Goal: Task Accomplishment & Management: Manage account settings

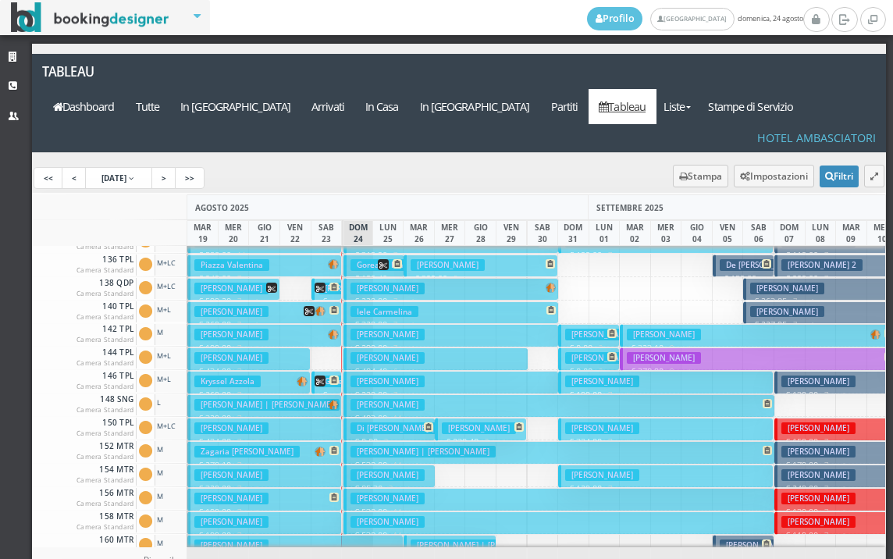
scroll to position [781, 0]
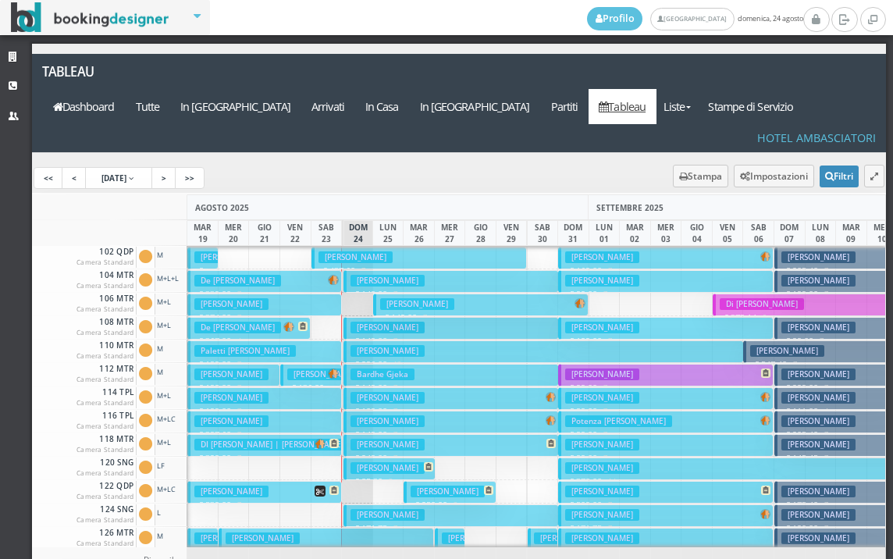
click at [396, 298] on h3 "Rosci Manuela" at bounding box center [417, 304] width 74 height 12
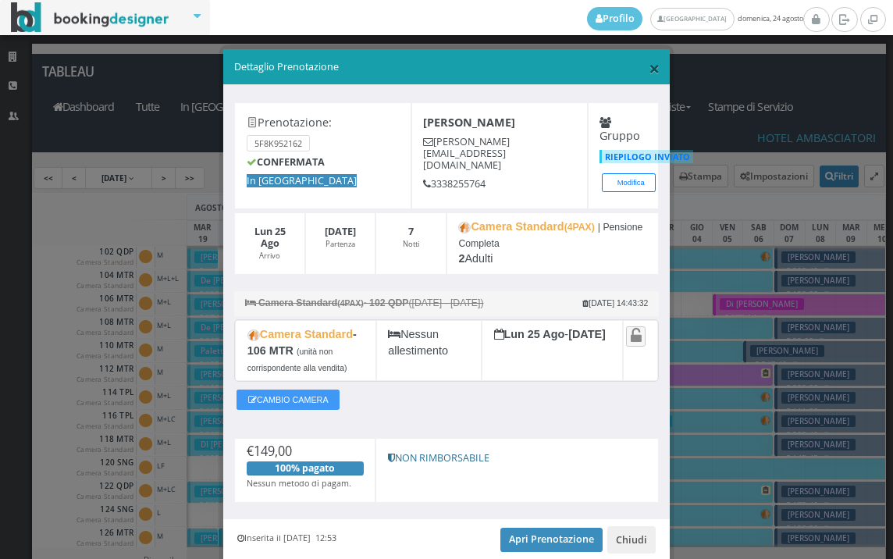
click at [649, 64] on span "×" at bounding box center [654, 68] width 11 height 27
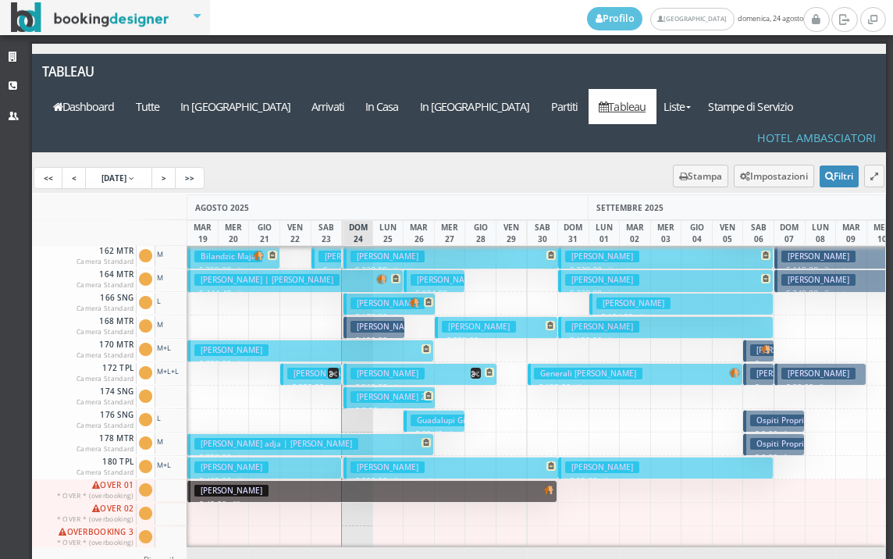
scroll to position [624, 0]
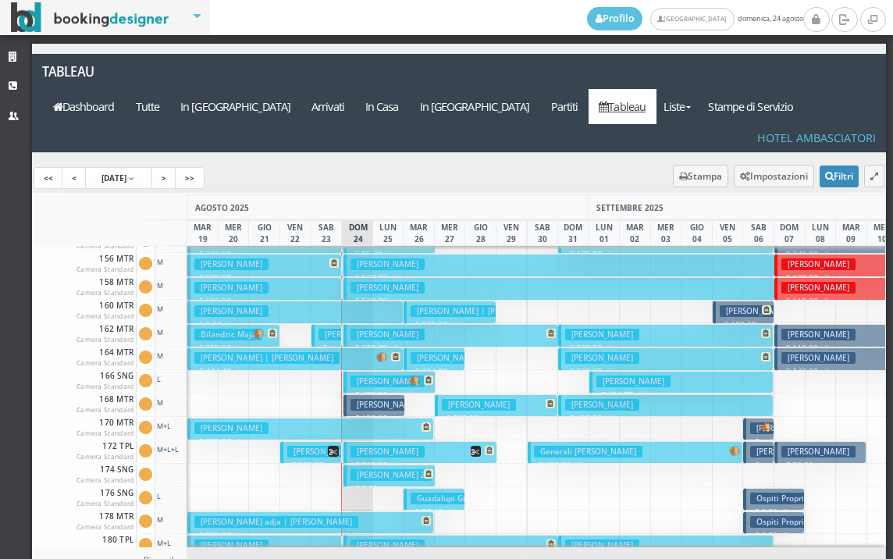
click at [356, 329] on h3 "Bucciolini Stefania" at bounding box center [387, 335] width 74 height 12
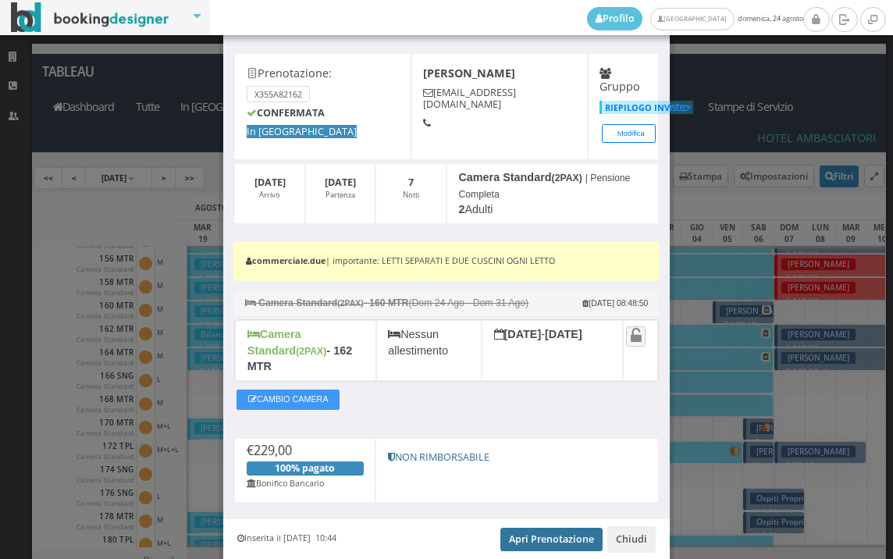
scroll to position [101, 0]
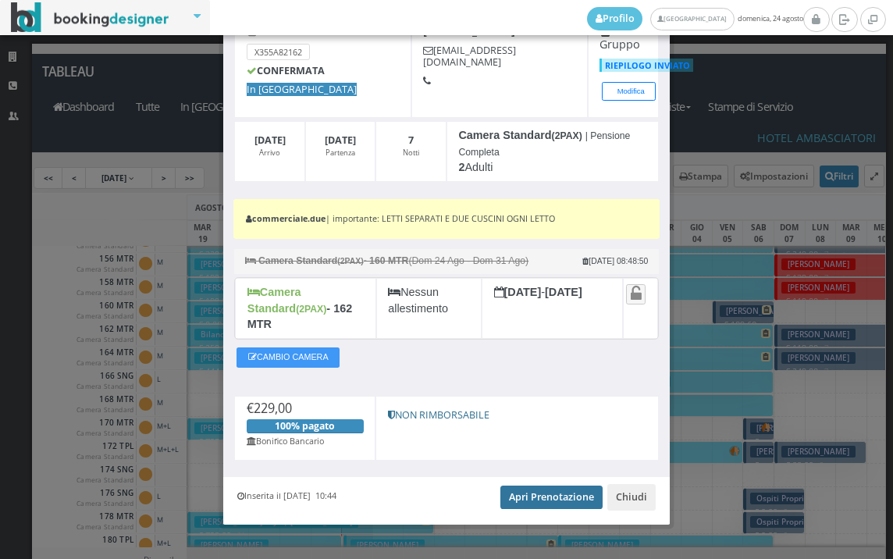
click at [529, 489] on link "Apri Prenotazione" at bounding box center [551, 496] width 102 height 23
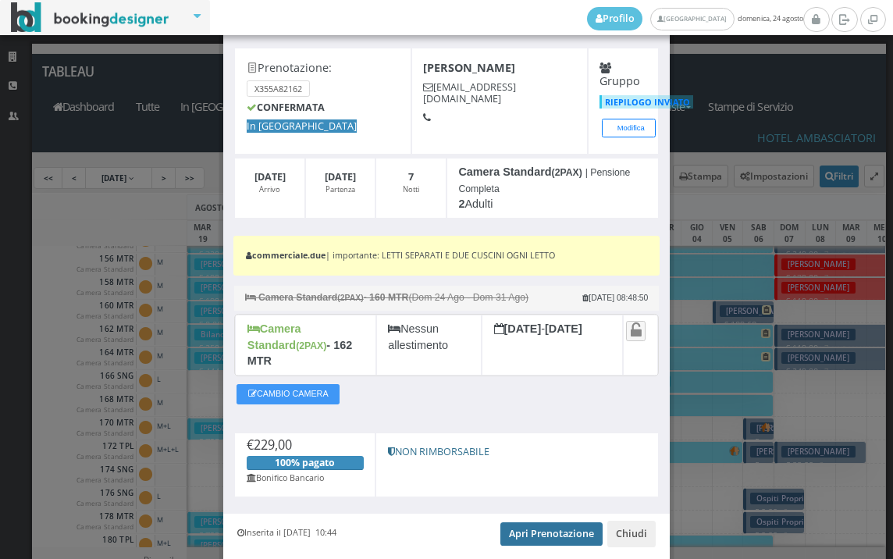
scroll to position [0, 0]
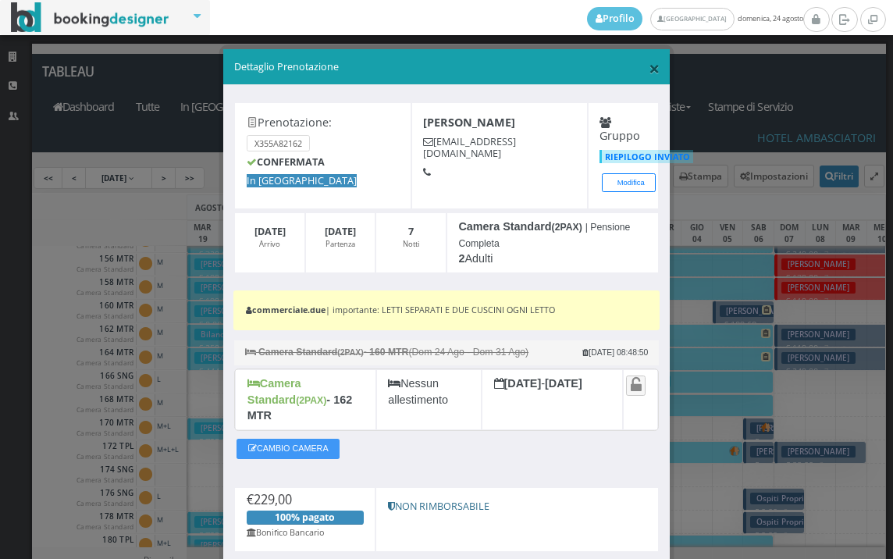
click at [649, 72] on span "×" at bounding box center [654, 68] width 11 height 27
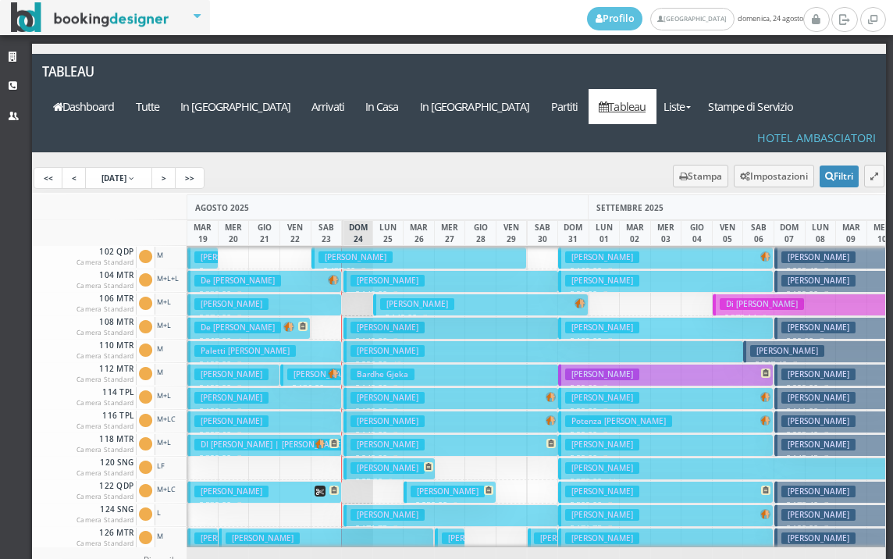
click at [407, 298] on h3 "Rosci Manuela" at bounding box center [417, 304] width 74 height 12
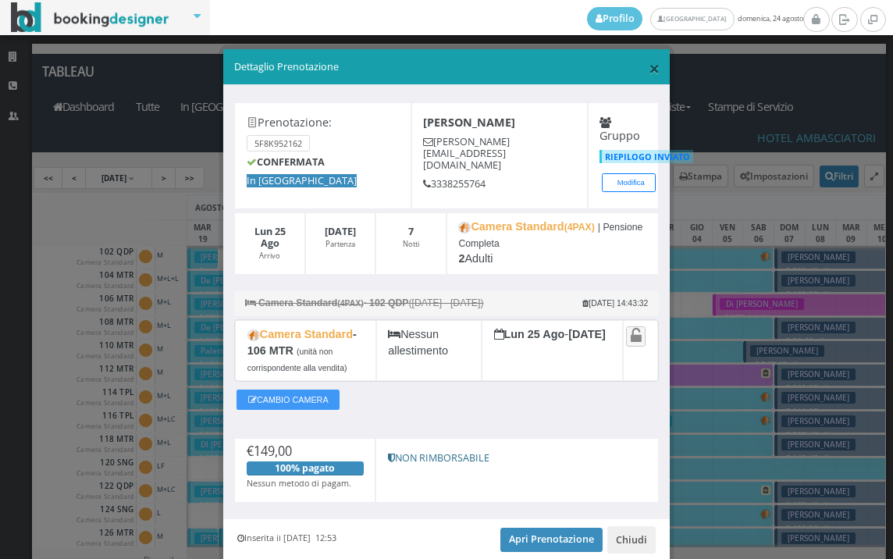
click at [649, 67] on span "×" at bounding box center [654, 68] width 11 height 27
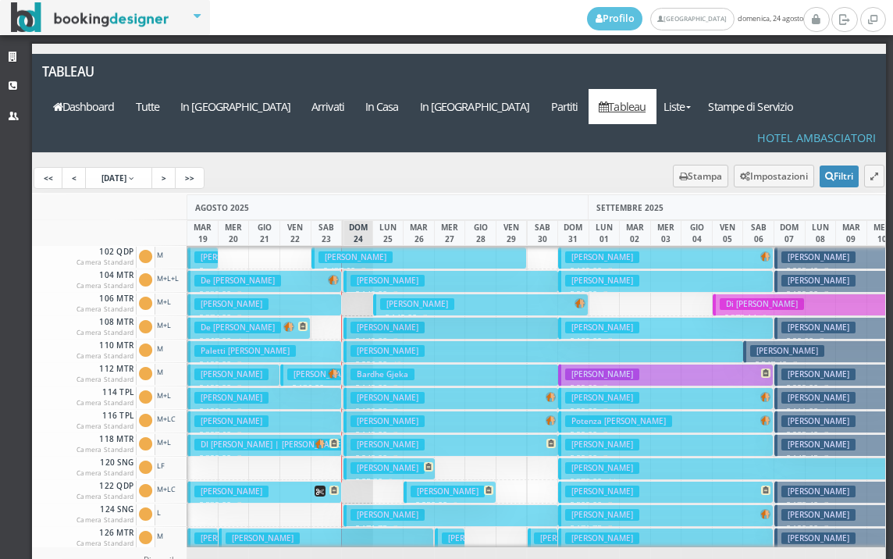
click at [419, 485] on h3 "Sabatino Giuseppe" at bounding box center [448, 491] width 74 height 12
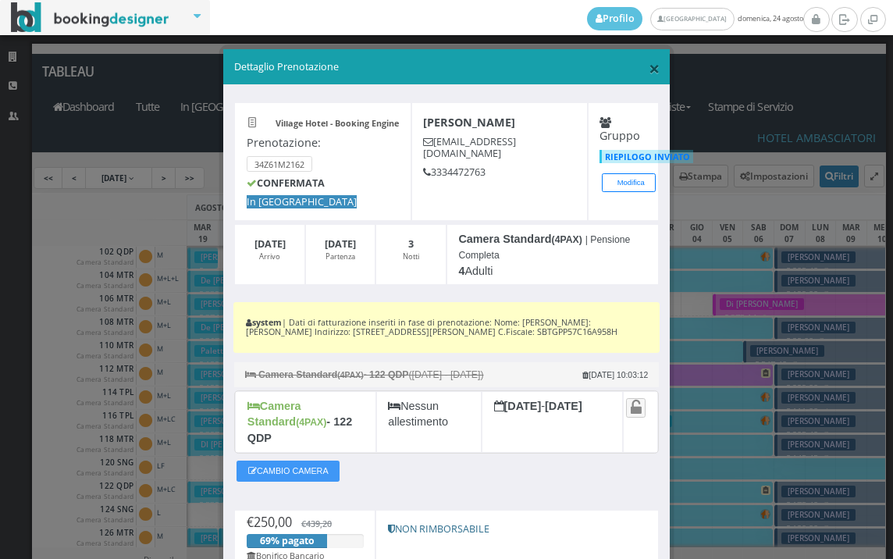
click at [649, 70] on span "×" at bounding box center [654, 68] width 11 height 27
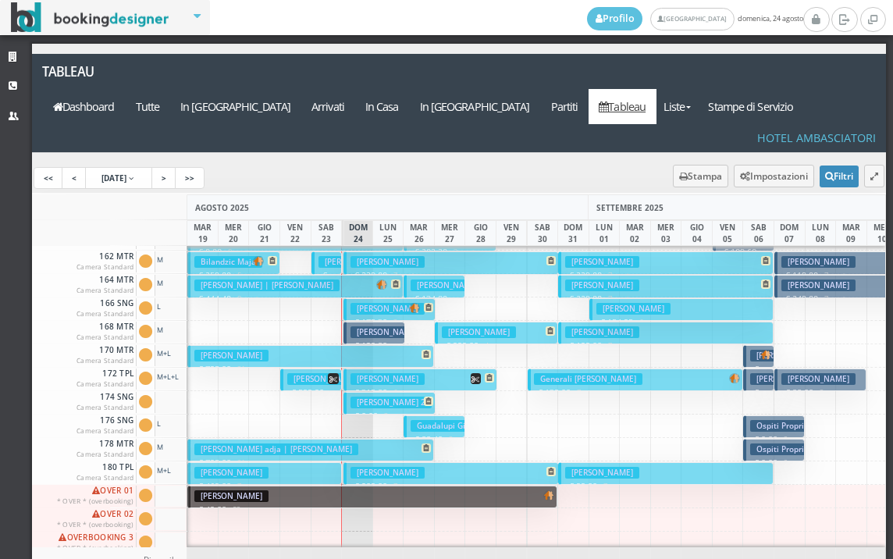
scroll to position [702, 0]
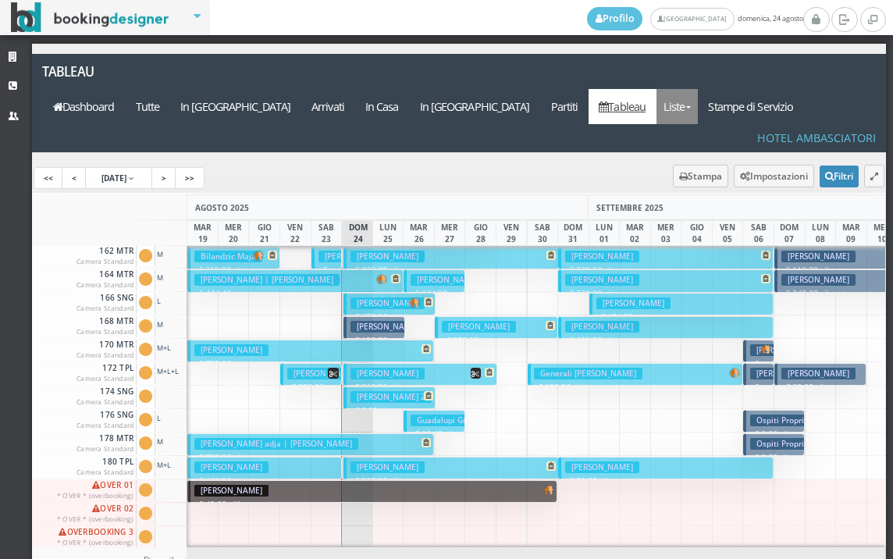
click at [698, 89] on link "Liste" at bounding box center [676, 106] width 41 height 35
click at [727, 179] on link "Foglio Pulizie" at bounding box center [712, 192] width 112 height 27
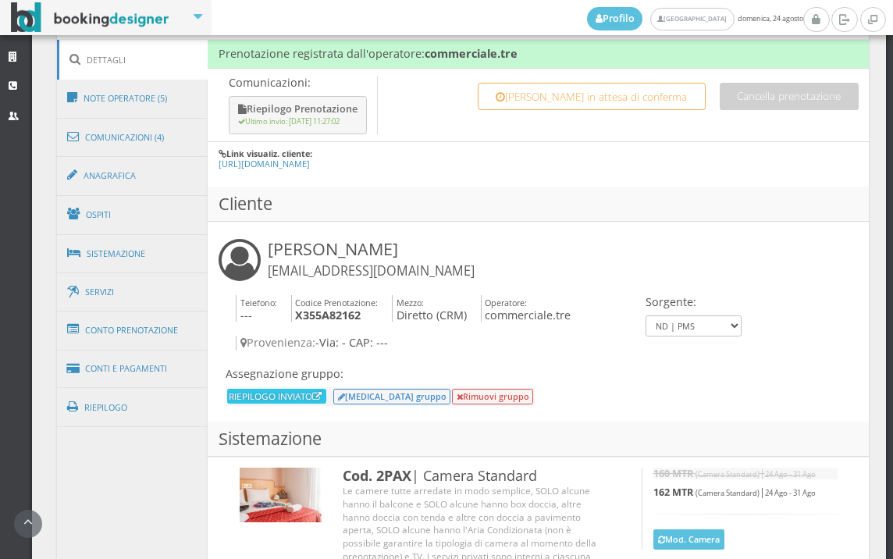
scroll to position [1127, 0]
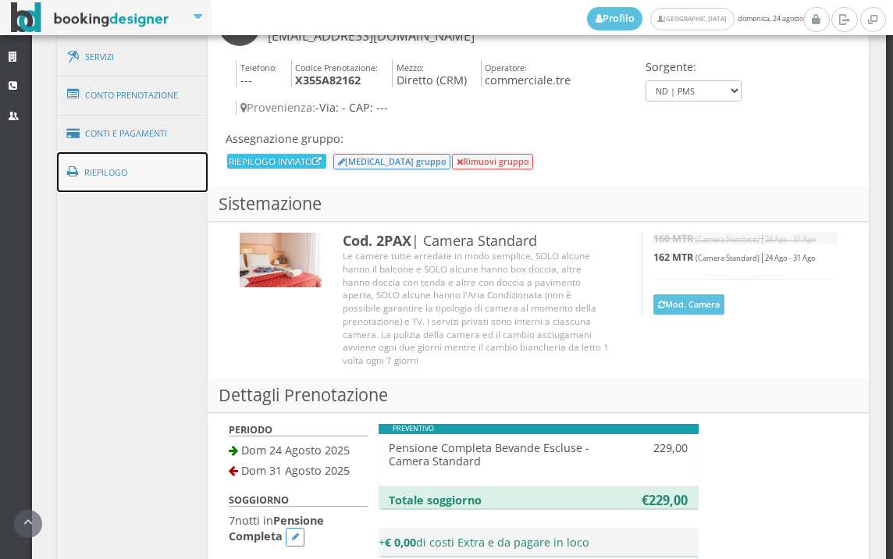
click at [151, 181] on link "Riepilogo" at bounding box center [132, 172] width 151 height 41
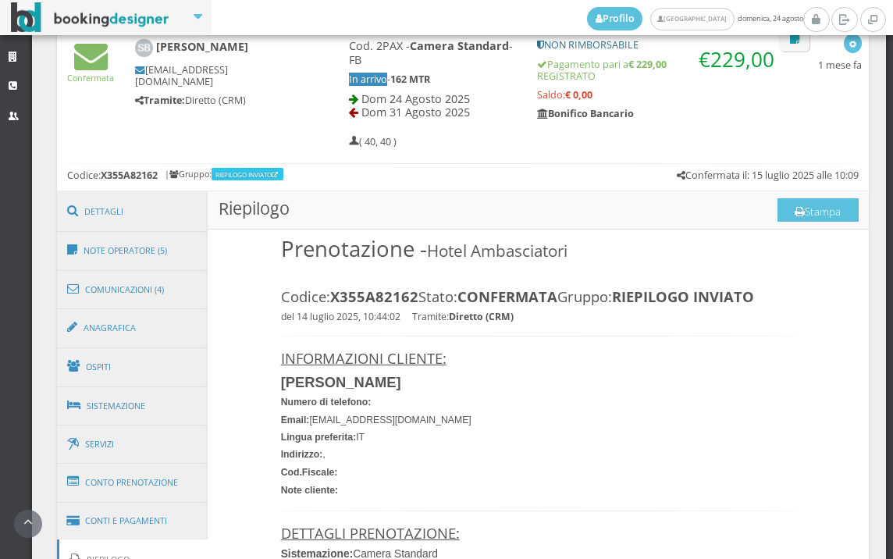
scroll to position [695, 0]
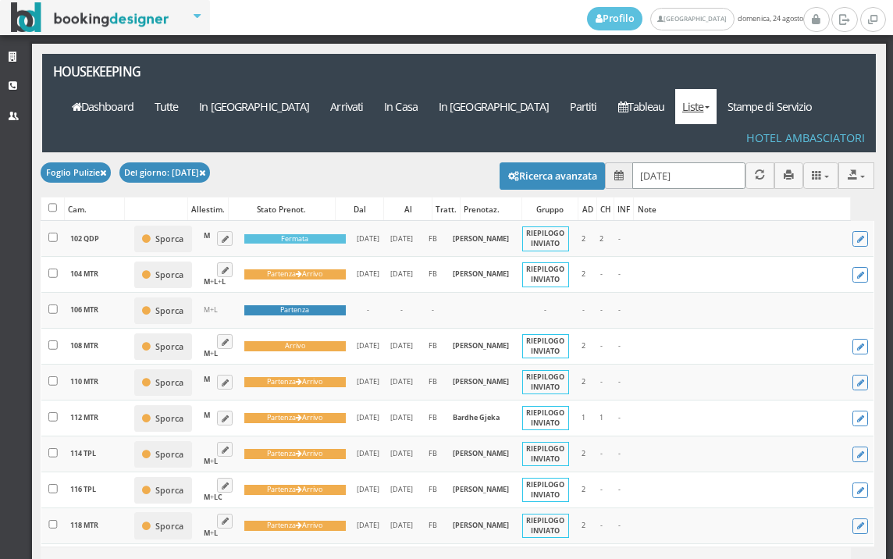
click at [702, 162] on input "24/08/2025" at bounding box center [688, 175] width 113 height 26
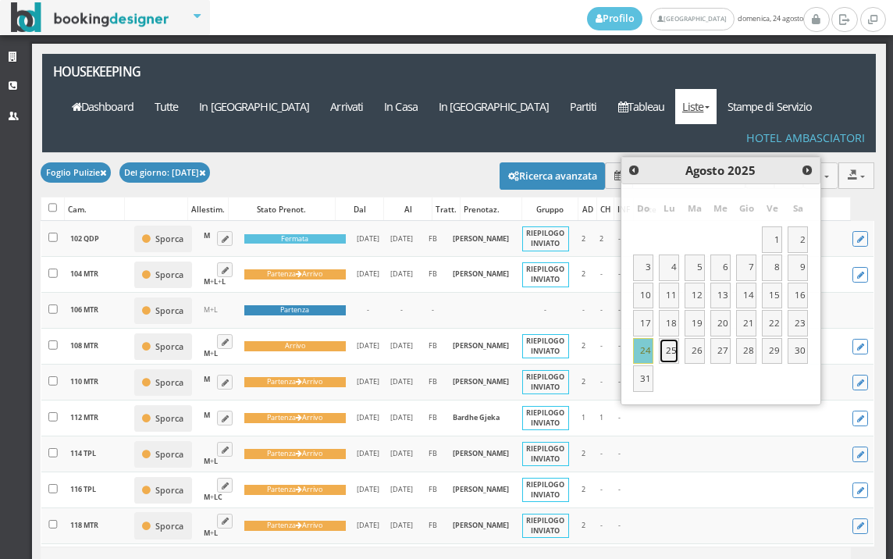
click at [667, 347] on link "25" at bounding box center [669, 351] width 20 height 27
type input "25/08/2025"
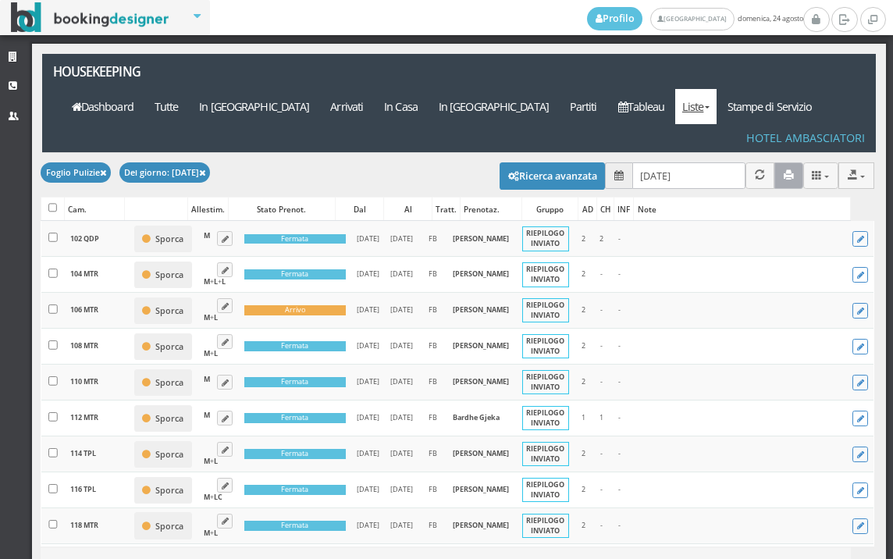
click at [774, 162] on button "button" at bounding box center [788, 175] width 29 height 26
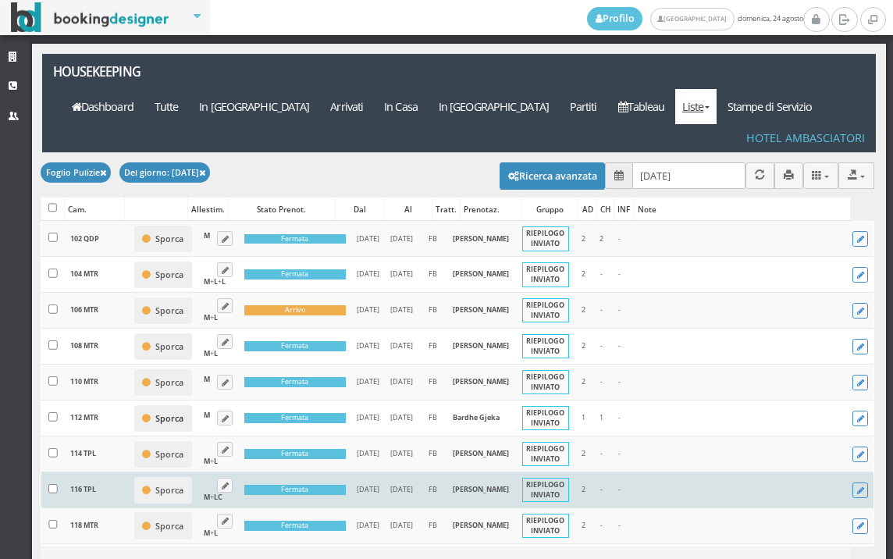
drag, startPoint x: 145, startPoint y: 425, endPoint x: 82, endPoint y: 499, distance: 97.4
click at [142, 424] on icon "button" at bounding box center [146, 419] width 9 height 10
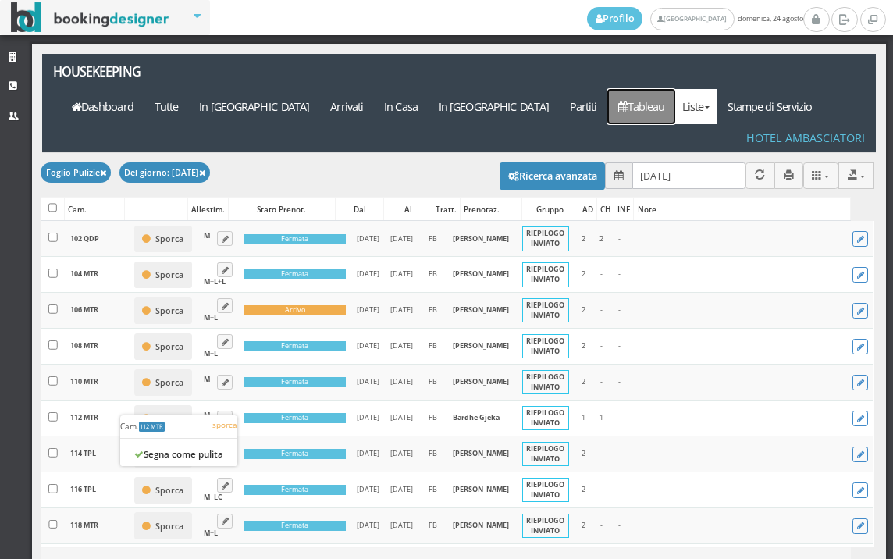
click at [655, 89] on link "Tableau" at bounding box center [641, 106] width 68 height 35
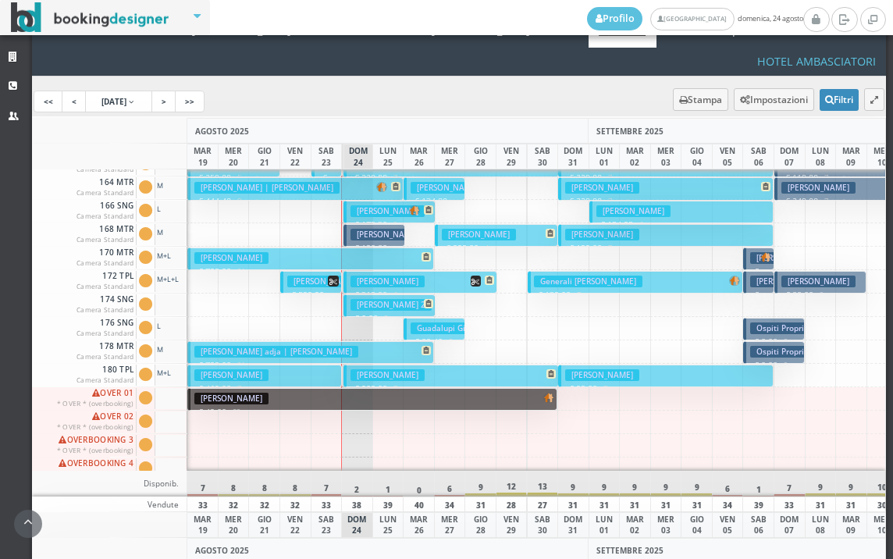
scroll to position [706, 0]
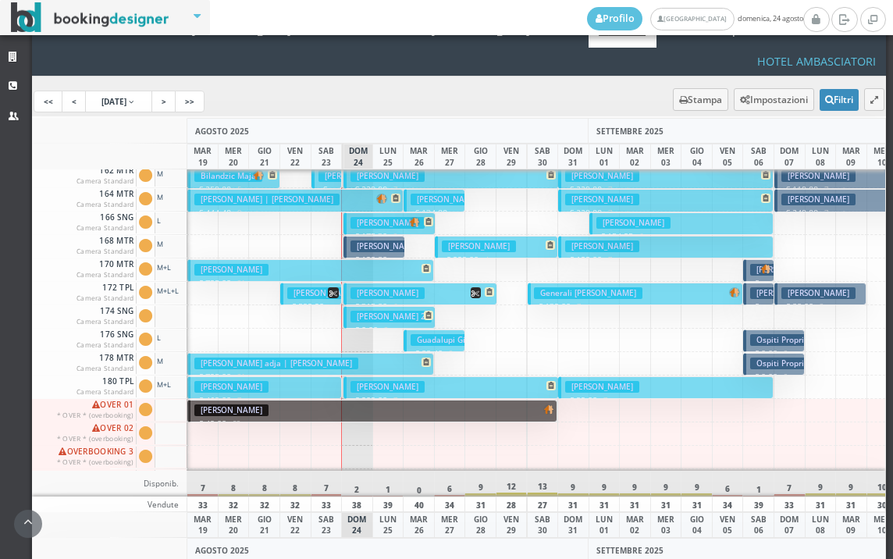
click at [427, 334] on h3 "Guadalupi Giulia" at bounding box center [448, 340] width 75 height 12
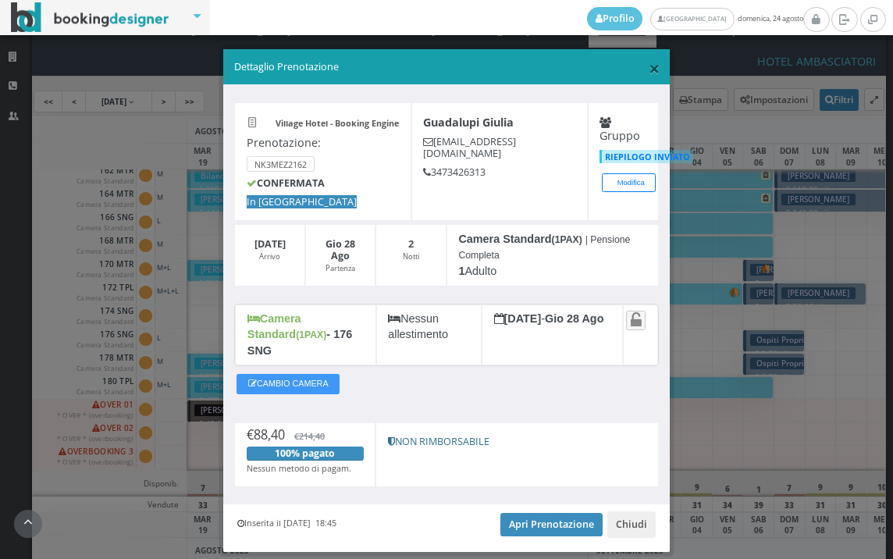
click at [649, 73] on span "×" at bounding box center [654, 68] width 11 height 27
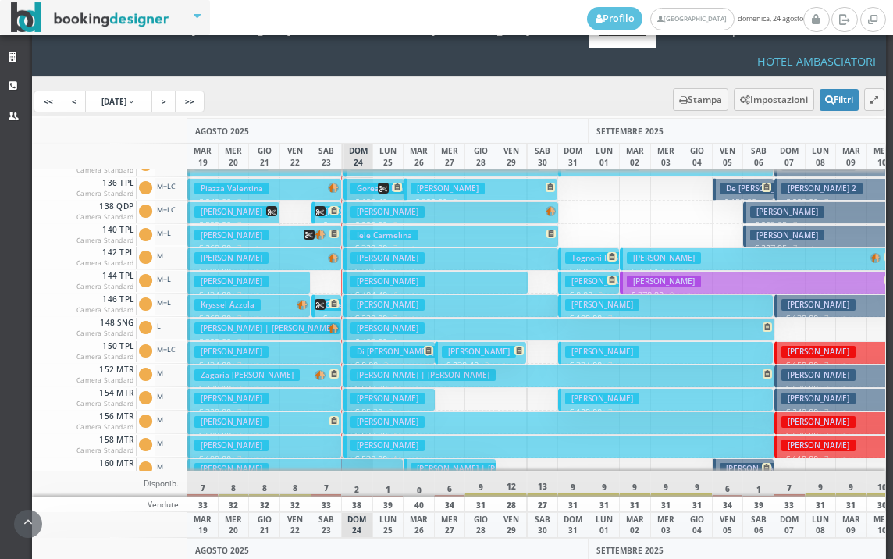
scroll to position [546, 0]
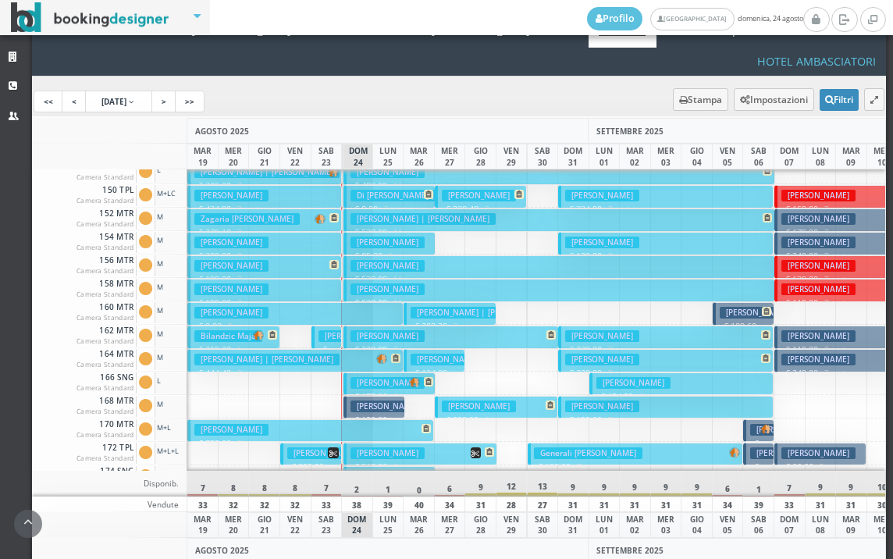
click at [418, 354] on h3 "Baldassa Cristian" at bounding box center [448, 360] width 74 height 12
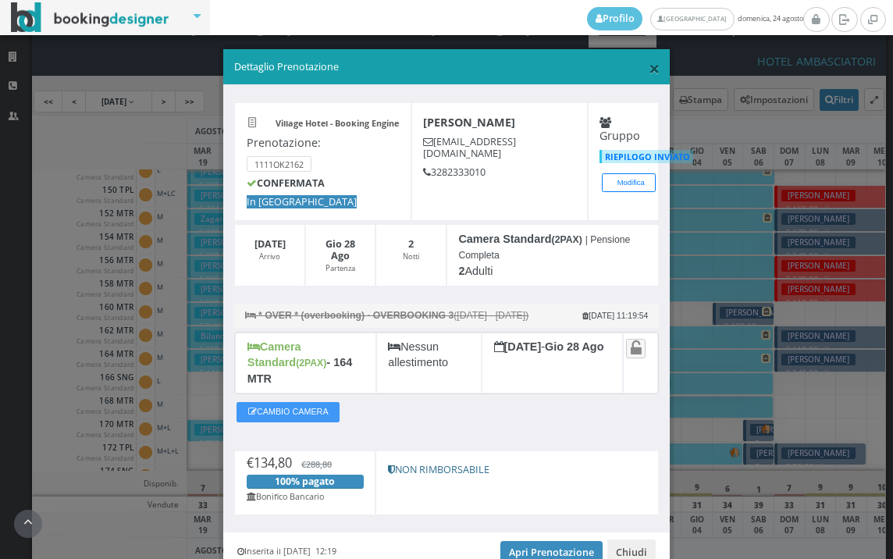
click at [649, 66] on span "×" at bounding box center [654, 68] width 11 height 27
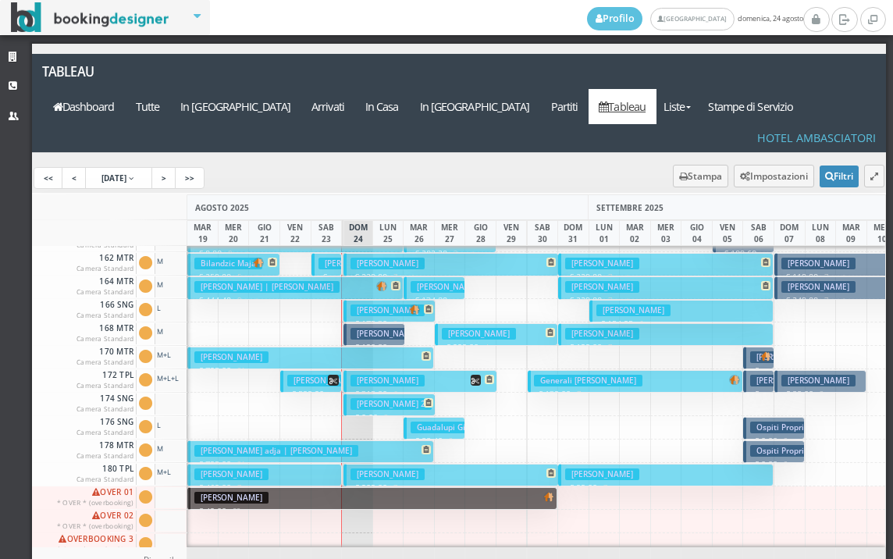
scroll to position [702, 0]
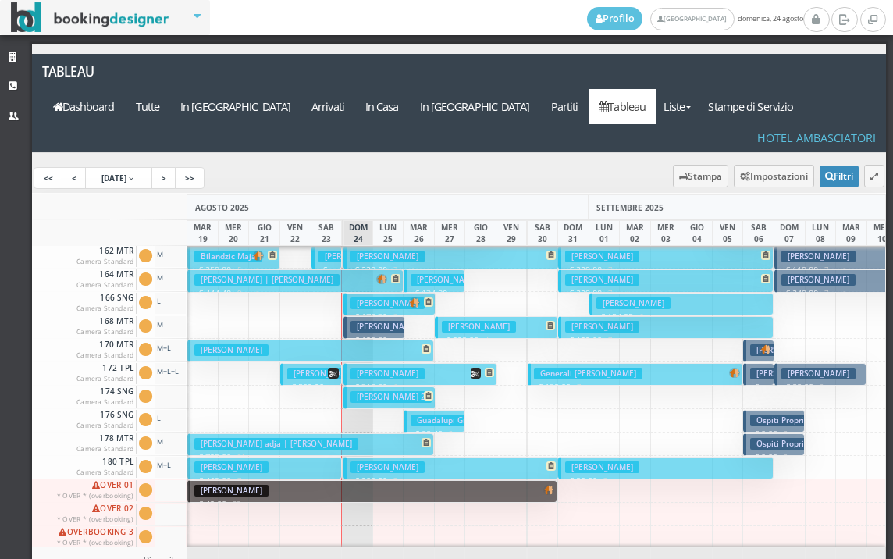
click at [382, 321] on h3 "[PERSON_NAME]" at bounding box center [387, 327] width 74 height 12
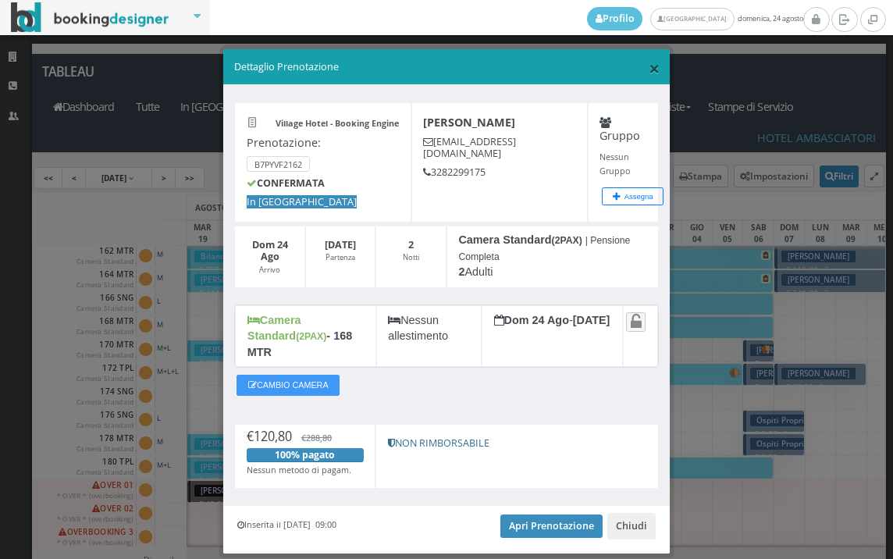
click at [649, 71] on span "×" at bounding box center [654, 68] width 11 height 27
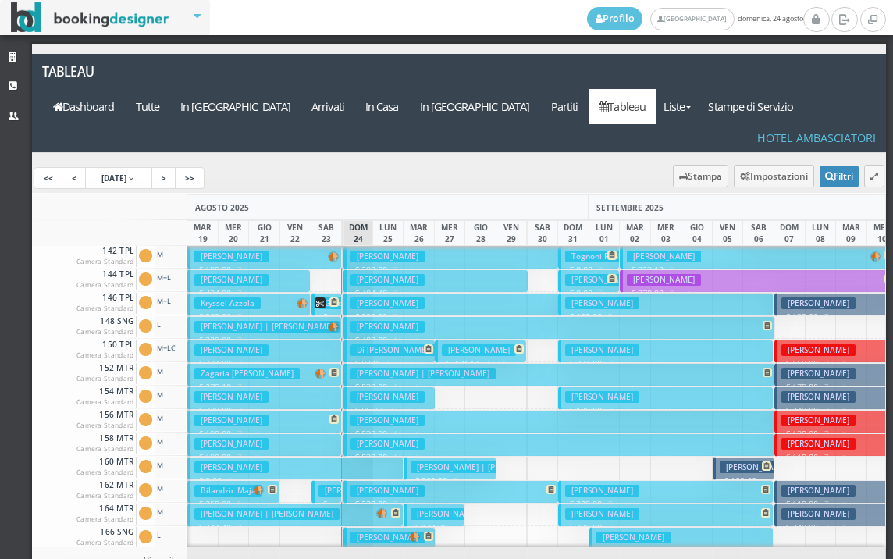
scroll to position [0, 0]
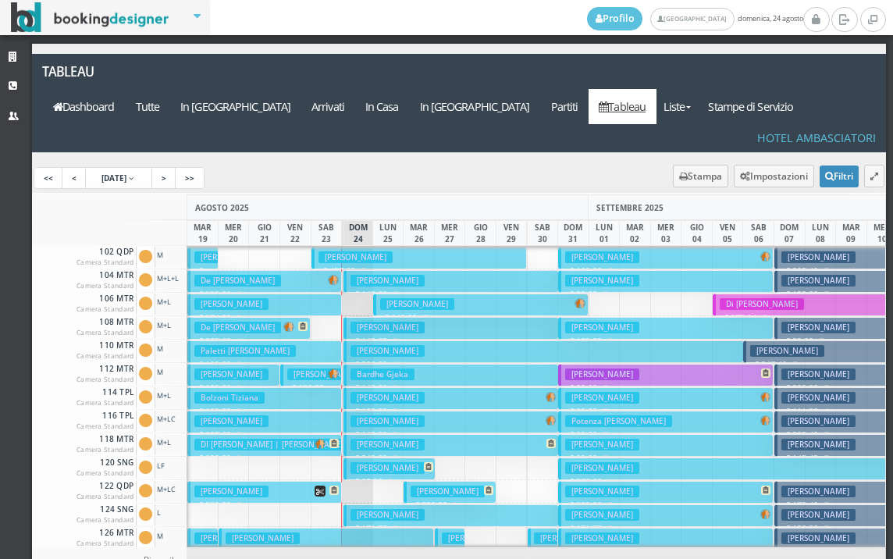
click at [440, 485] on h3 "Sabatino Giuseppe" at bounding box center [448, 491] width 74 height 12
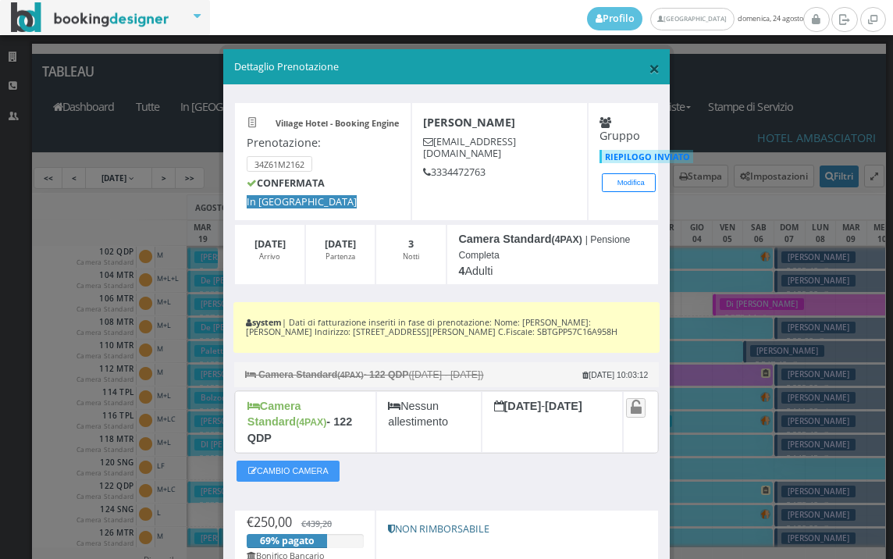
click at [649, 68] on span "×" at bounding box center [654, 68] width 11 height 27
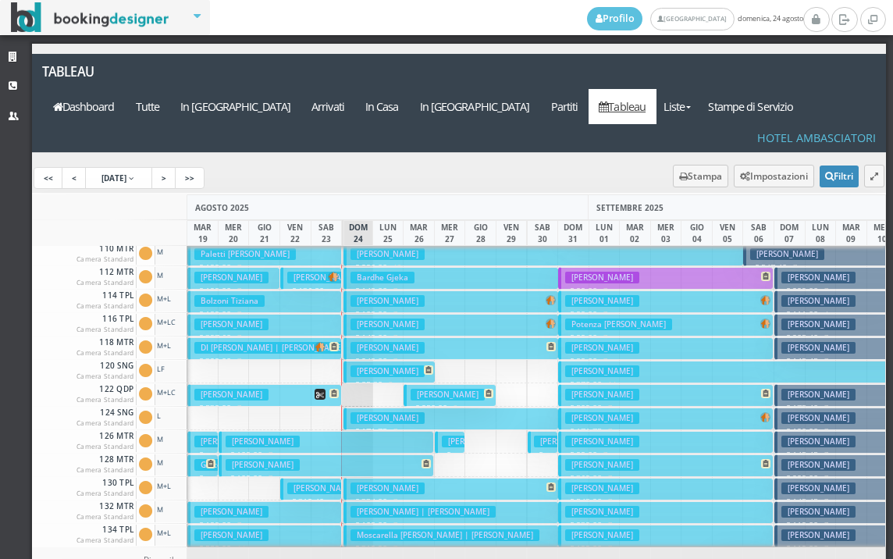
scroll to position [78, 0]
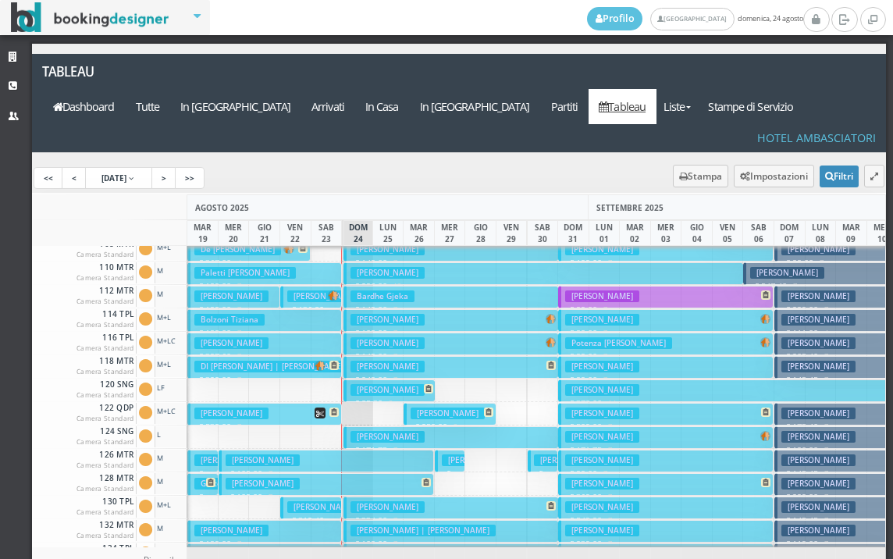
click at [397, 267] on h3 "Cardarelli Vincenza" at bounding box center [387, 273] width 74 height 12
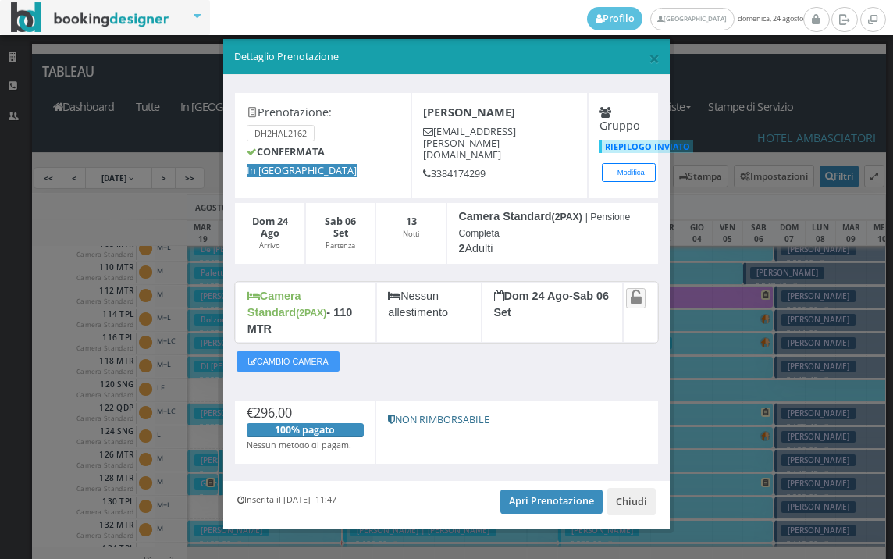
scroll to position [14, 0]
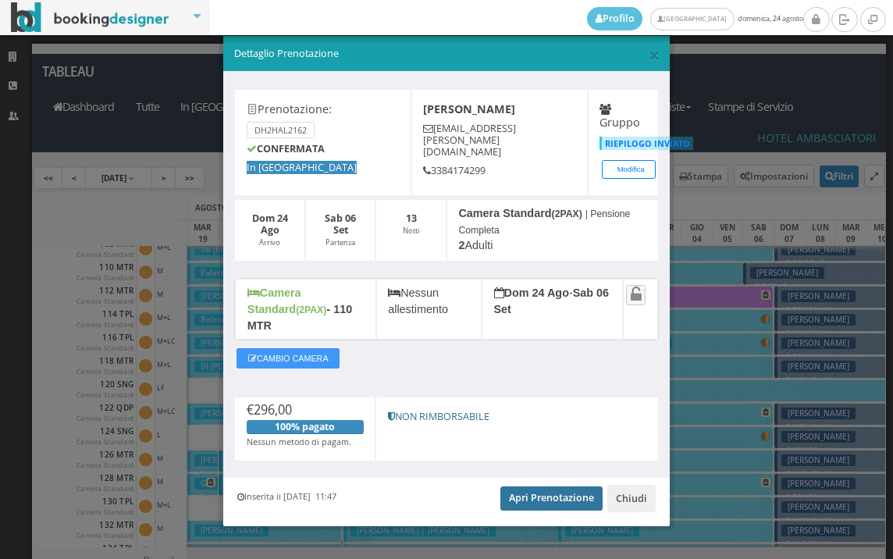
click at [544, 487] on link "Apri Prenotazione" at bounding box center [551, 497] width 102 height 23
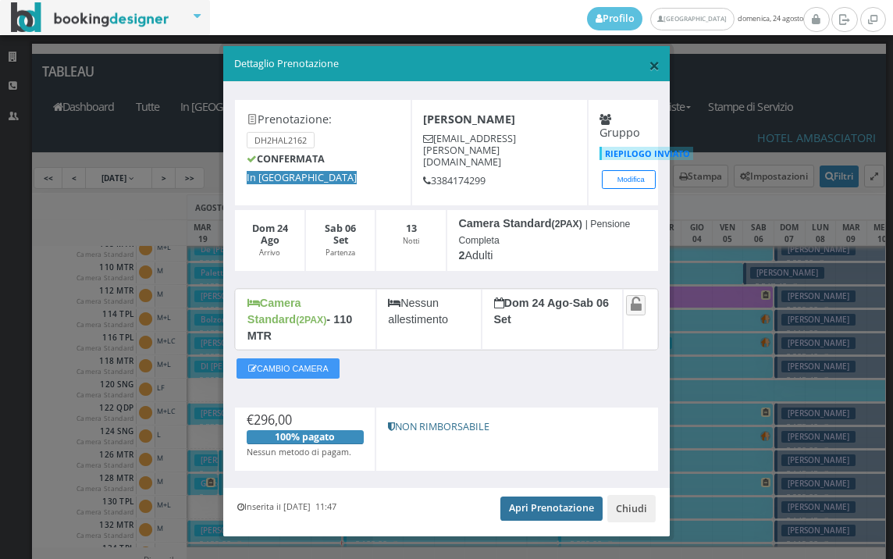
scroll to position [0, 0]
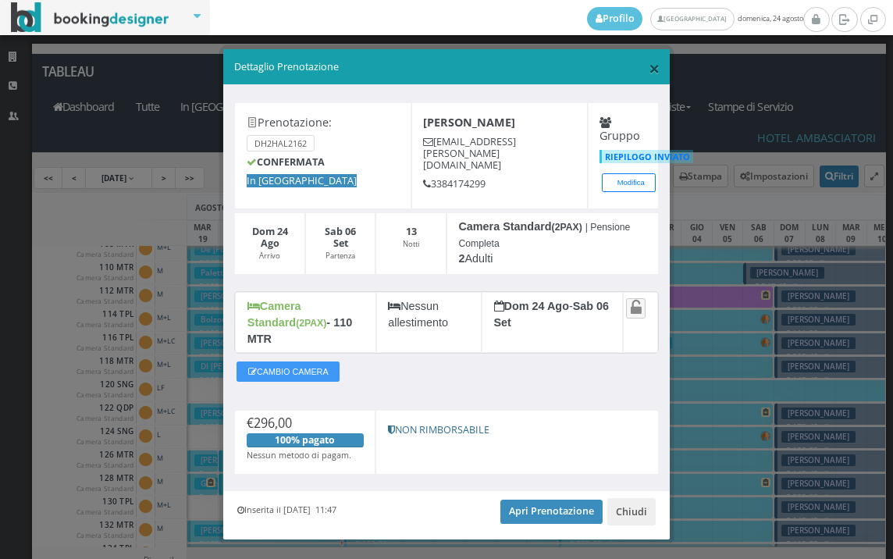
click at [649, 66] on span "×" at bounding box center [654, 68] width 11 height 27
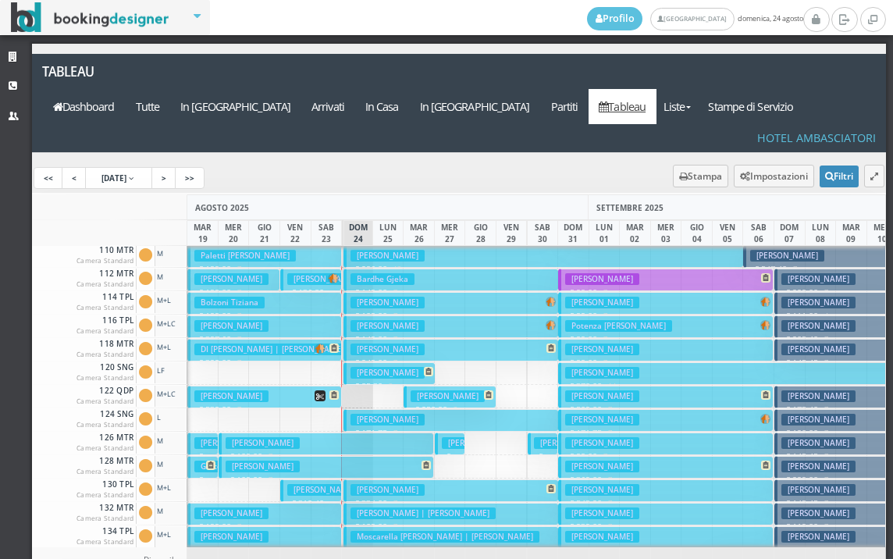
scroll to position [78, 0]
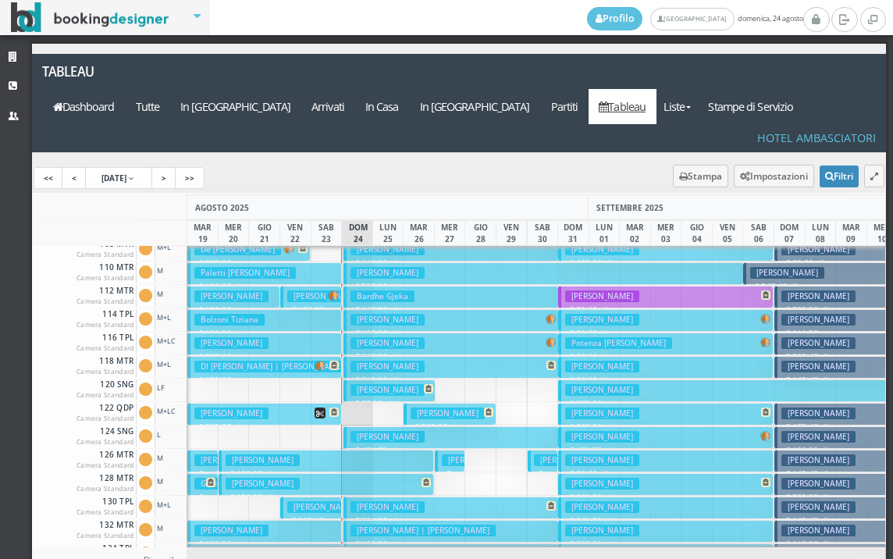
click at [386, 361] on h3 "Cirillo Rosaria" at bounding box center [387, 367] width 74 height 12
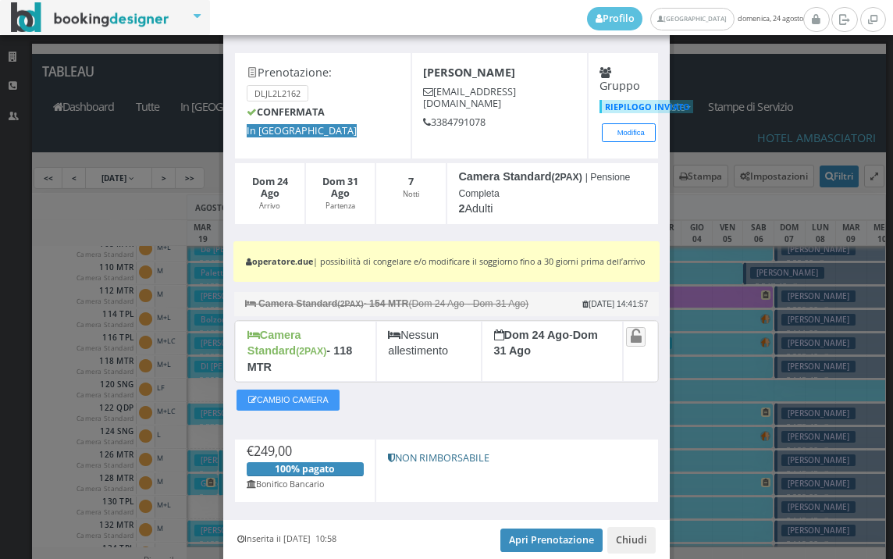
scroll to position [87, 0]
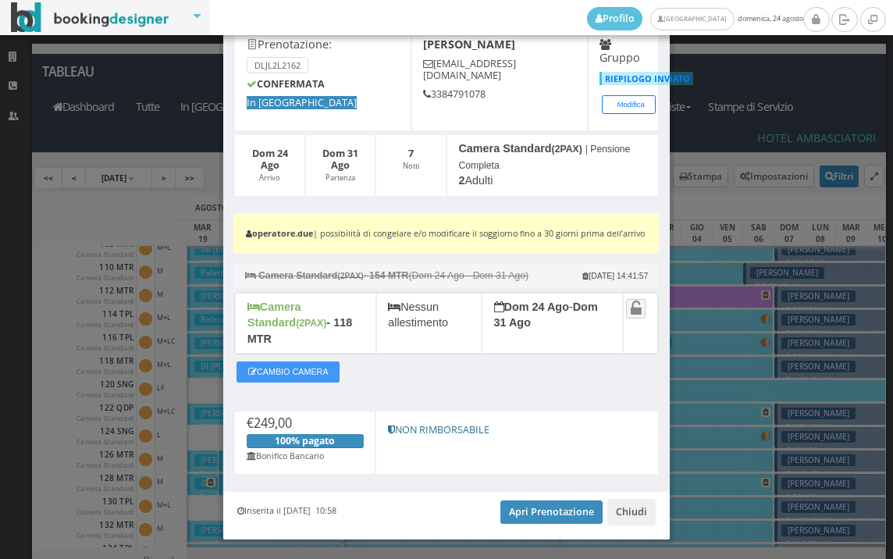
click at [502, 493] on div "Inserita il 15 Mar 2025 10:58 Apri Prenotazione Chiudi" at bounding box center [446, 516] width 446 height 48
click at [508, 512] on link "Apri Prenotazione" at bounding box center [551, 511] width 102 height 23
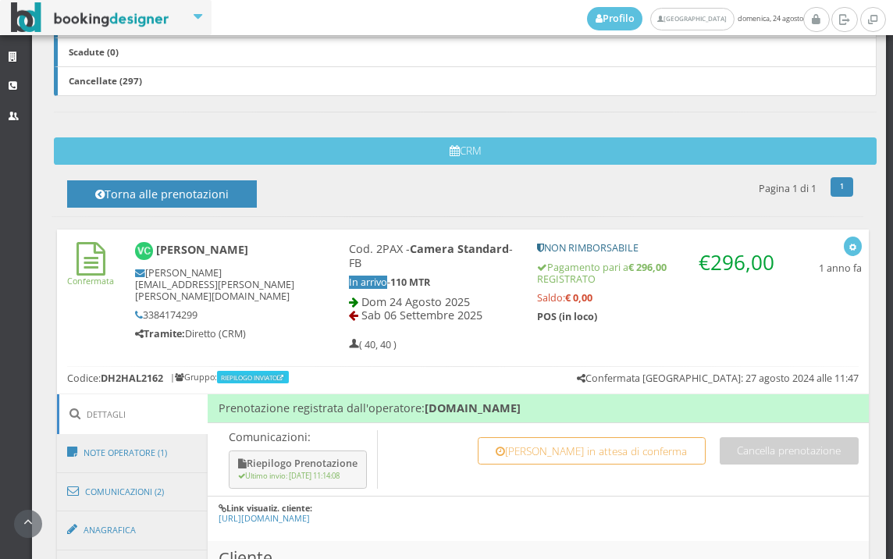
scroll to position [606, 0]
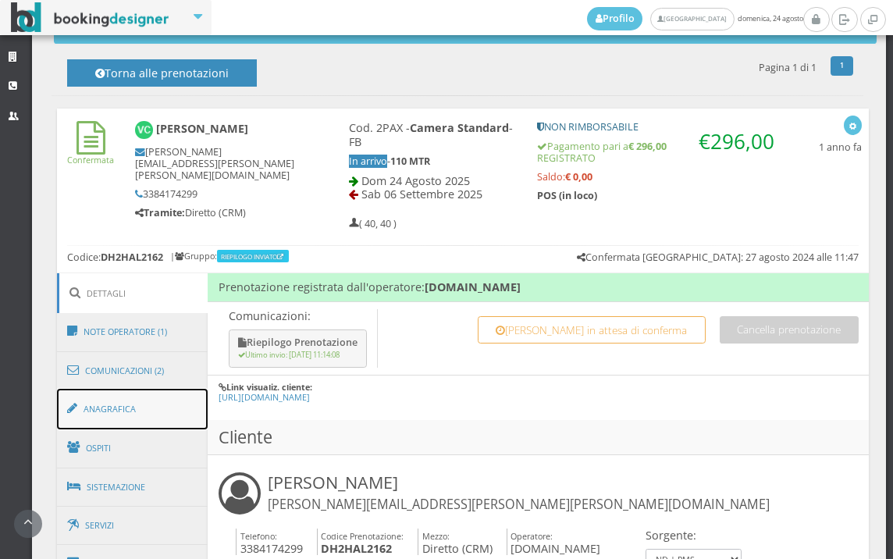
click at [160, 401] on link "Anagrafica" at bounding box center [132, 409] width 151 height 41
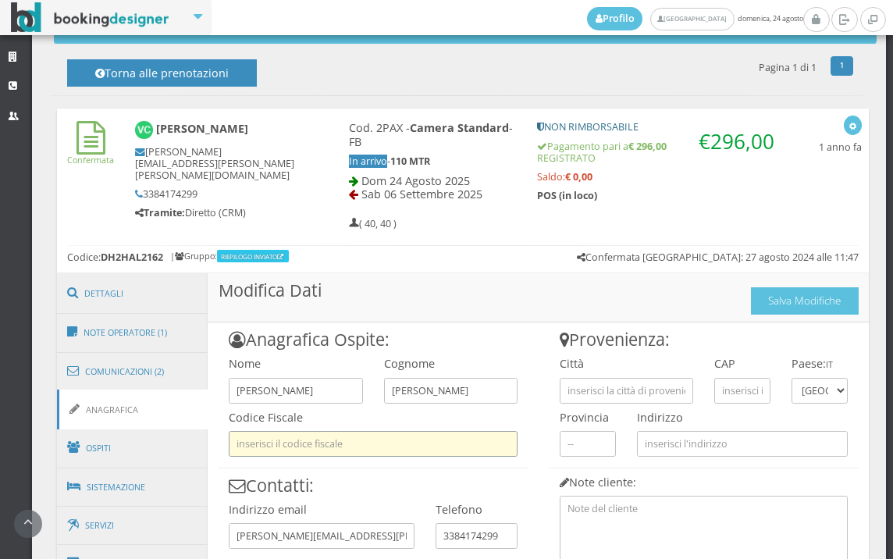
click at [306, 439] on input "text" at bounding box center [373, 444] width 289 height 26
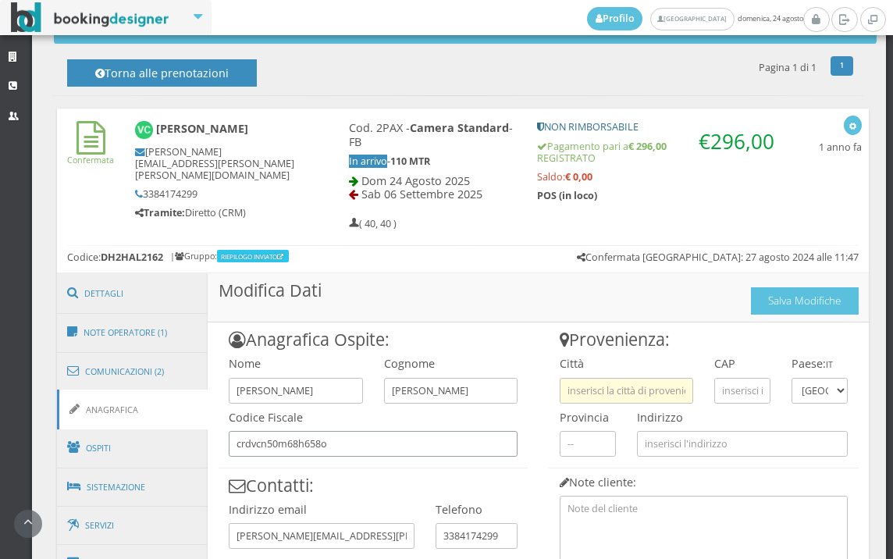
type input "crdvcn50m68h658o"
click at [655, 386] on input "text" at bounding box center [626, 391] width 133 height 26
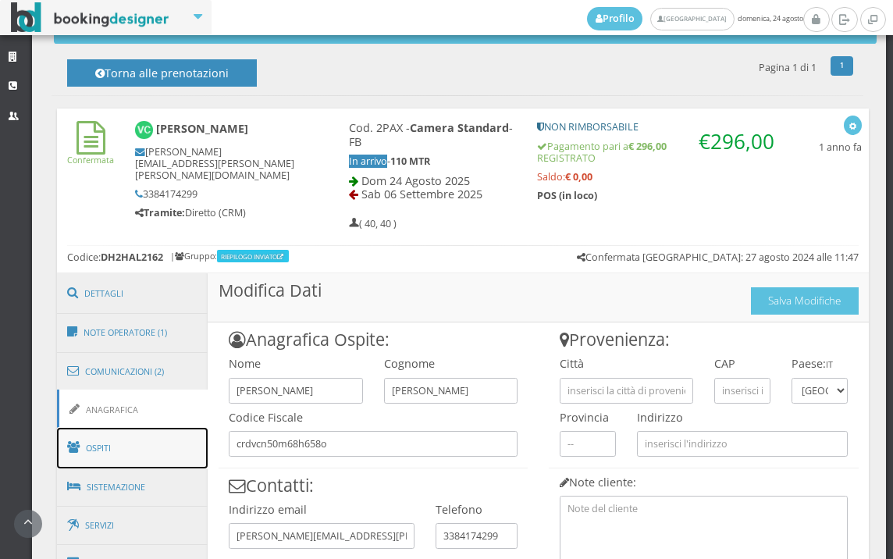
click at [87, 444] on link "Ospiti" at bounding box center [132, 448] width 151 height 41
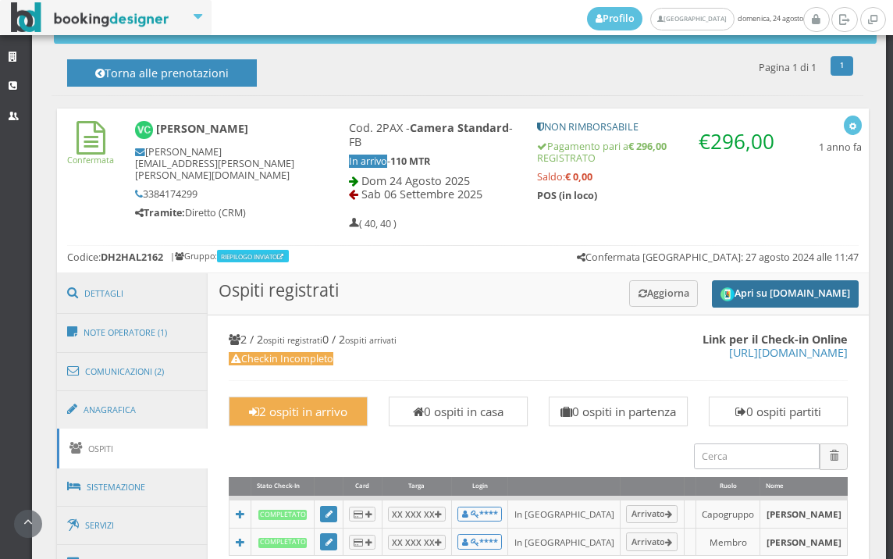
click at [738, 291] on button "Apri su [DOMAIN_NAME]" at bounding box center [785, 293] width 147 height 27
click at [119, 417] on link "Anagrafica" at bounding box center [132, 409] width 151 height 41
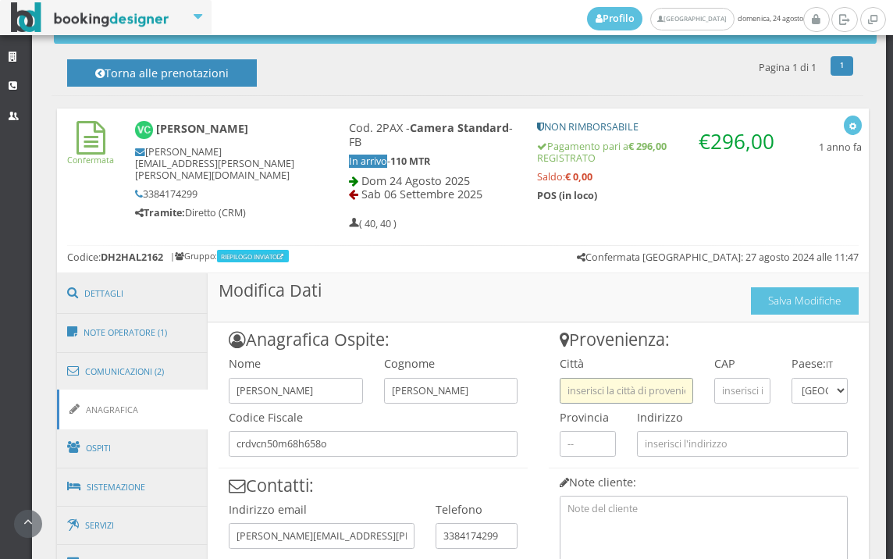
click at [632, 392] on input "text" at bounding box center [626, 391] width 133 height 26
type input "sacrofano"
click at [715, 400] on input "text" at bounding box center [742, 391] width 56 height 26
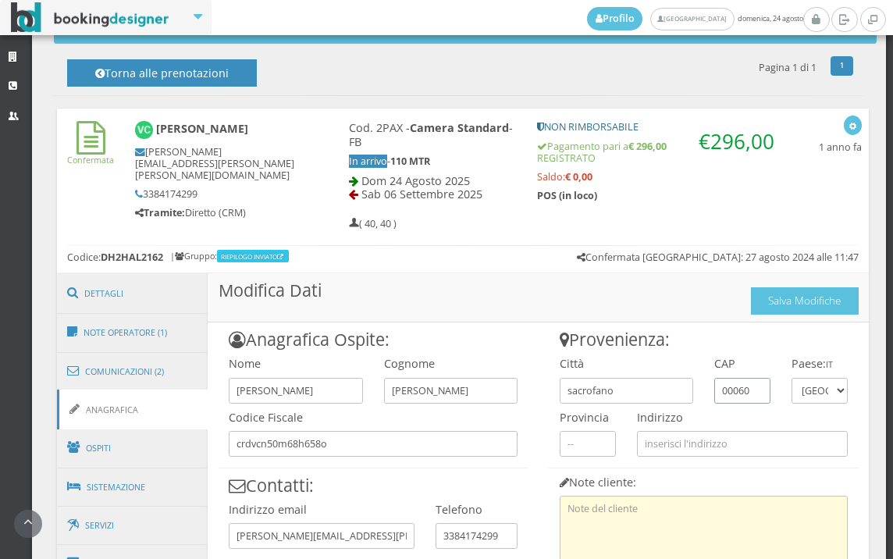
type input "00060"
click at [606, 502] on textarea at bounding box center [704, 537] width 289 height 83
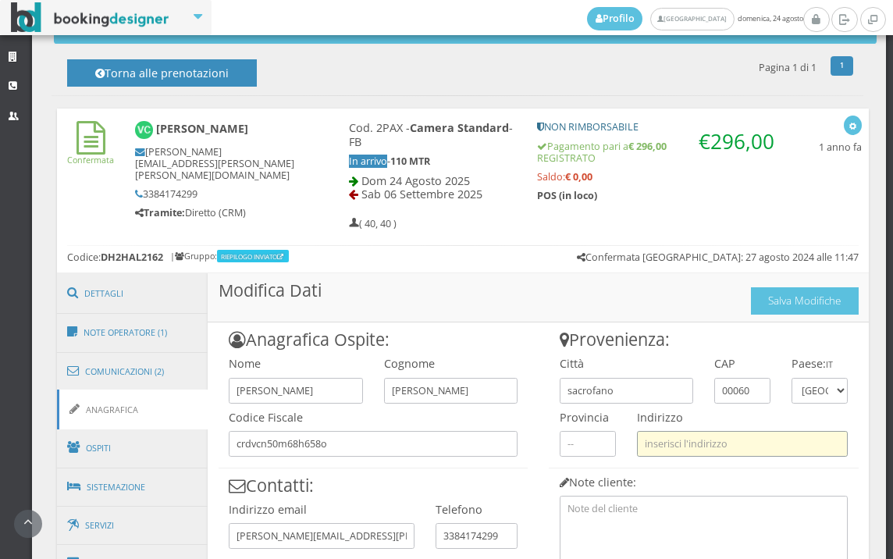
click at [658, 440] on input "text" at bounding box center [742, 444] width 211 height 26
paste input "Via monte del casale 6"
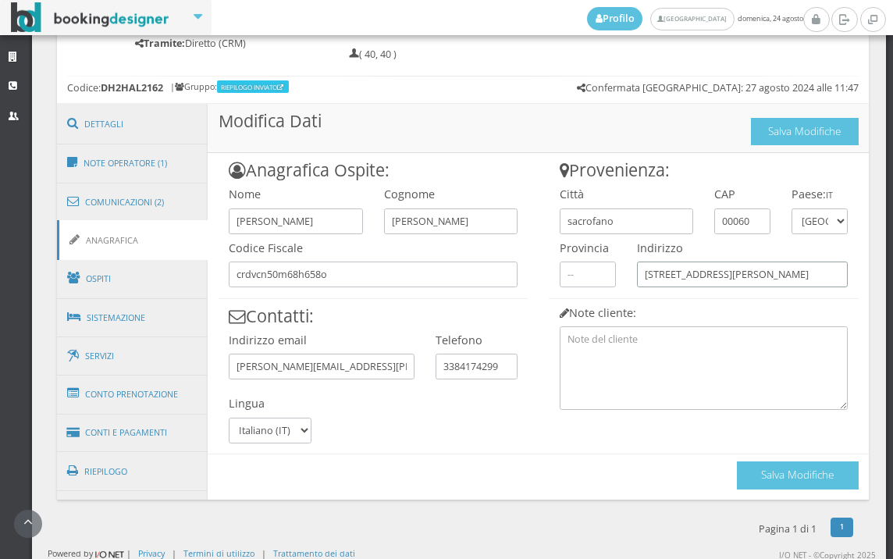
scroll to position [799, 0]
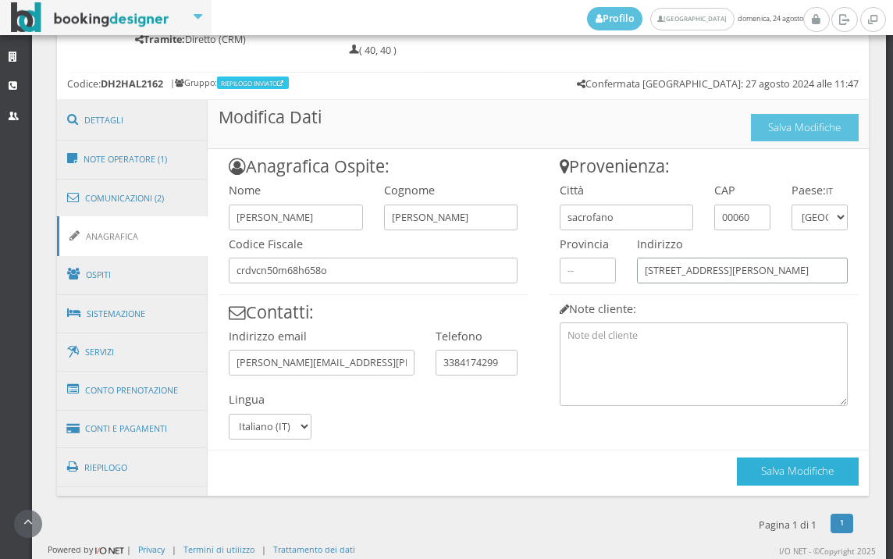
type input "Via monte del casale 6"
click at [791, 478] on button "Salva Modifiche" at bounding box center [798, 470] width 122 height 27
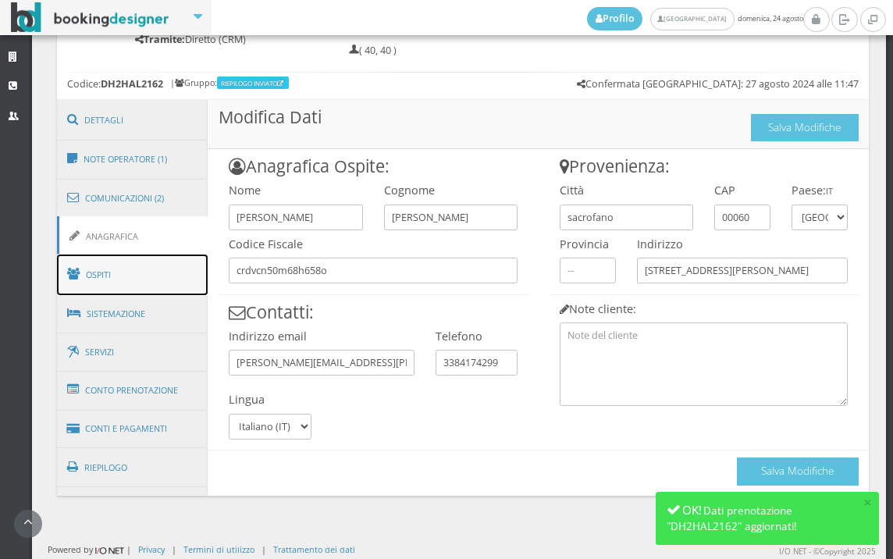
click at [105, 264] on link "Ospiti" at bounding box center [132, 274] width 151 height 41
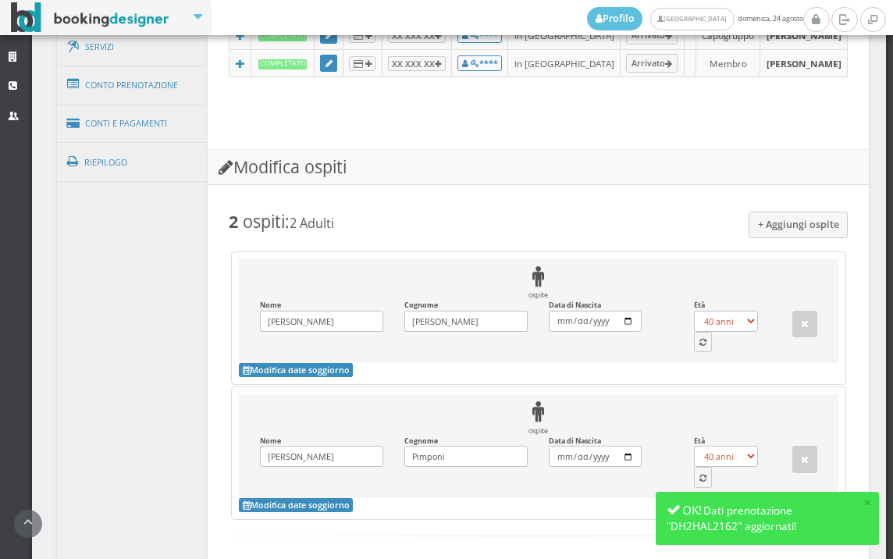
scroll to position [1233, 0]
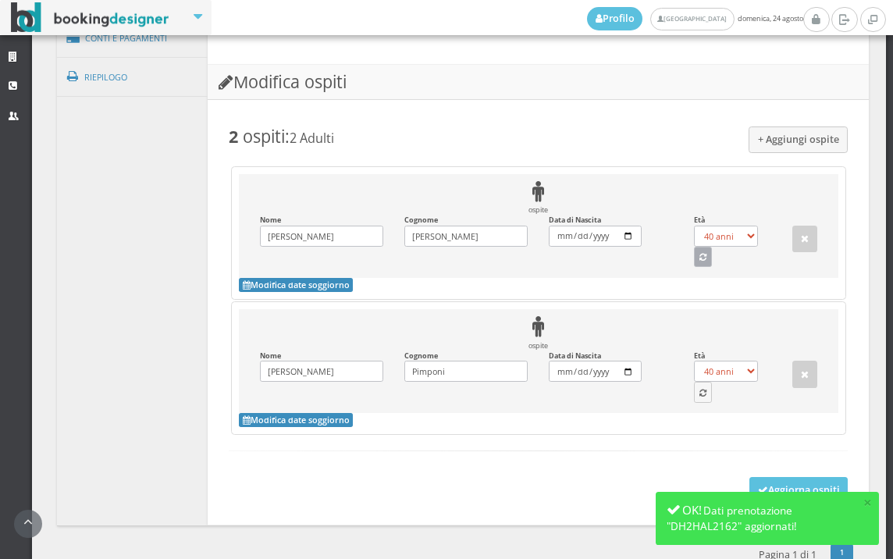
drag, startPoint x: 695, startPoint y: 290, endPoint x: 694, endPoint y: 322, distance: 32.8
click at [694, 278] on div "ospite Nome Vincenza Inserisci il Nome Cognome Cardarelli Inserisci il Cognome …" at bounding box center [538, 226] width 599 height 104
click at [694, 267] on button "button" at bounding box center [703, 257] width 19 height 20
select select "75"
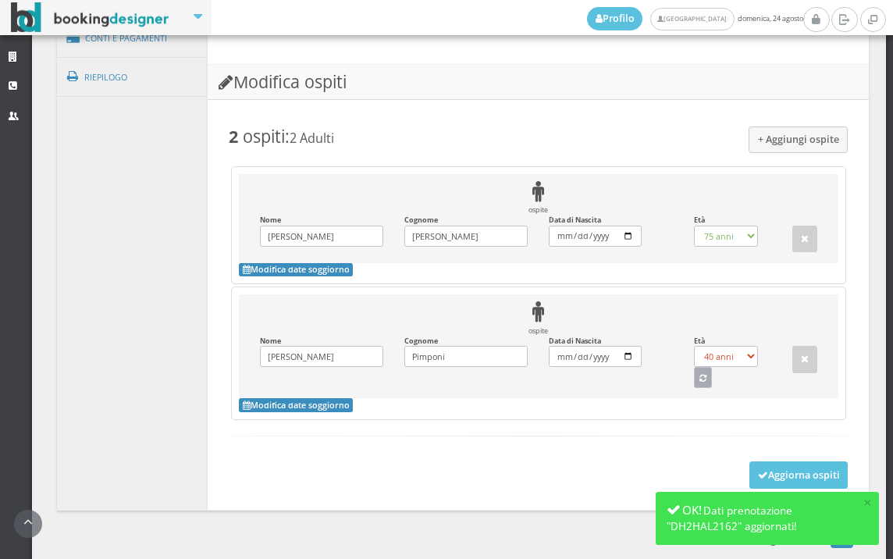
click at [699, 383] on icon "button" at bounding box center [702, 379] width 7 height 9
select select "77"
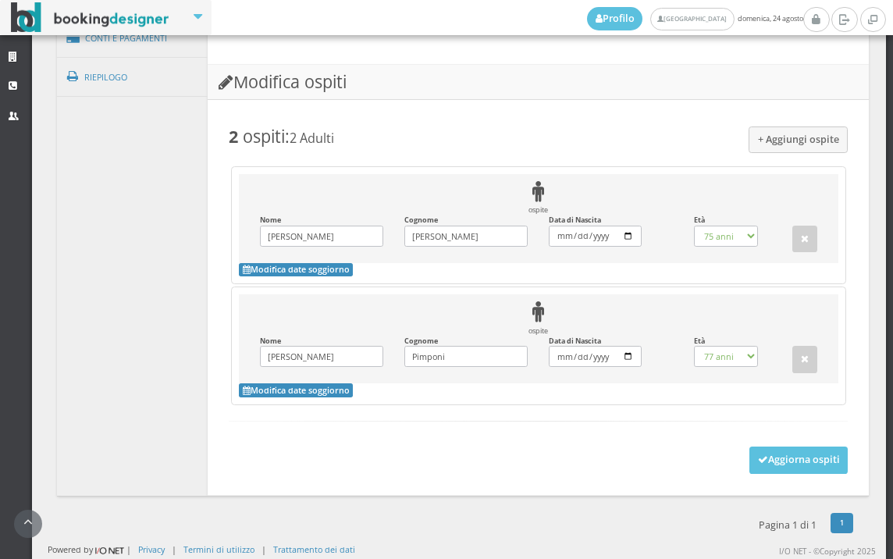
scroll to position [1261, 0]
click at [783, 448] on button "Aggiorna ospiti" at bounding box center [798, 459] width 99 height 27
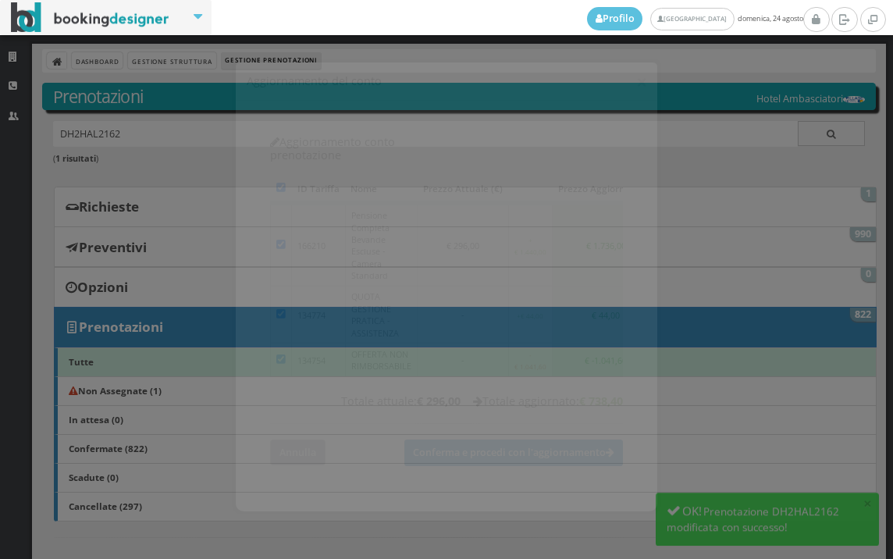
click at [278, 426] on button "Annulla" at bounding box center [297, 439] width 55 height 26
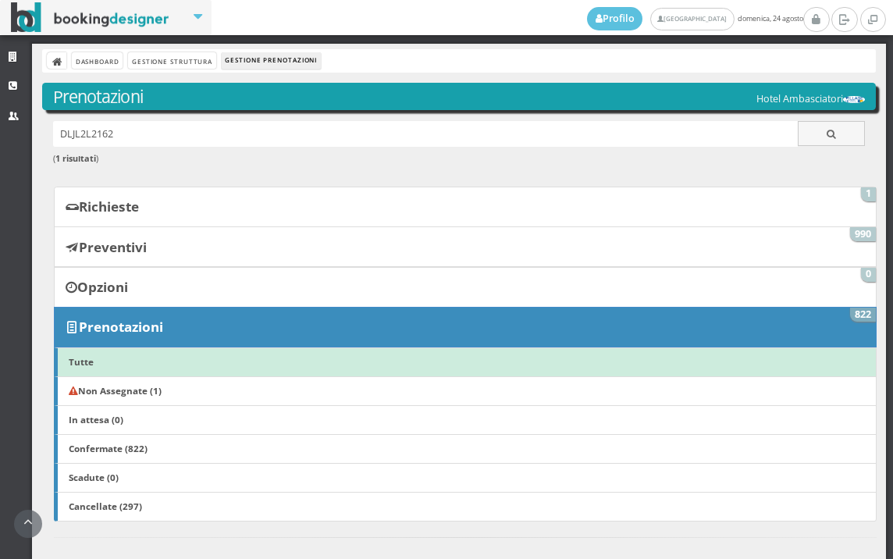
scroll to position [1016, 0]
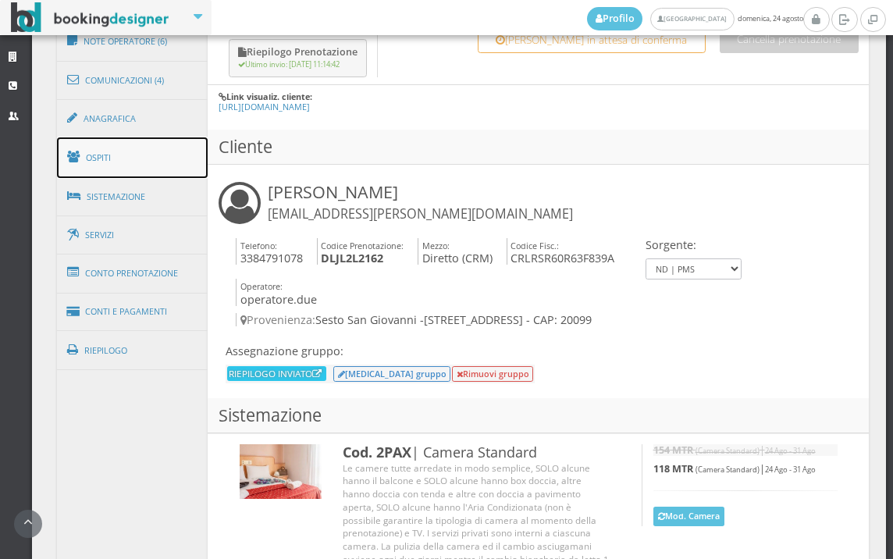
click at [146, 148] on link "Ospiti" at bounding box center [132, 157] width 151 height 41
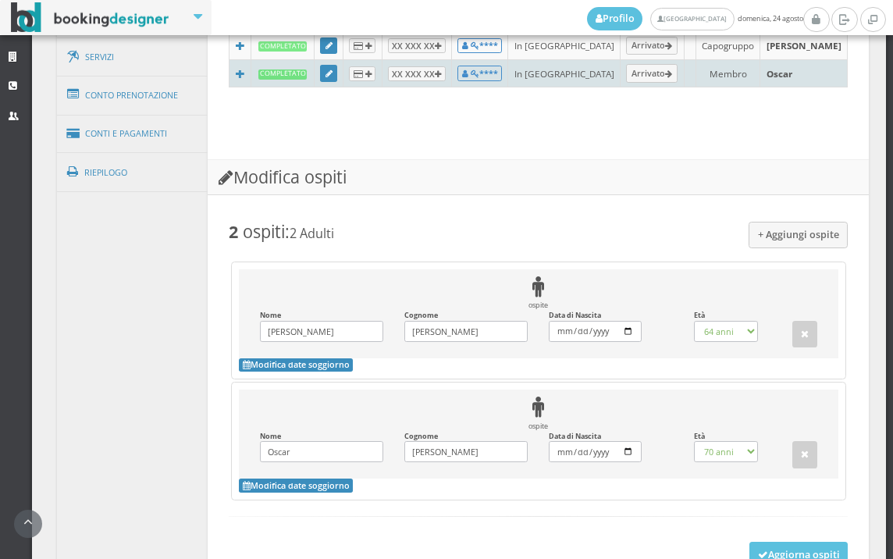
scroll to position [1261, 0]
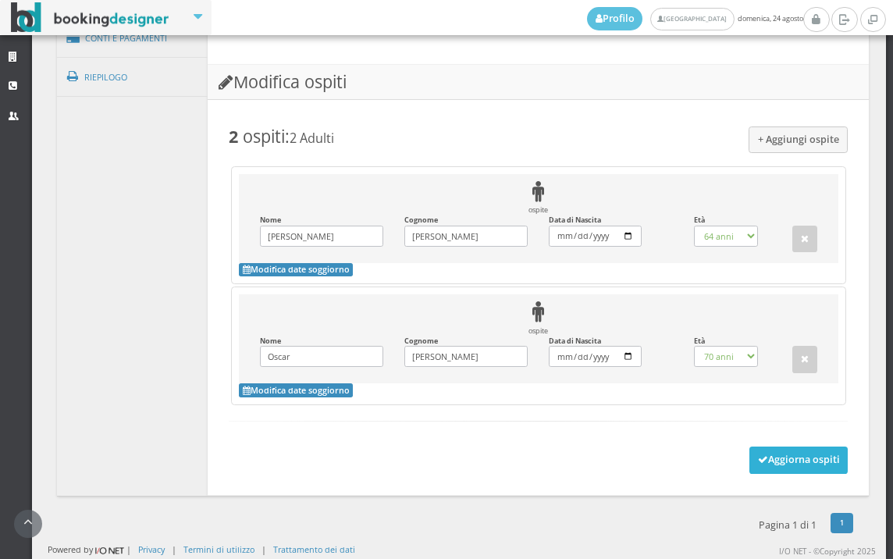
click at [756, 450] on button "Aggiorna ospiti" at bounding box center [798, 459] width 99 height 27
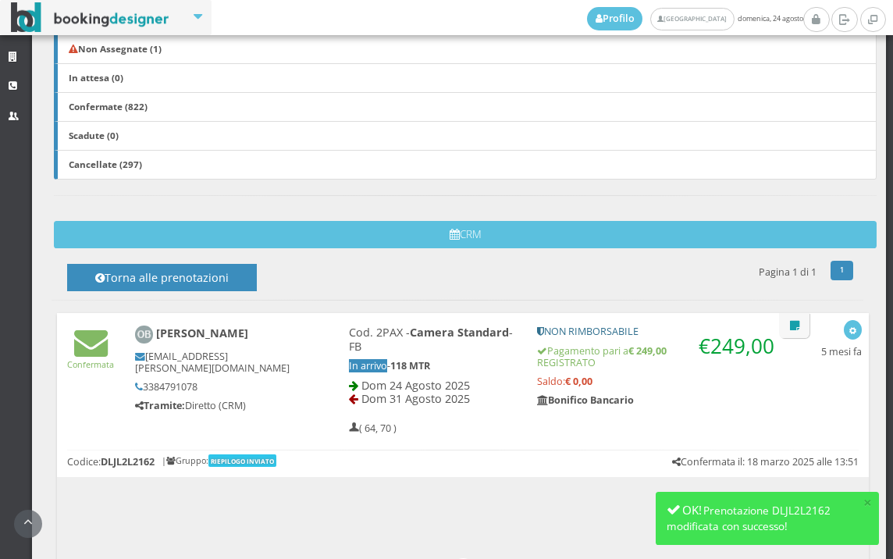
scroll to position [669, 0]
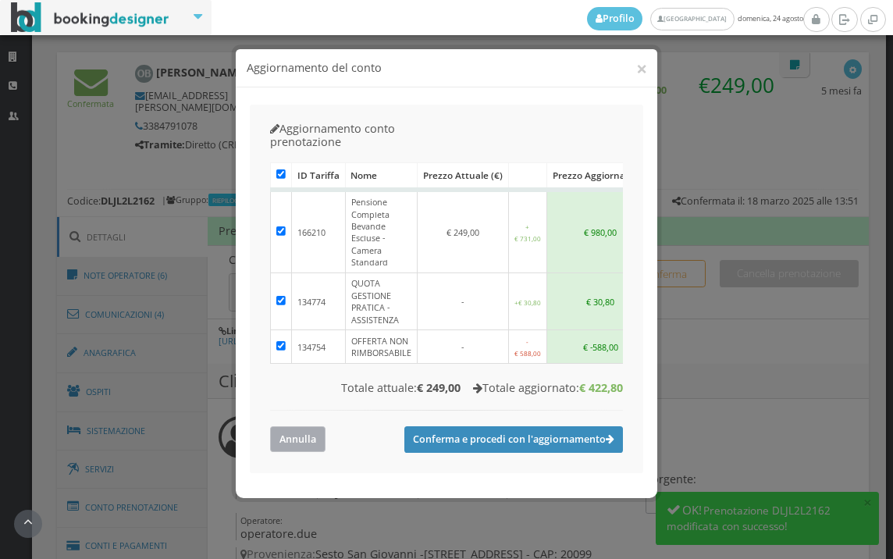
click at [283, 426] on button "Annulla" at bounding box center [297, 439] width 55 height 26
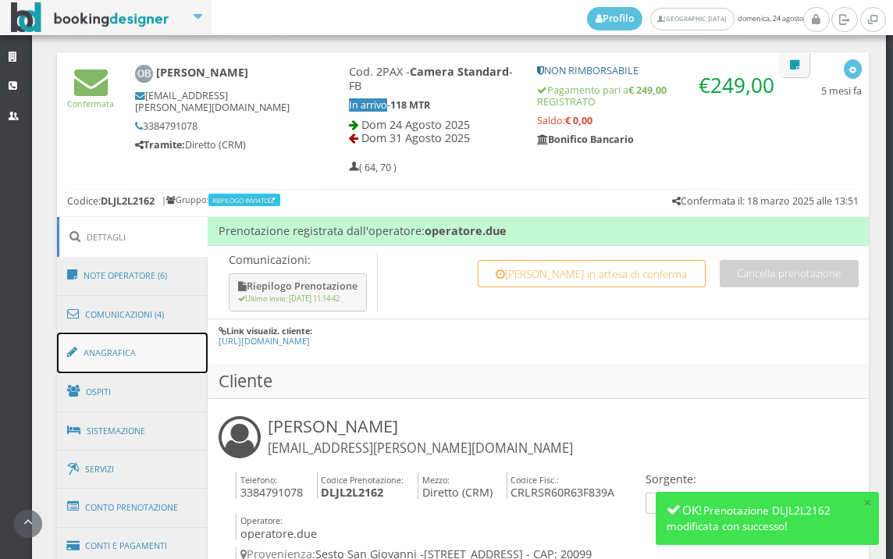
click at [188, 347] on link "Anagrafica" at bounding box center [132, 353] width 151 height 41
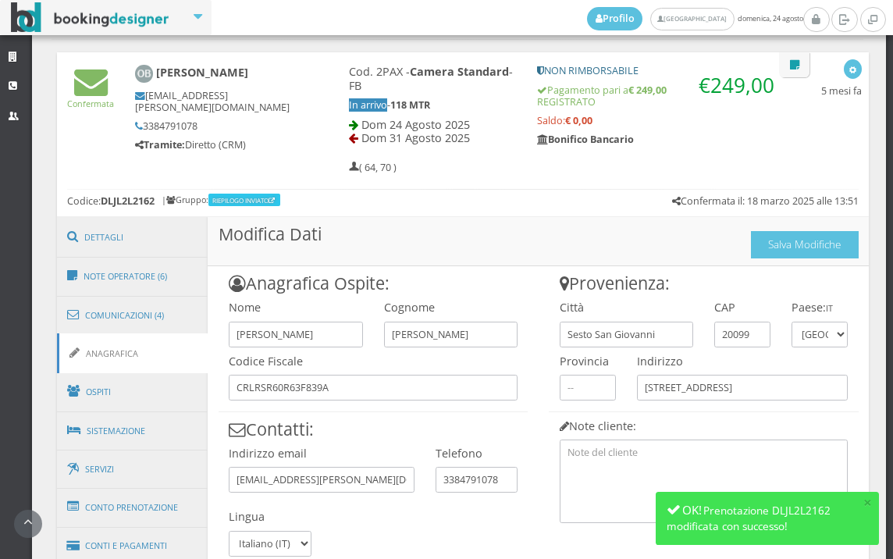
scroll to position [799, 0]
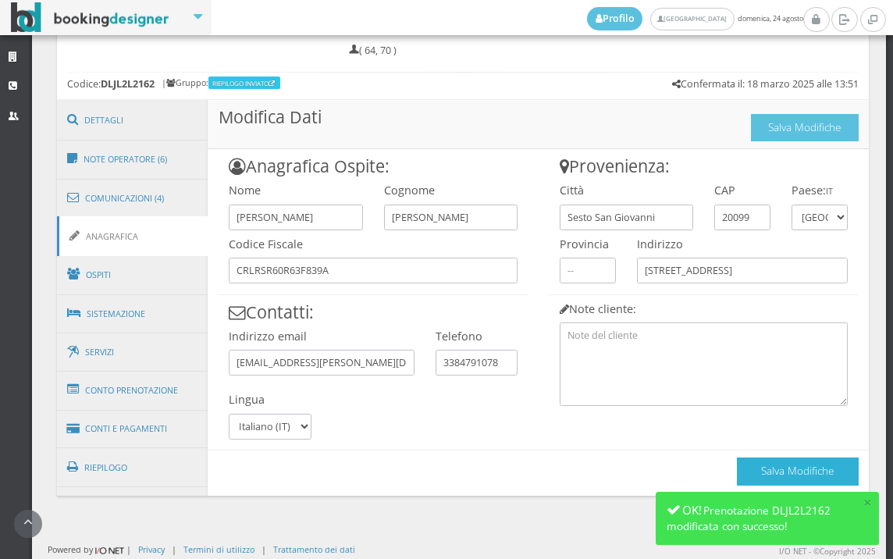
click at [786, 460] on button "Salva Modifiche" at bounding box center [798, 470] width 122 height 27
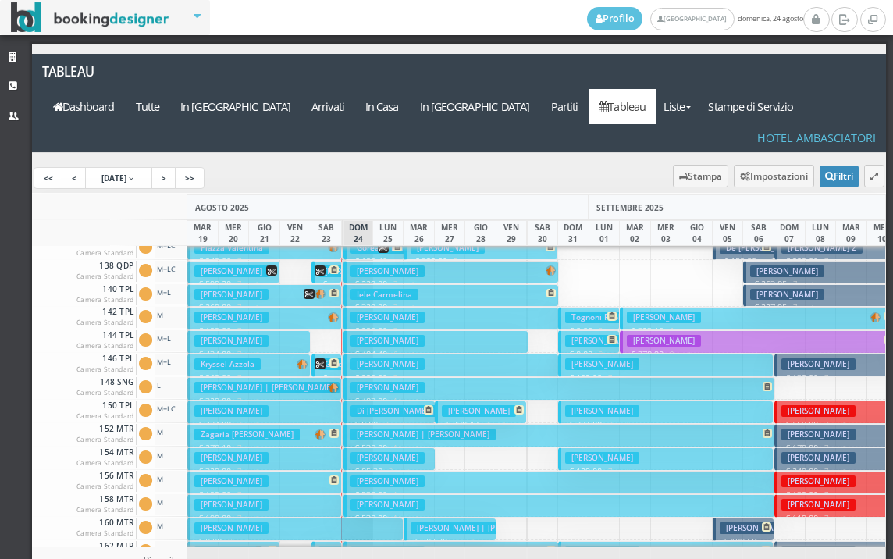
scroll to position [468, 0]
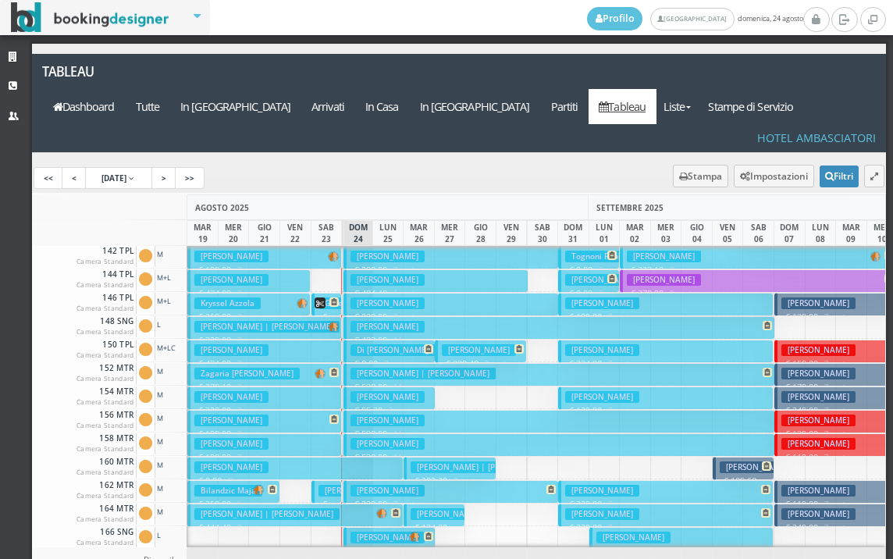
click at [404, 485] on h3 "[PERSON_NAME]" at bounding box center [387, 491] width 74 height 12
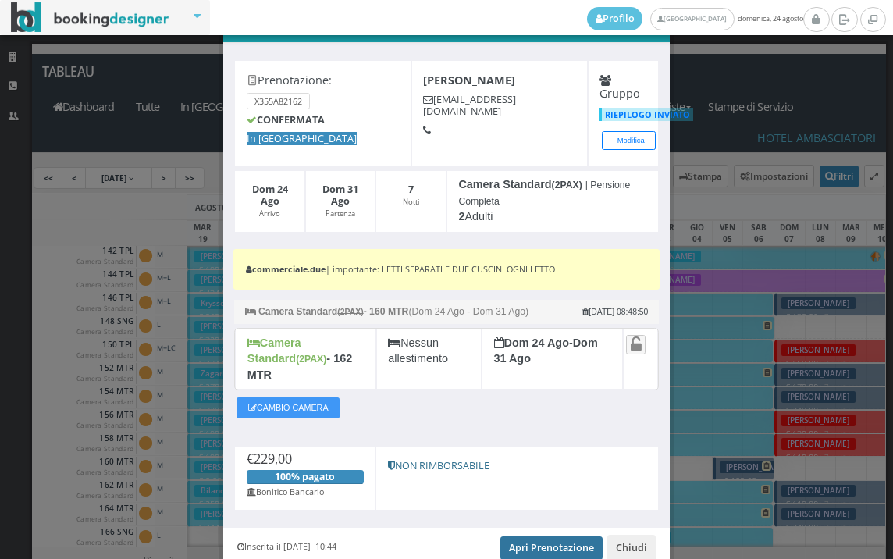
scroll to position [14, 0]
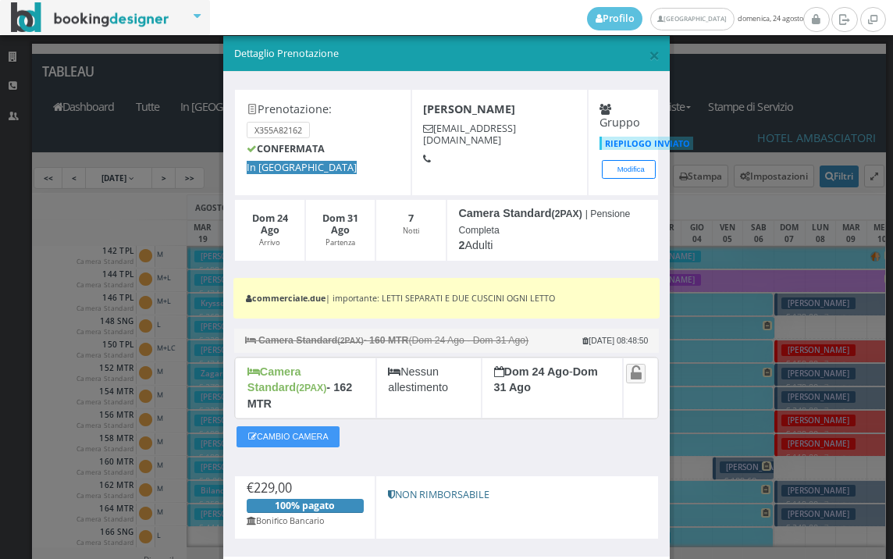
click at [649, 55] on span "×" at bounding box center [654, 54] width 11 height 27
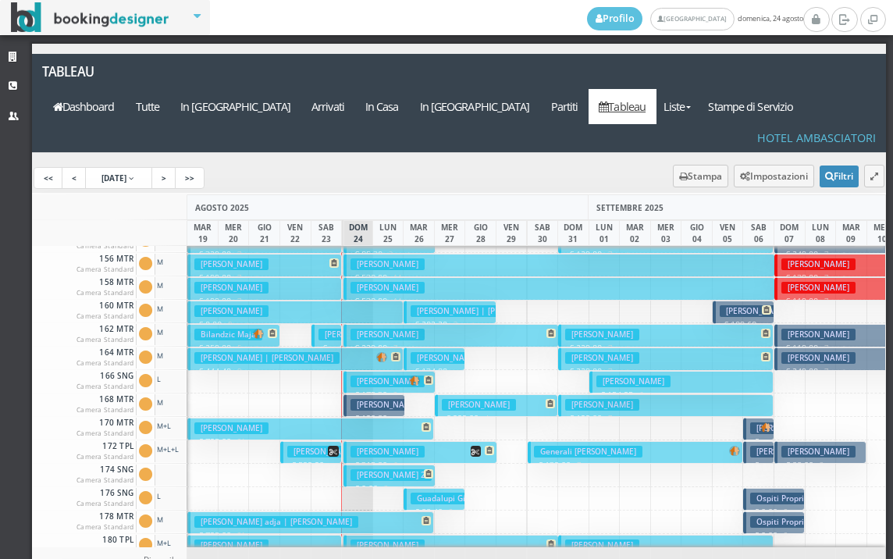
scroll to position [546, 0]
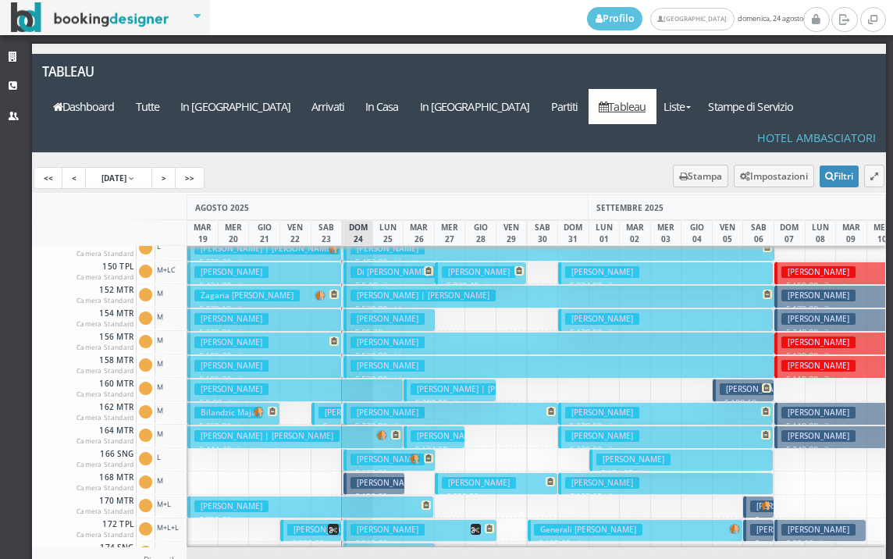
click at [388, 313] on h3 "[PERSON_NAME]" at bounding box center [387, 319] width 74 height 12
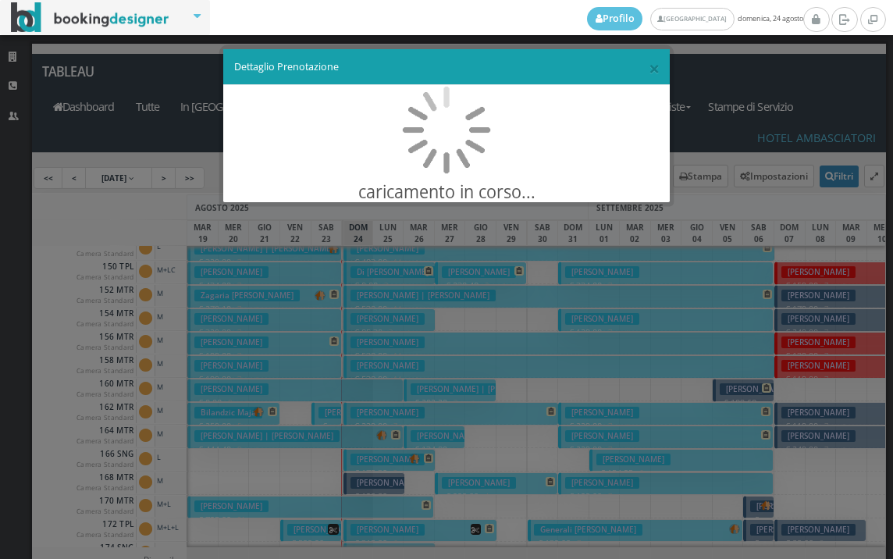
scroll to position [0, 0]
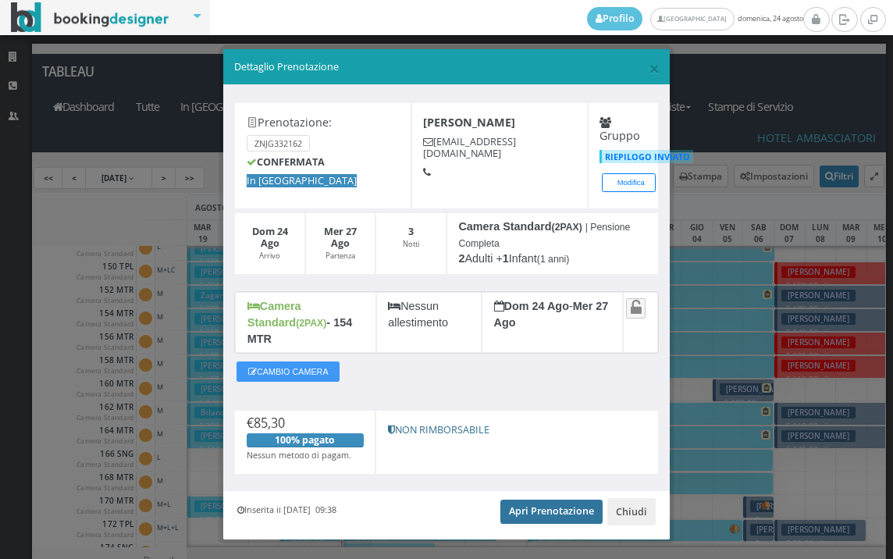
click at [533, 500] on link "Apri Prenotazione" at bounding box center [551, 511] width 102 height 23
click at [649, 69] on span "×" at bounding box center [654, 68] width 11 height 27
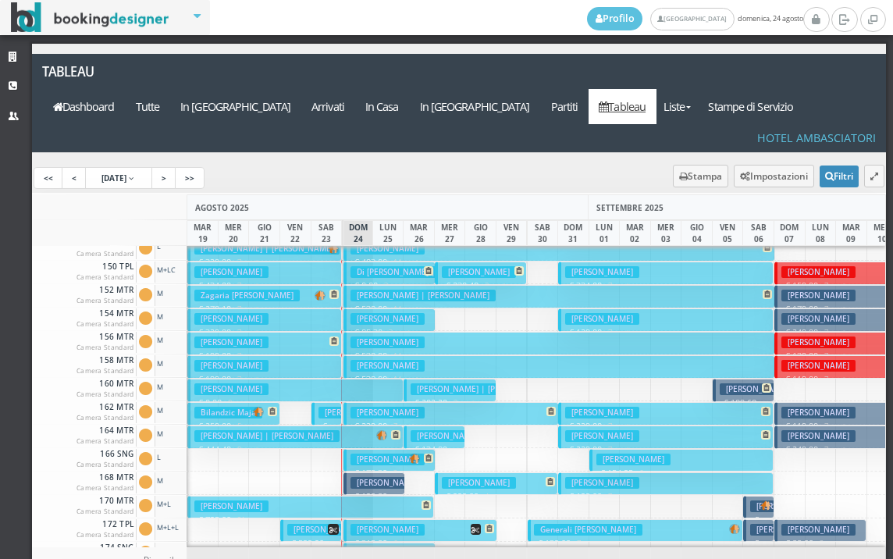
scroll to position [468, 0]
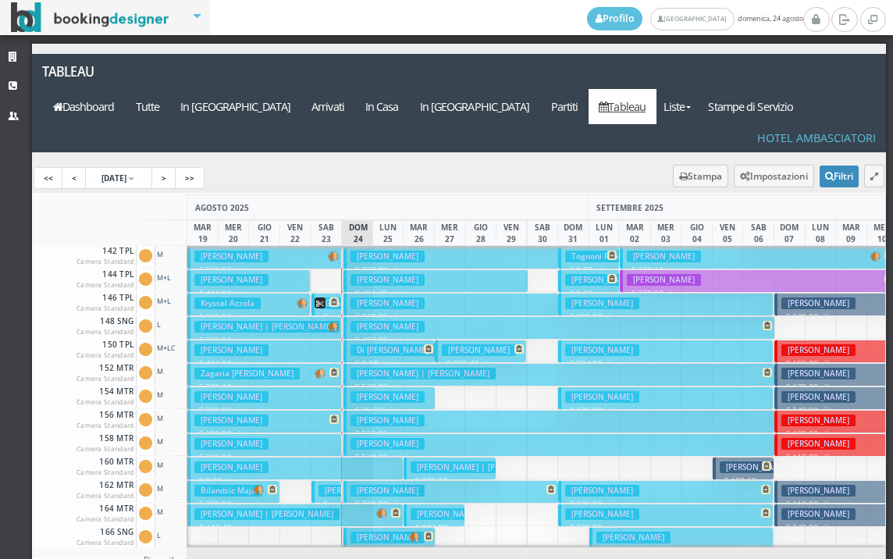
click at [388, 297] on h3 "Malagoli Carla" at bounding box center [387, 303] width 74 height 12
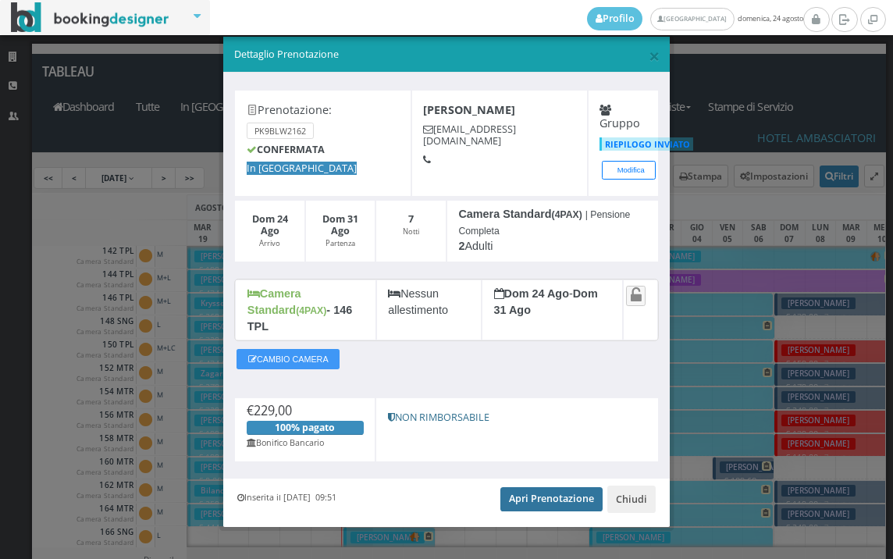
scroll to position [14, 0]
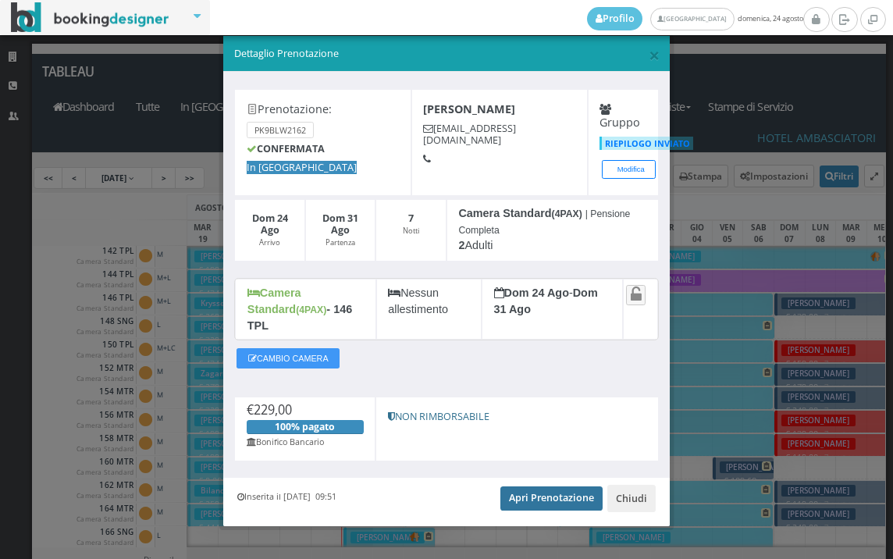
click at [528, 486] on link "Apri Prenotazione" at bounding box center [551, 497] width 102 height 23
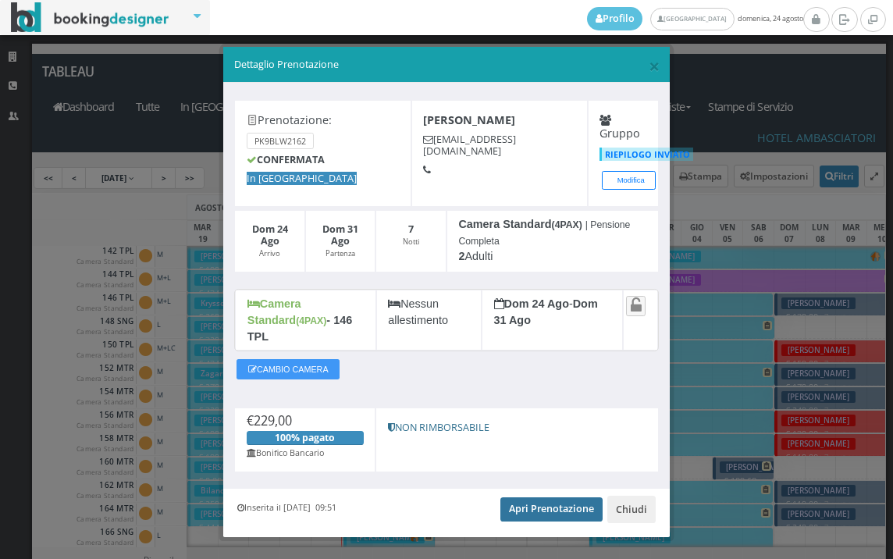
scroll to position [0, 0]
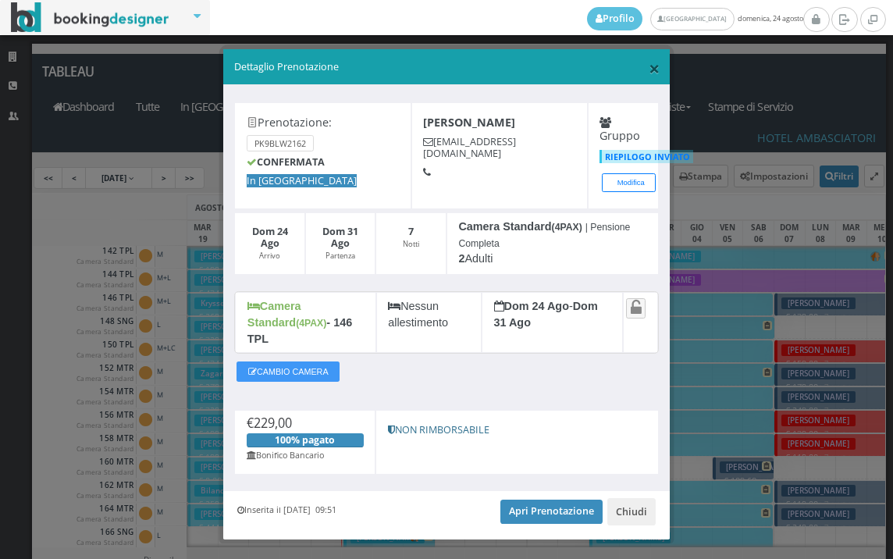
click at [649, 69] on span "×" at bounding box center [654, 68] width 11 height 27
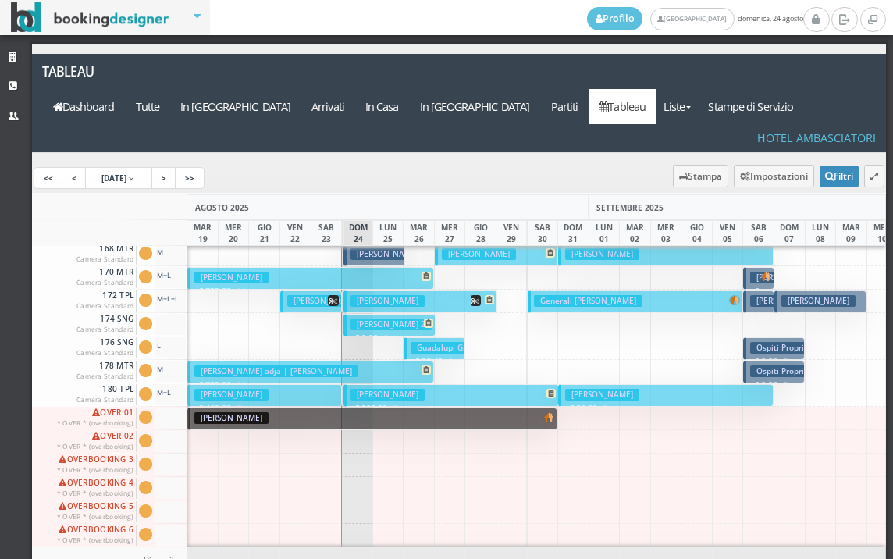
scroll to position [785, 0]
click at [387, 318] on h3 "Govoni Angela 2" at bounding box center [390, 324] width 81 height 12
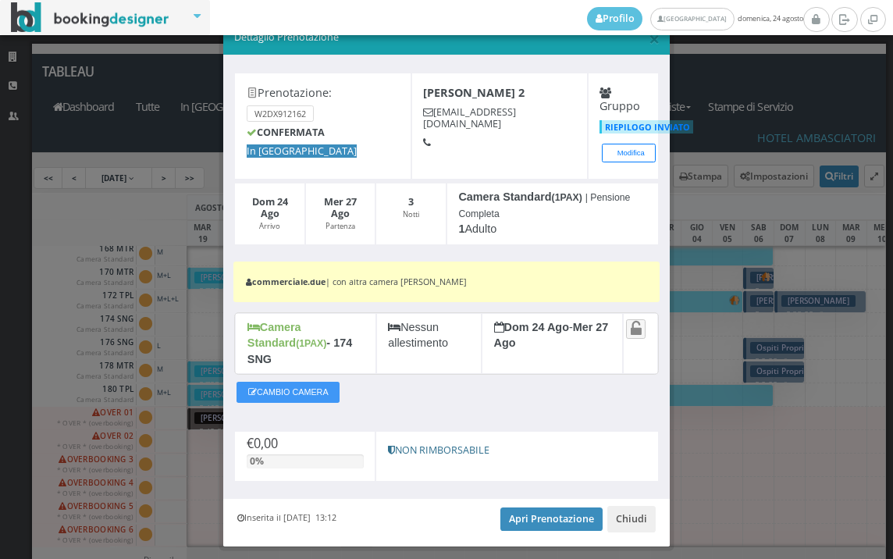
scroll to position [55, 0]
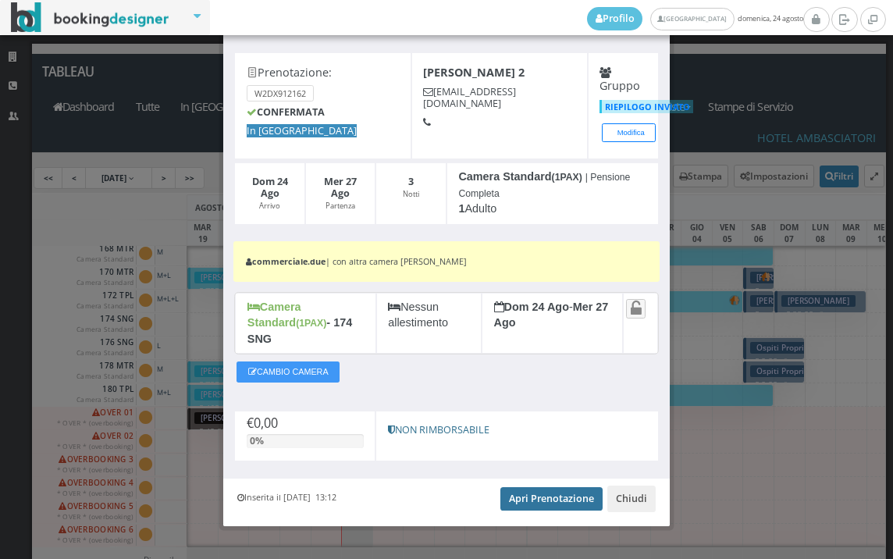
click at [549, 487] on link "Apri Prenotazione" at bounding box center [551, 498] width 102 height 23
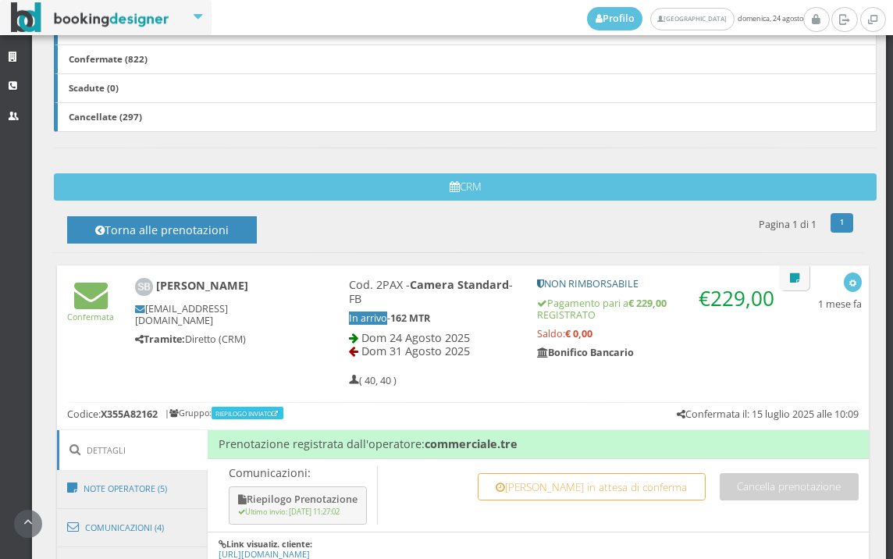
scroll to position [606, 0]
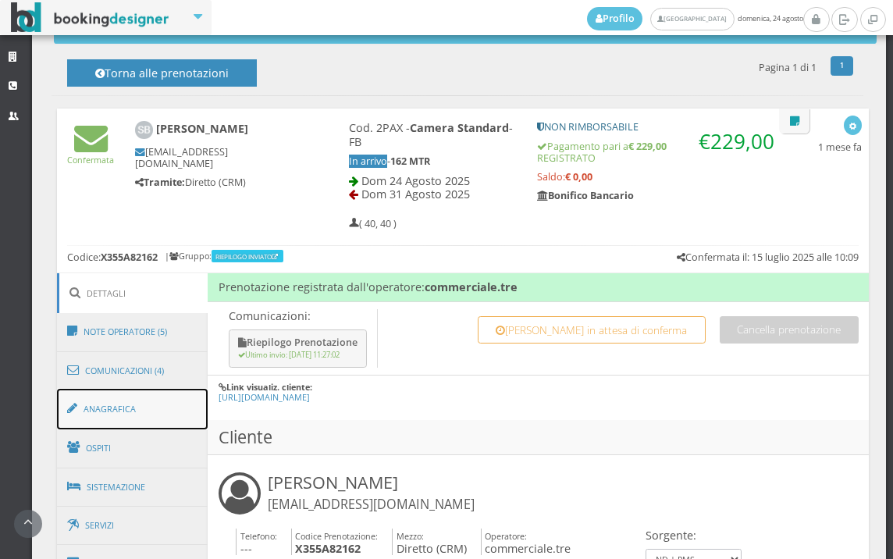
click at [159, 413] on link "Anagrafica" at bounding box center [132, 409] width 151 height 41
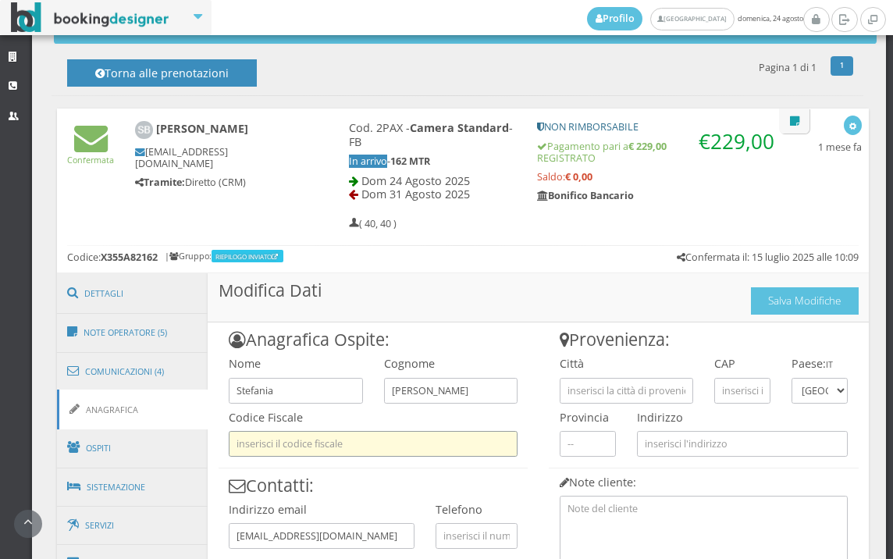
click at [385, 450] on input "text" at bounding box center [373, 444] width 289 height 26
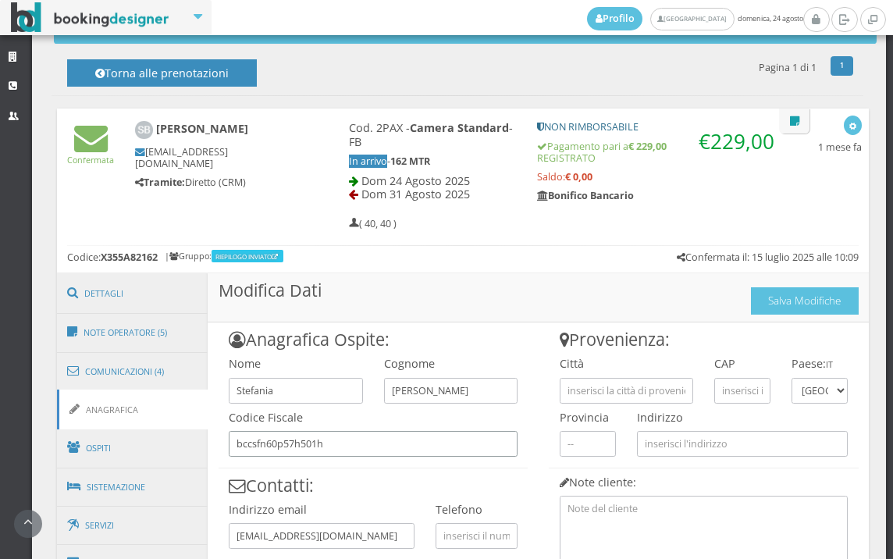
scroll to position [693, 0]
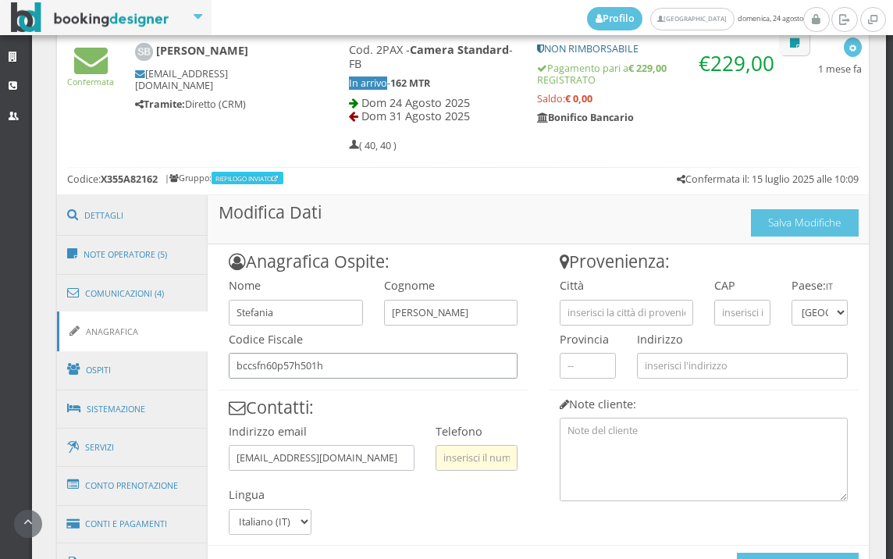
type input "bccsfn60p57h501h"
click at [466, 455] on input "text" at bounding box center [477, 458] width 82 height 26
type input "3282725540"
click at [592, 318] on input "text" at bounding box center [626, 313] width 133 height 26
type input "colle di val d'[PERSON_NAME]"
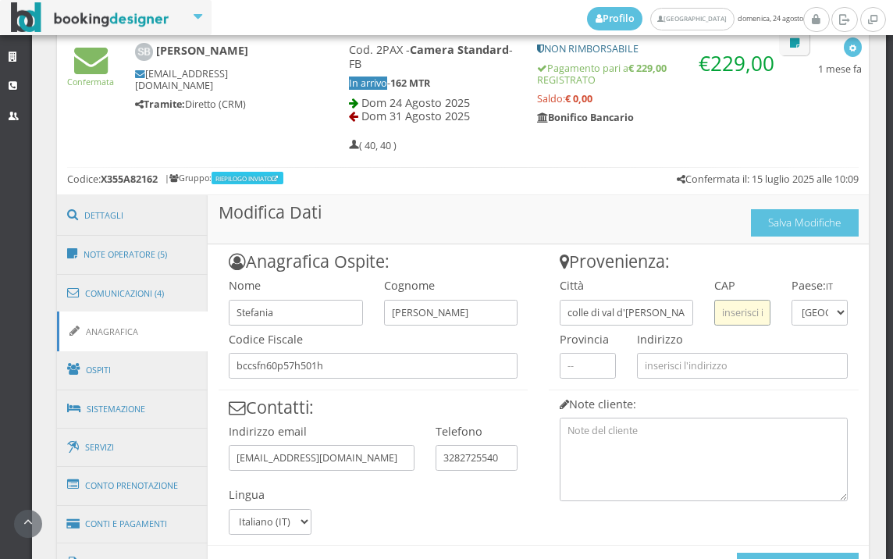
click at [739, 306] on input "text" at bounding box center [742, 313] width 56 height 26
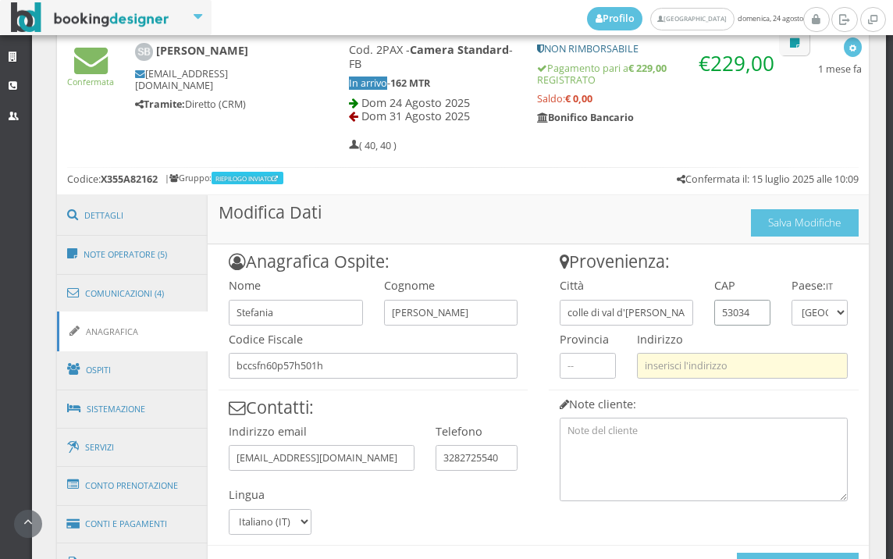
type input "53034"
click at [726, 361] on input "text" at bounding box center [742, 366] width 211 height 26
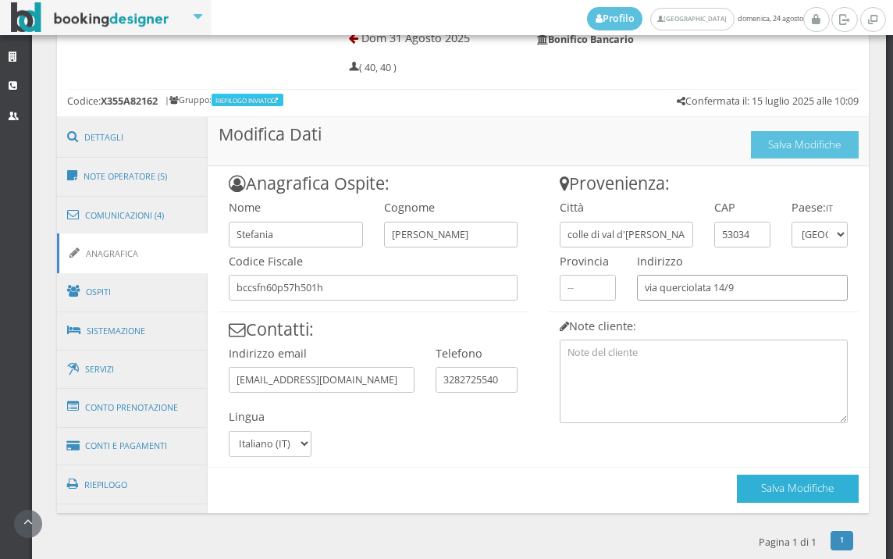
type input "via querciolata 14/9"
drag, startPoint x: 770, startPoint y: 479, endPoint x: 771, endPoint y: 466, distance: 13.4
click at [771, 466] on div "Anagrafica Ospite: Nome Stefania Cognome Bucciolini Codice Fiscale bccsfn60p57h…" at bounding box center [538, 334] width 661 height 336
click at [769, 480] on button "Salva Modifiche" at bounding box center [798, 488] width 122 height 27
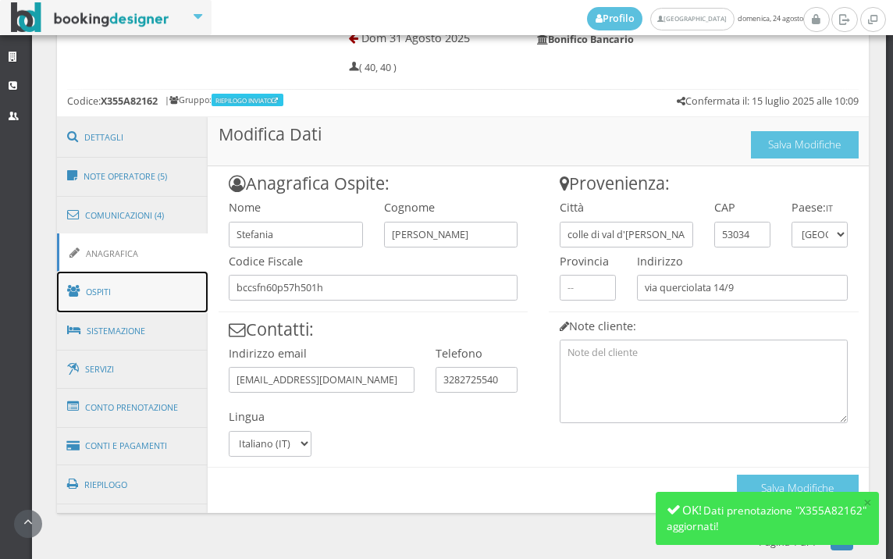
click at [101, 290] on link "Ospiti" at bounding box center [132, 292] width 151 height 41
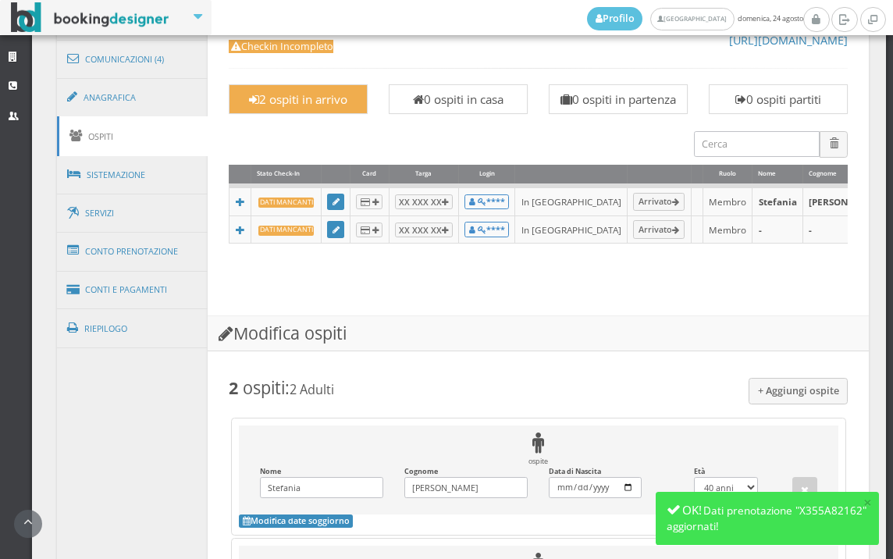
scroll to position [693, 0]
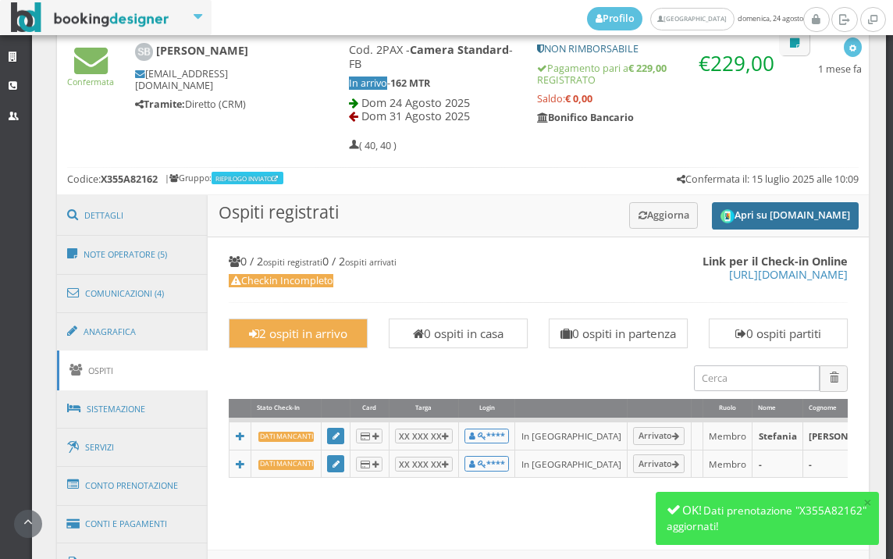
click at [743, 218] on button "Apri su [DOMAIN_NAME]" at bounding box center [785, 215] width 147 height 27
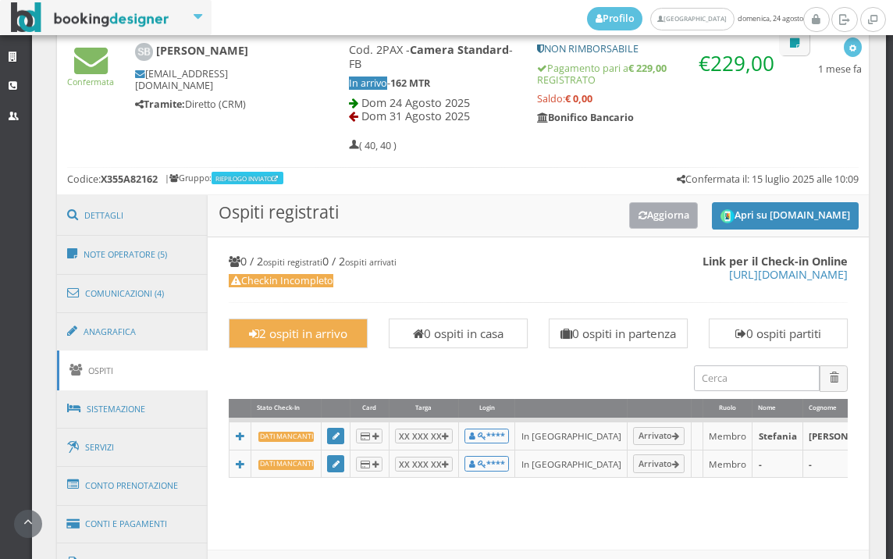
click at [638, 211] on icon at bounding box center [642, 216] width 9 height 10
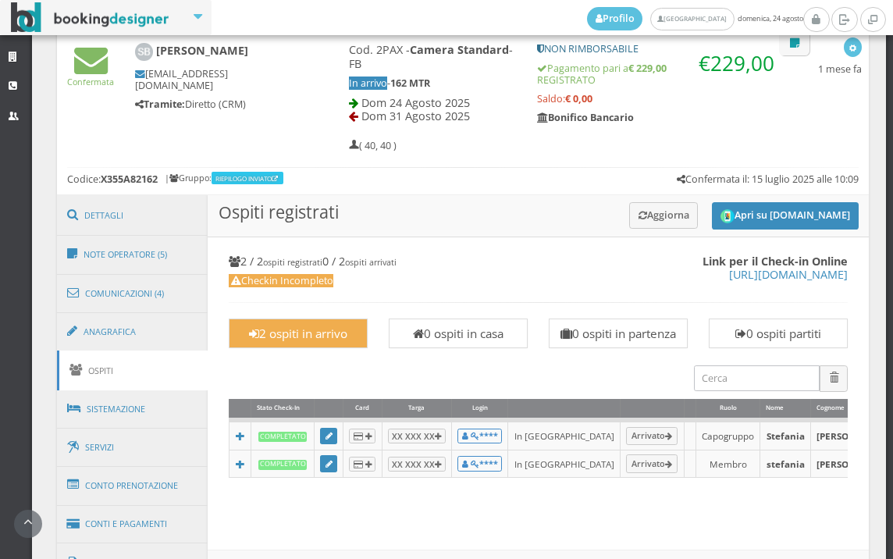
scroll to position [1214, 0]
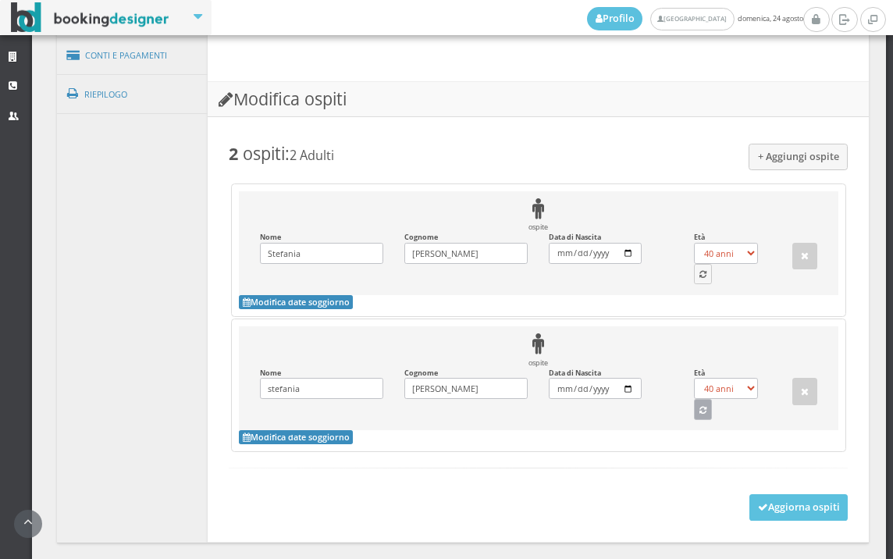
click at [699, 415] on icon "button" at bounding box center [702, 411] width 7 height 9
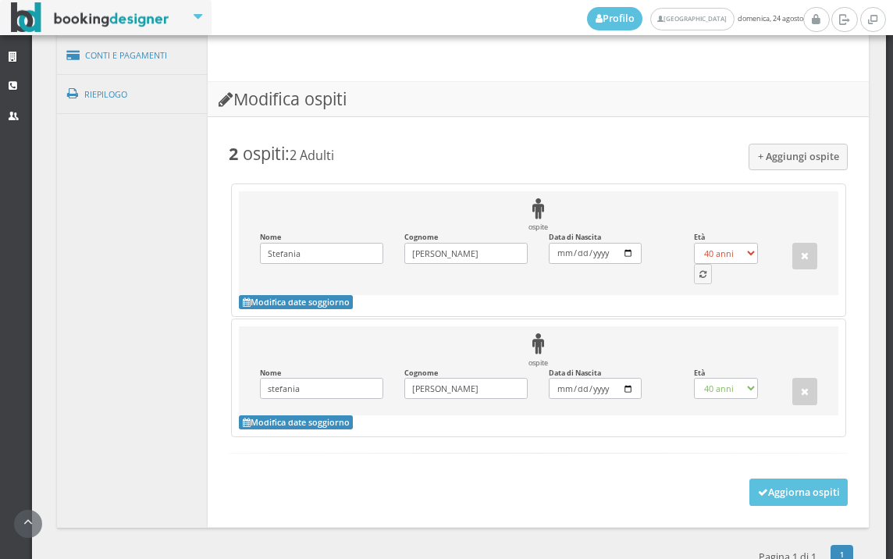
select select "72"
click at [686, 295] on div "ospite Nome Stefania Inserisci il Nome Cognome Bucciolini Inserisci il Cognome …" at bounding box center [538, 243] width 599 height 104
click at [694, 284] on button "button" at bounding box center [703, 274] width 19 height 20
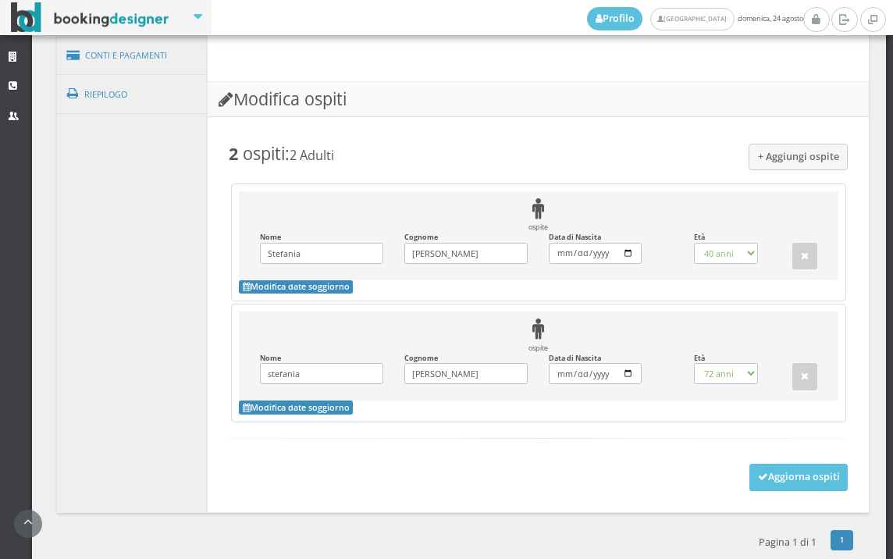
select select "64"
click at [758, 482] on icon at bounding box center [763, 477] width 10 height 10
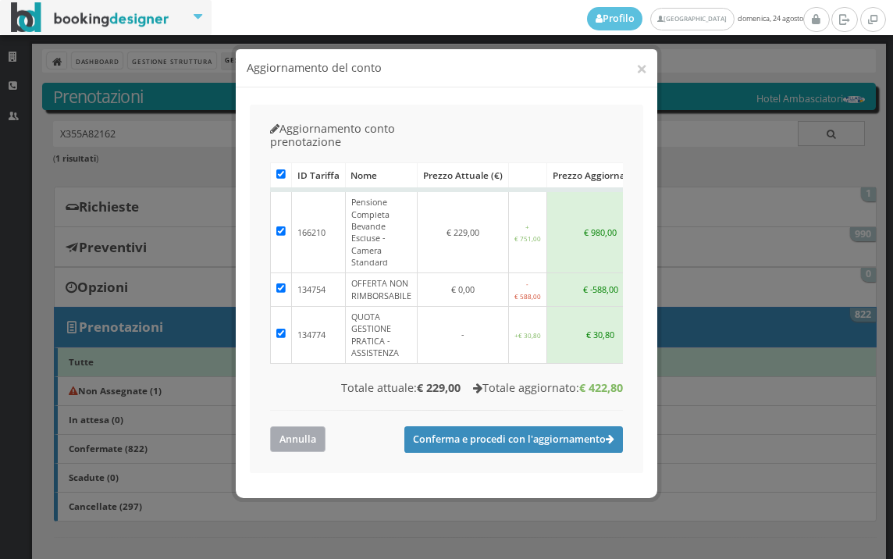
click at [271, 426] on button "Annulla" at bounding box center [297, 439] width 55 height 26
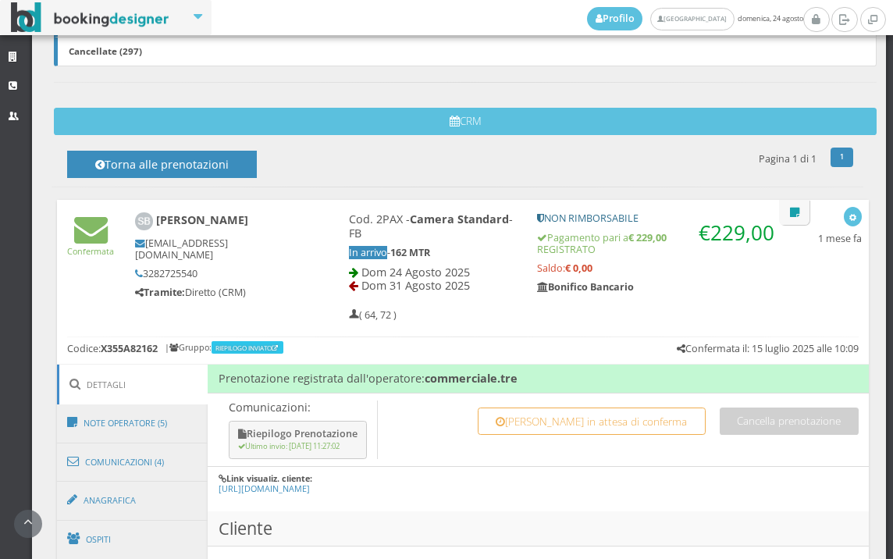
scroll to position [520, 0]
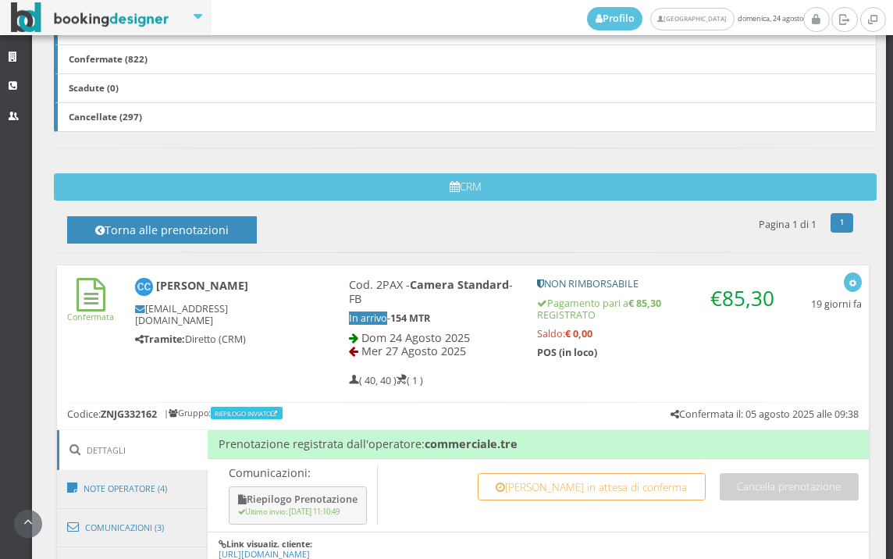
scroll to position [606, 0]
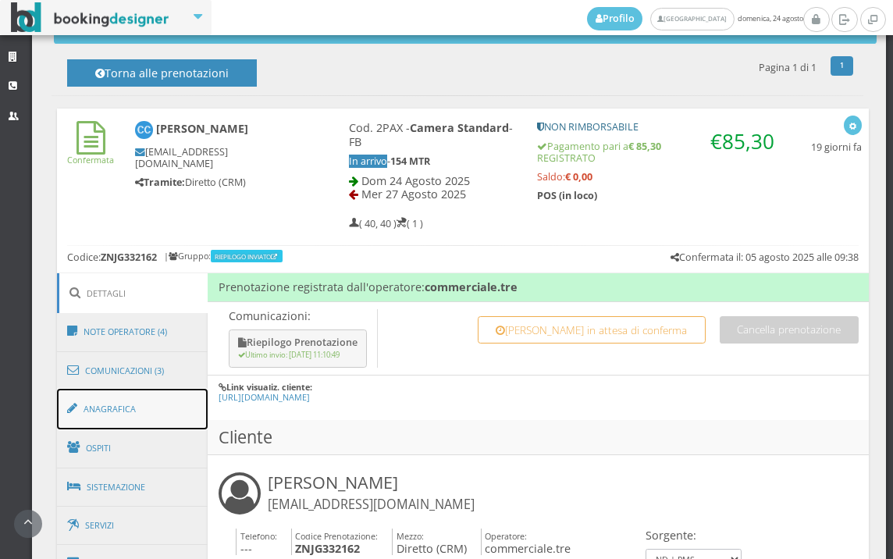
click at [157, 397] on link "Anagrafica" at bounding box center [132, 409] width 151 height 41
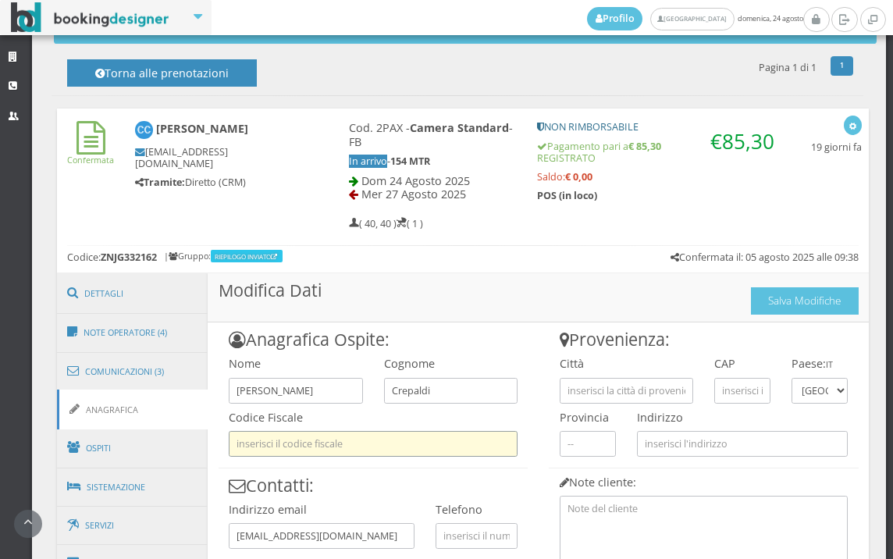
click at [269, 433] on input "text" at bounding box center [373, 444] width 289 height 26
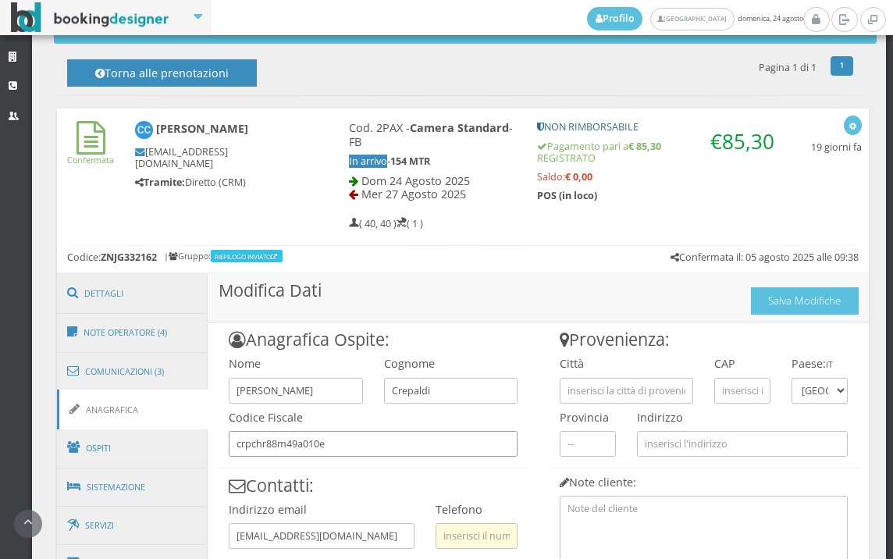
type input "crpchr88m49a010e"
click at [461, 533] on input "text" at bounding box center [477, 536] width 82 height 26
type input "3275438338"
click at [635, 393] on input "text" at bounding box center [626, 391] width 133 height 26
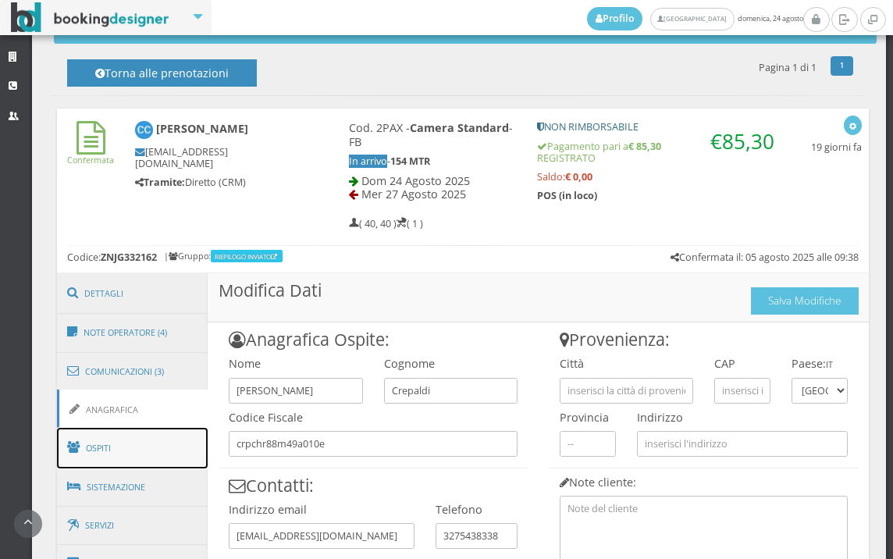
click at [150, 441] on link "Ospiti" at bounding box center [132, 448] width 151 height 41
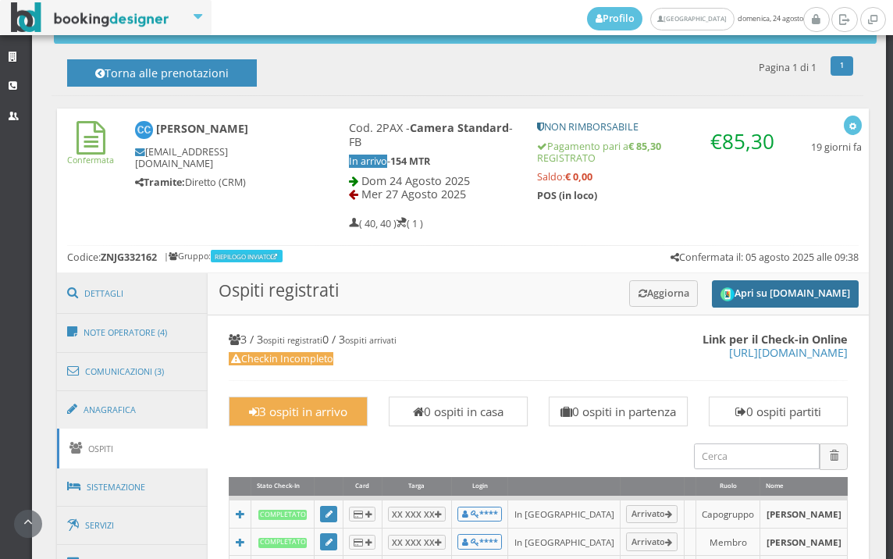
click at [722, 293] on button "Apri su [DOMAIN_NAME]" at bounding box center [785, 293] width 147 height 27
click at [135, 411] on link "Anagrafica" at bounding box center [132, 409] width 151 height 41
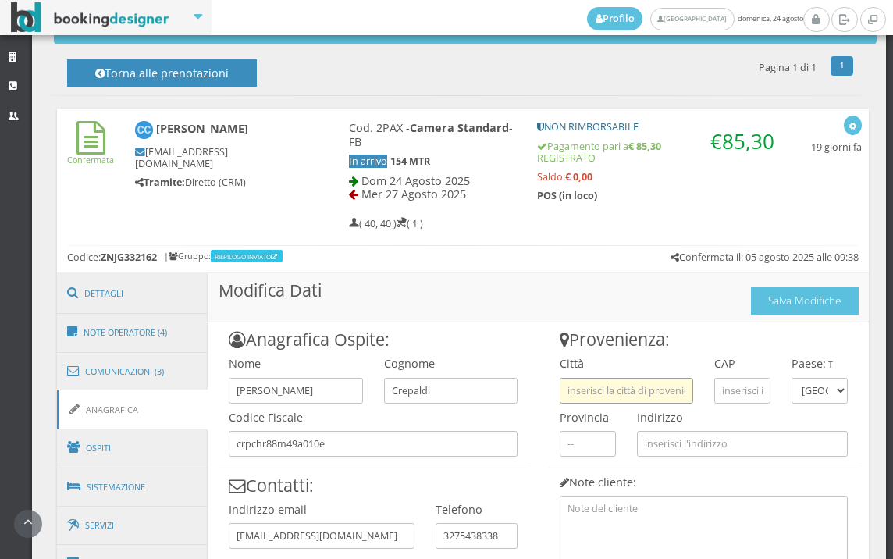
click at [599, 393] on input "text" at bounding box center [626, 391] width 133 height 26
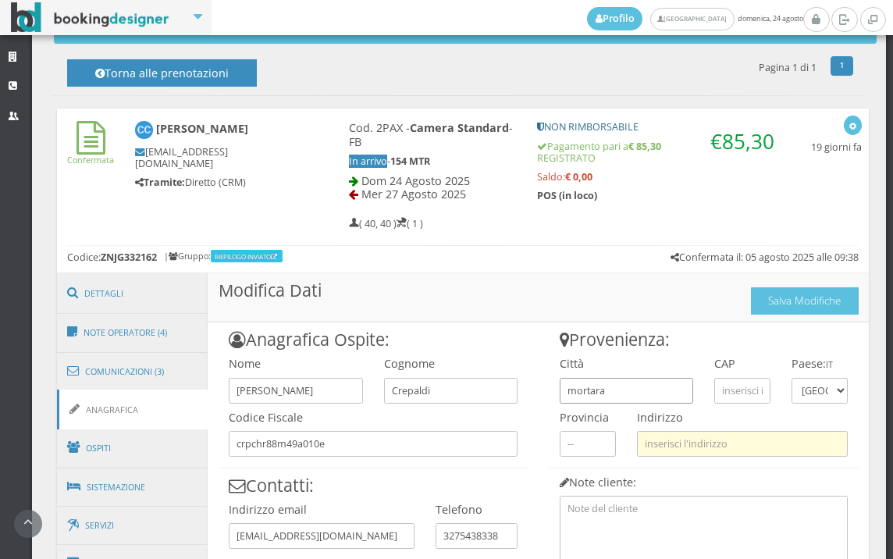
type input "mortara"
click at [681, 437] on input "text" at bounding box center [742, 444] width 211 height 26
paste input "[STREET_ADDRESS]"
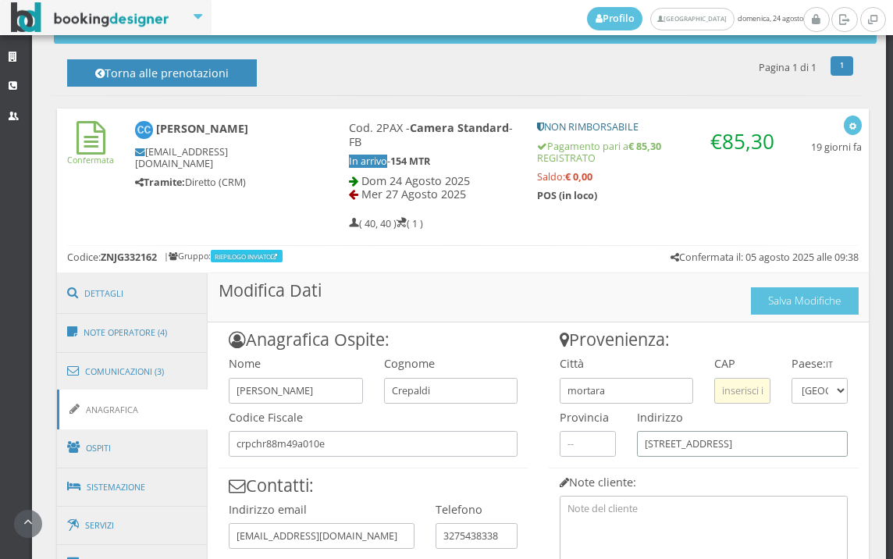
type input "[STREET_ADDRESS]"
click at [714, 393] on input "text" at bounding box center [742, 391] width 56 height 26
type input "27036"
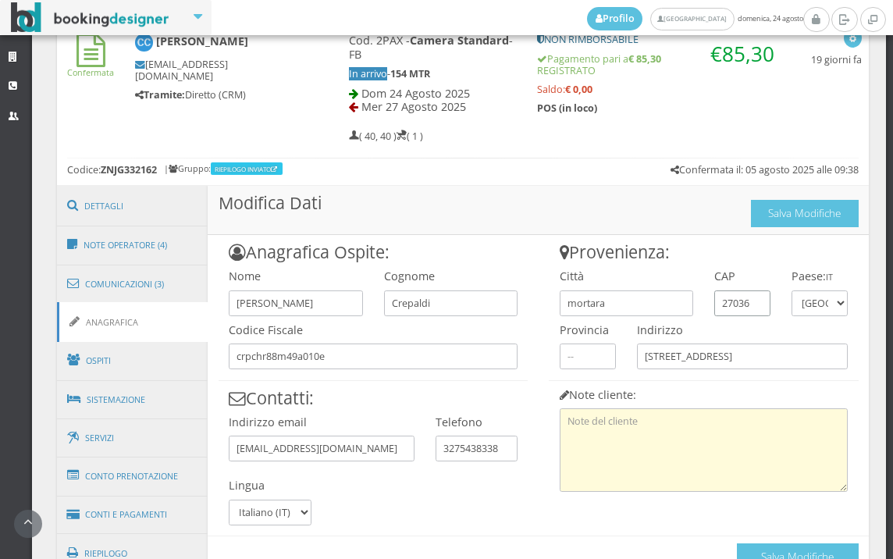
scroll to position [799, 0]
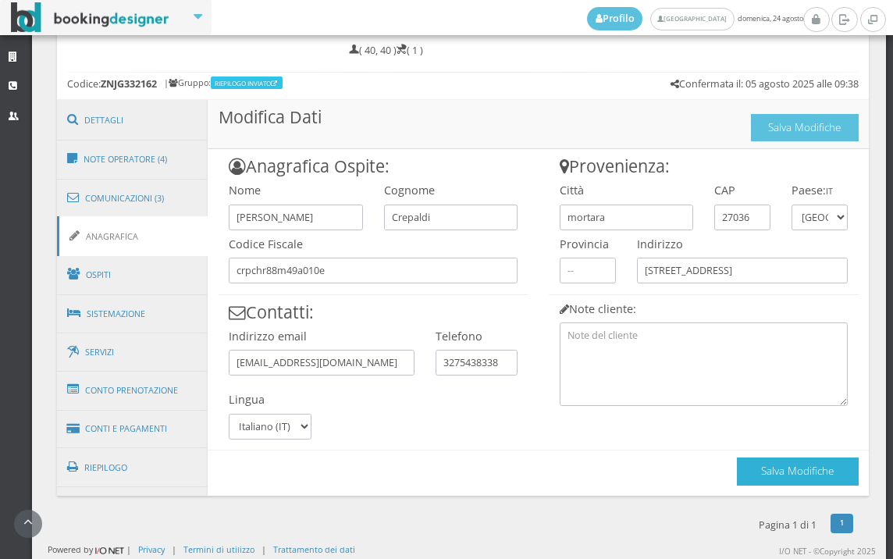
click at [745, 478] on button "Salva Modifiche" at bounding box center [798, 470] width 122 height 27
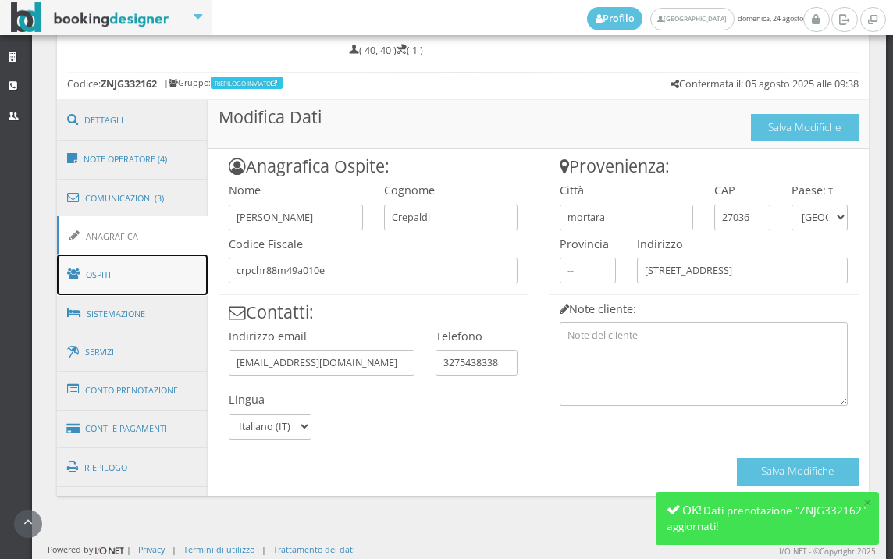
click at [138, 264] on link "Ospiti" at bounding box center [132, 274] width 151 height 41
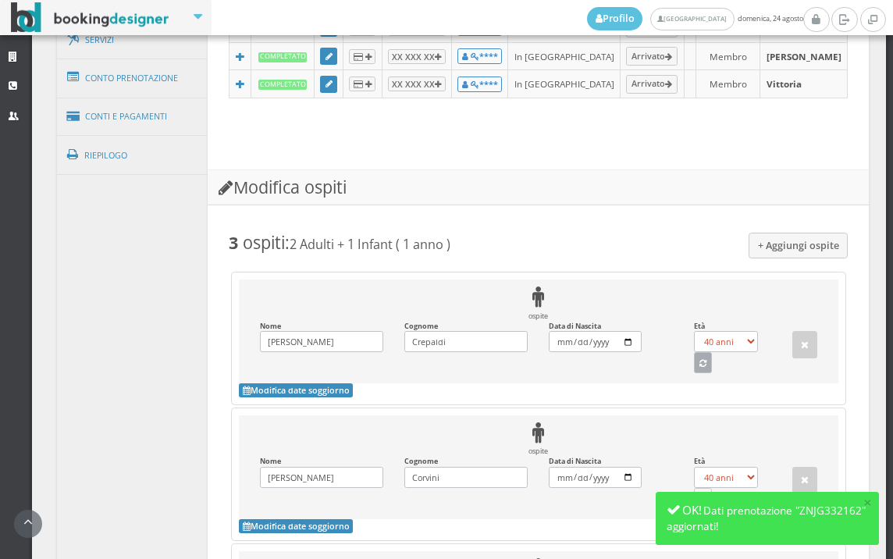
click at [701, 372] on button "button" at bounding box center [703, 362] width 19 height 20
select select "37"
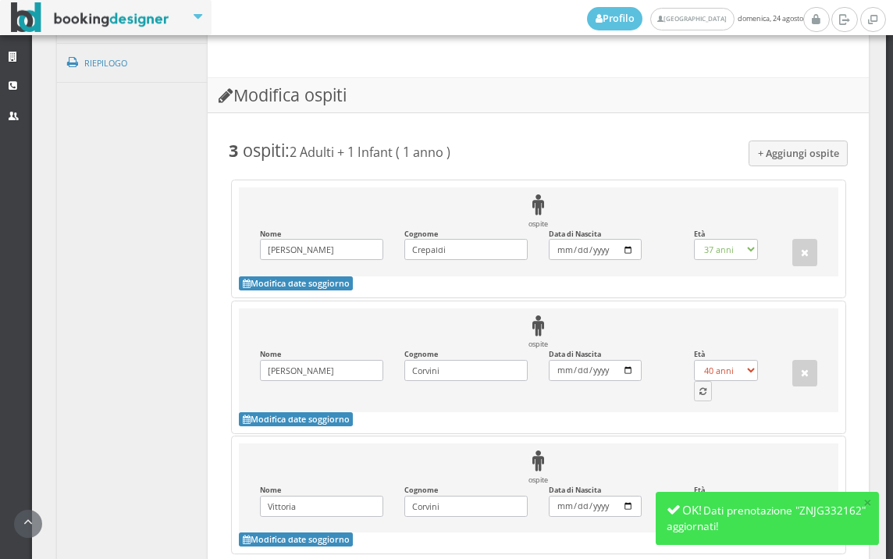
scroll to position [1320, 0]
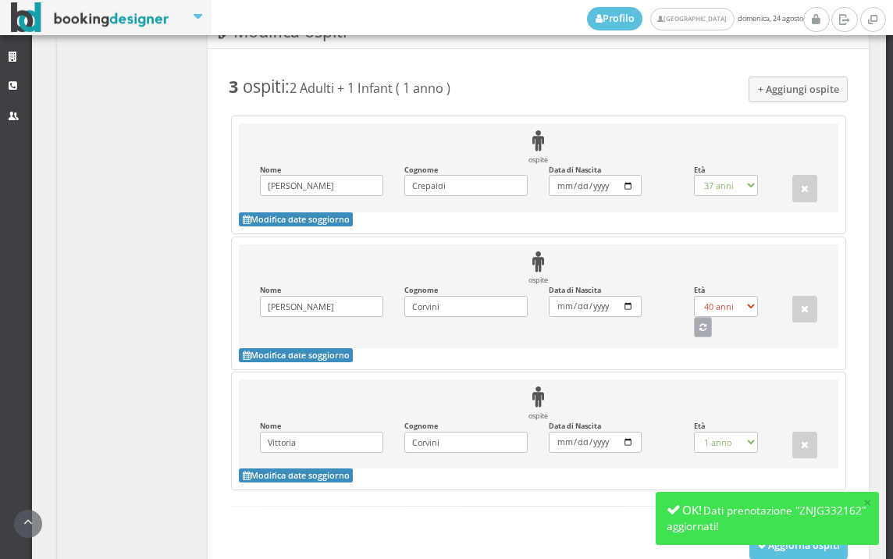
click at [698, 337] on button "button" at bounding box center [703, 327] width 19 height 20
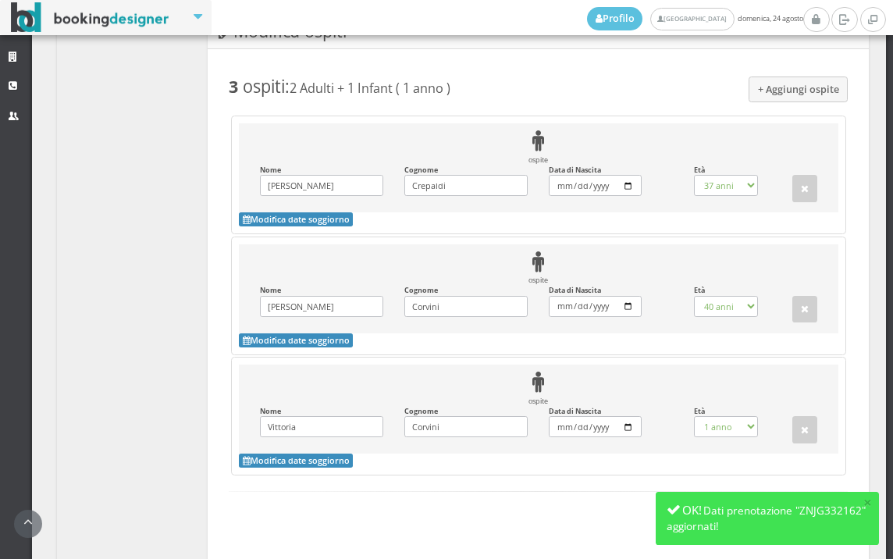
select select "46"
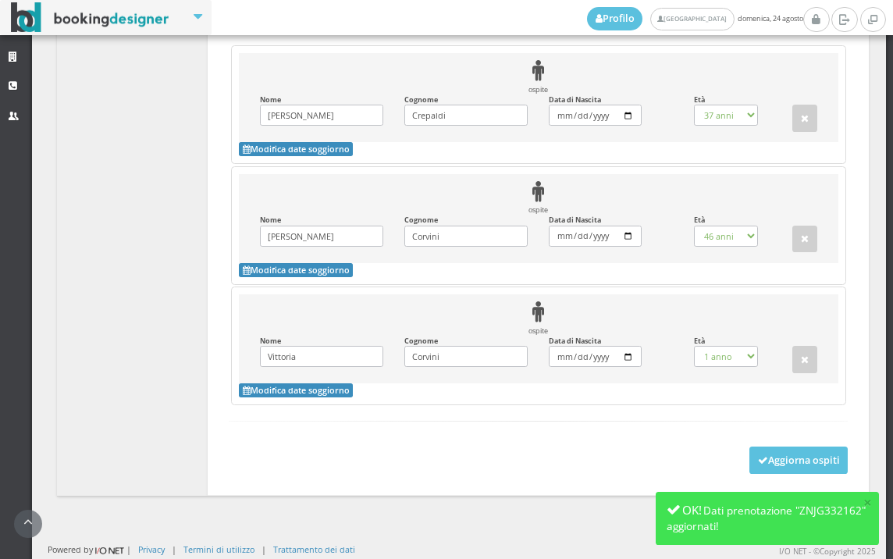
scroll to position [1426, 0]
click at [764, 462] on button "Aggiorna ospiti" at bounding box center [798, 459] width 99 height 27
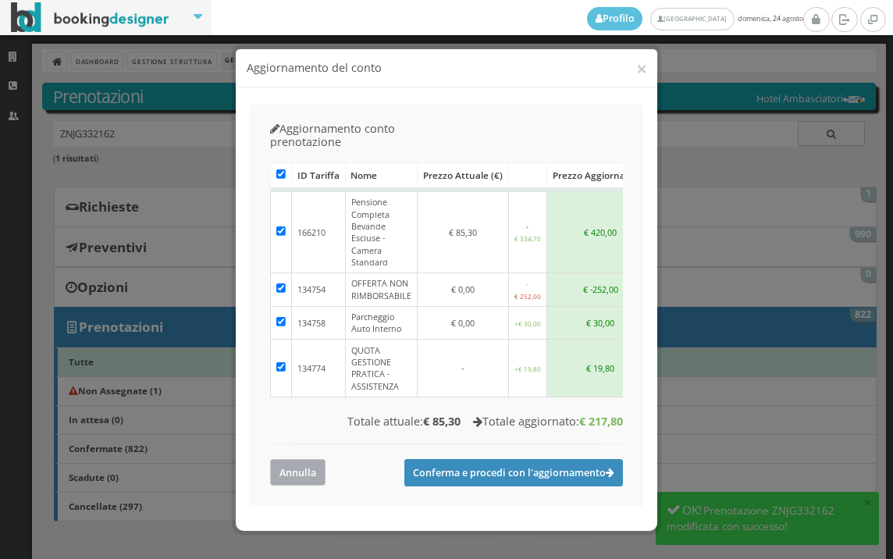
click at [286, 459] on button "Annulla" at bounding box center [297, 472] width 55 height 26
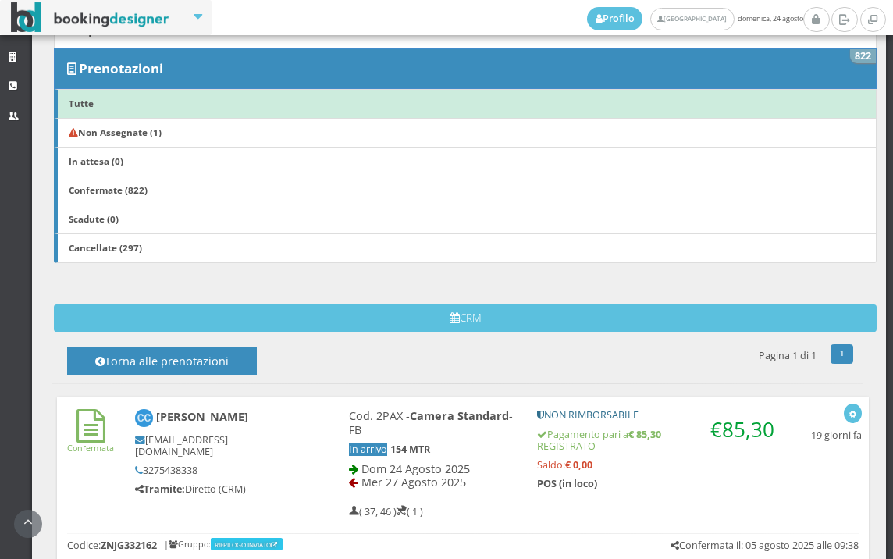
scroll to position [606, 0]
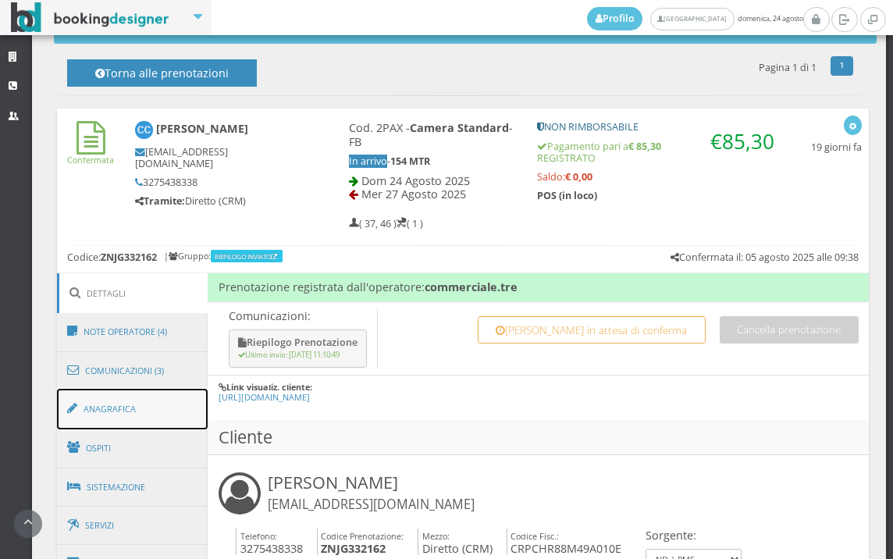
click at [115, 421] on link "Anagrafica" at bounding box center [132, 409] width 151 height 41
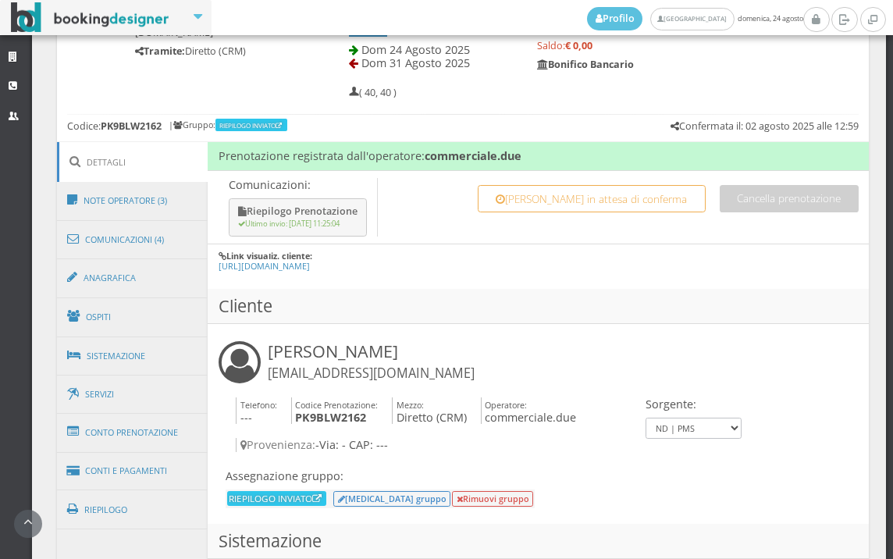
scroll to position [781, 0]
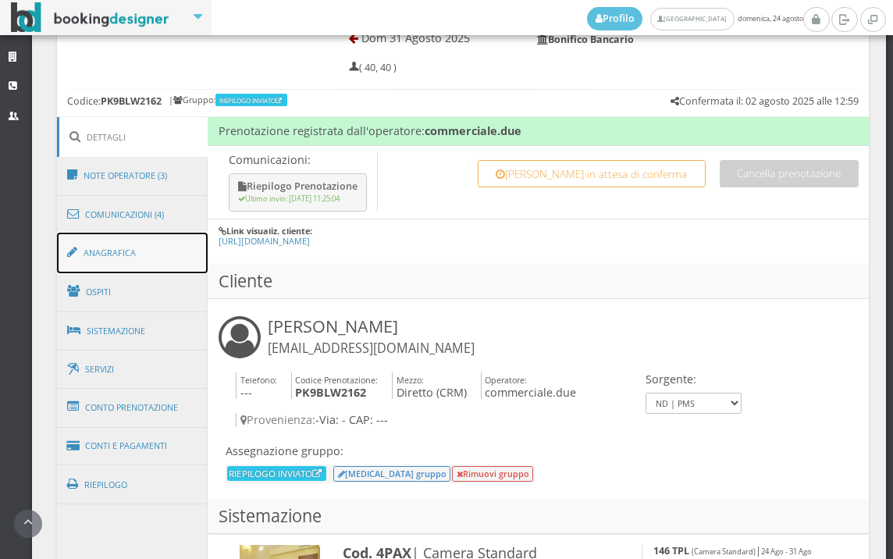
click at [142, 265] on link "Anagrafica" at bounding box center [132, 253] width 151 height 41
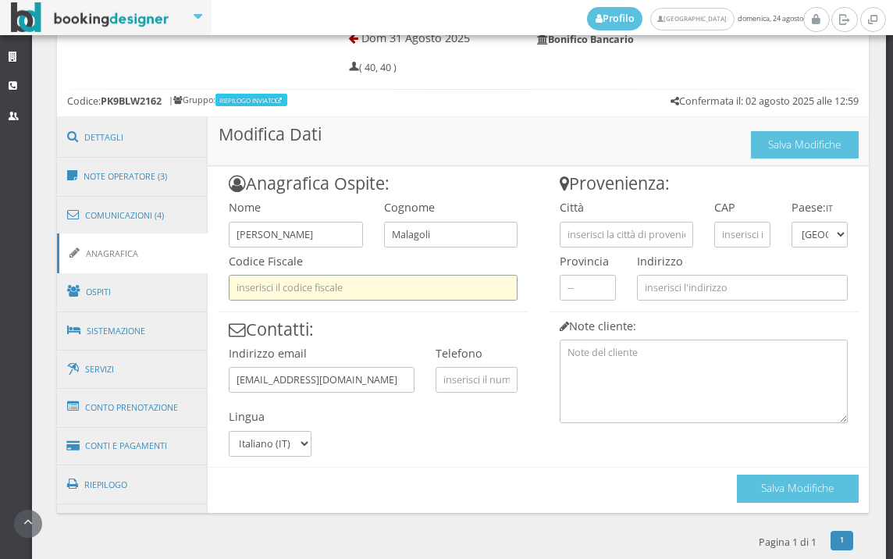
click at [283, 298] on input "text" at bounding box center [373, 288] width 289 height 26
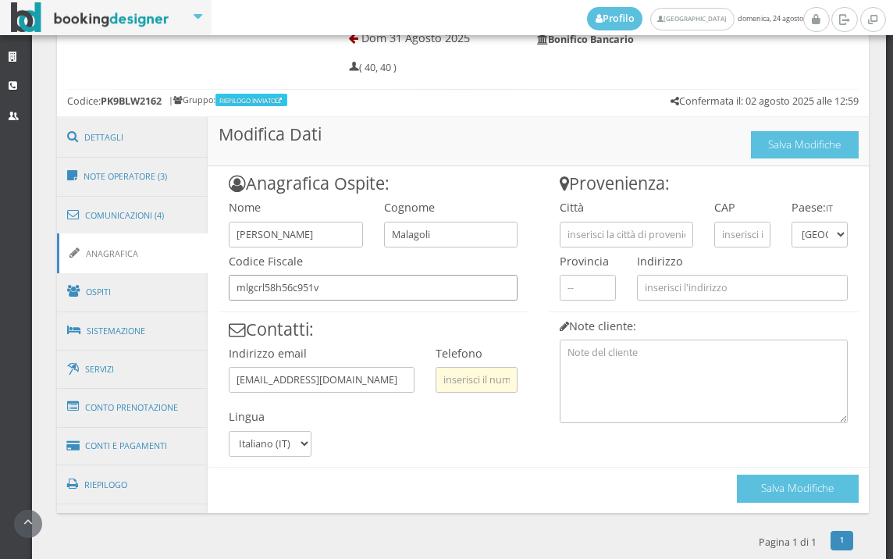
type input "mlgcrl58h56c951v"
click at [469, 393] on input "text" at bounding box center [477, 380] width 82 height 26
type input "3392975991"
click at [567, 237] on input "text" at bounding box center [626, 235] width 133 height 26
type input "mantova"
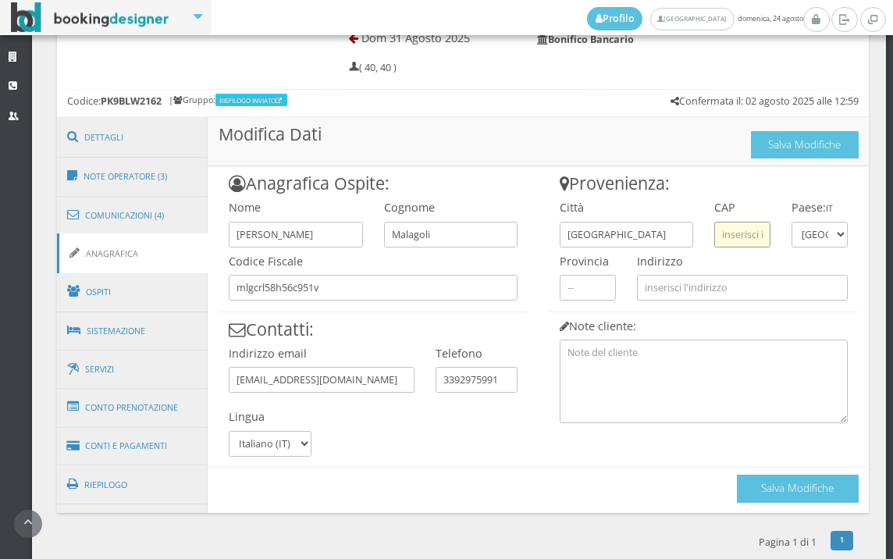
click at [714, 237] on input "text" at bounding box center [742, 235] width 56 height 26
type input "46100"
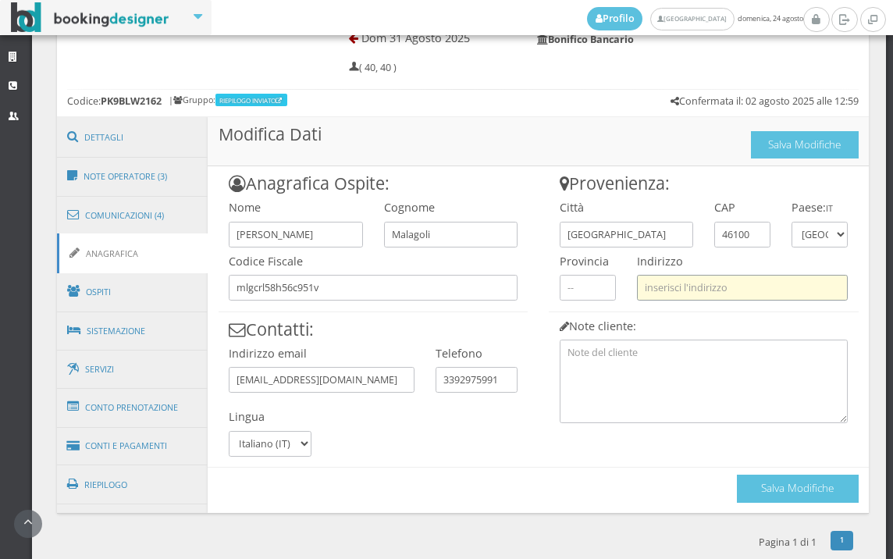
click at [637, 278] on input "text" at bounding box center [742, 288] width 211 height 26
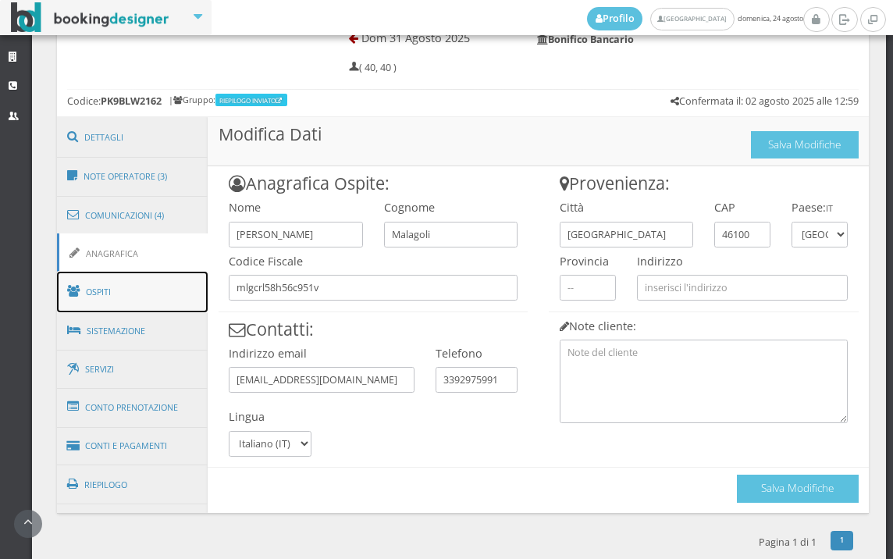
click at [94, 293] on link "Ospiti" at bounding box center [132, 292] width 151 height 41
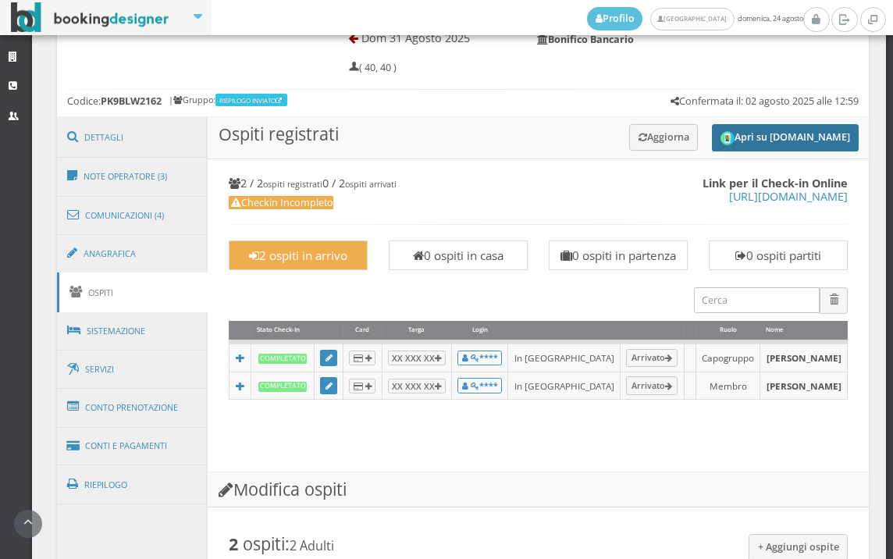
click at [749, 126] on button "Apri su [DOMAIN_NAME]" at bounding box center [785, 137] width 147 height 27
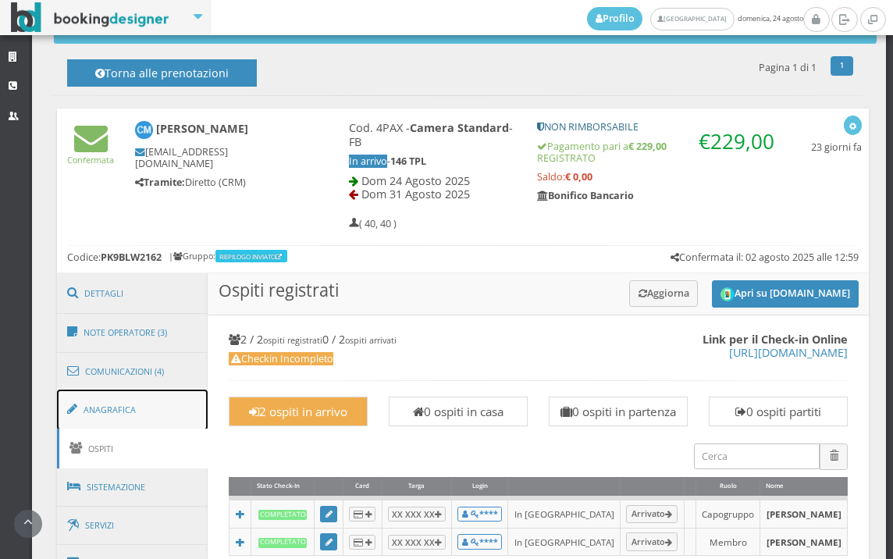
click at [136, 416] on link "Anagrafica" at bounding box center [132, 409] width 151 height 41
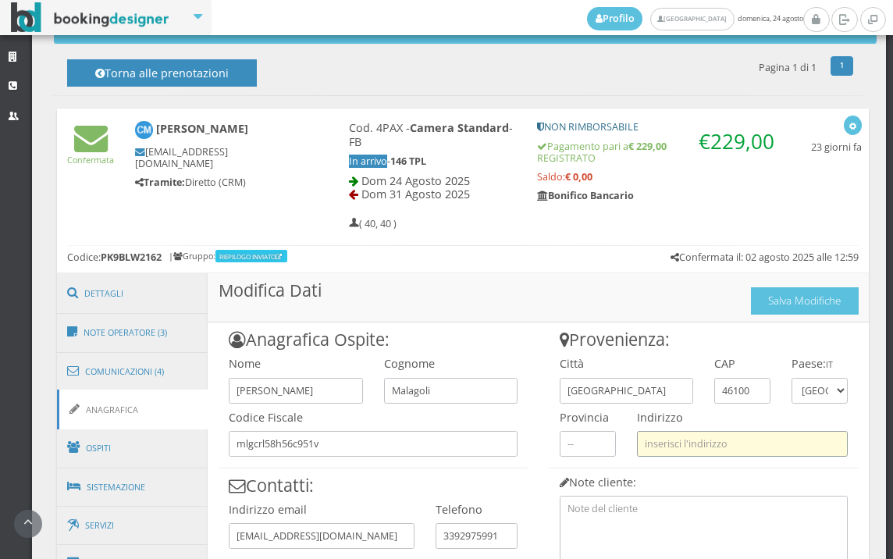
paste input "Via Giovanni Marangoni, 17"
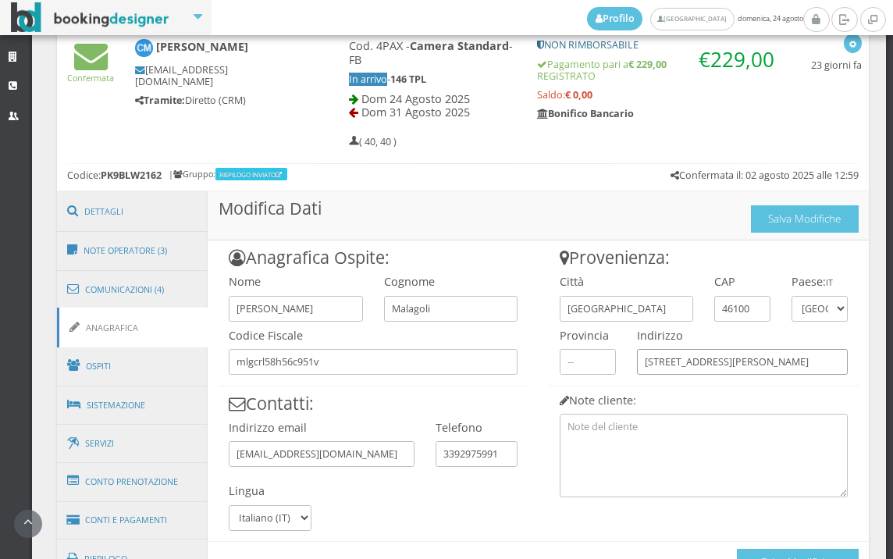
scroll to position [799, 0]
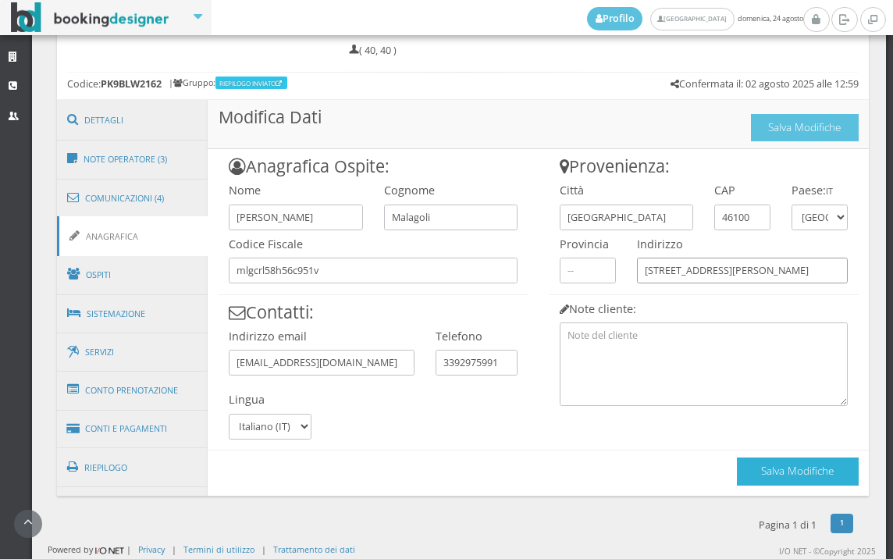
type input "Via Giovanni Marangoni, 17"
click at [776, 476] on button "Salva Modifiche" at bounding box center [798, 470] width 122 height 27
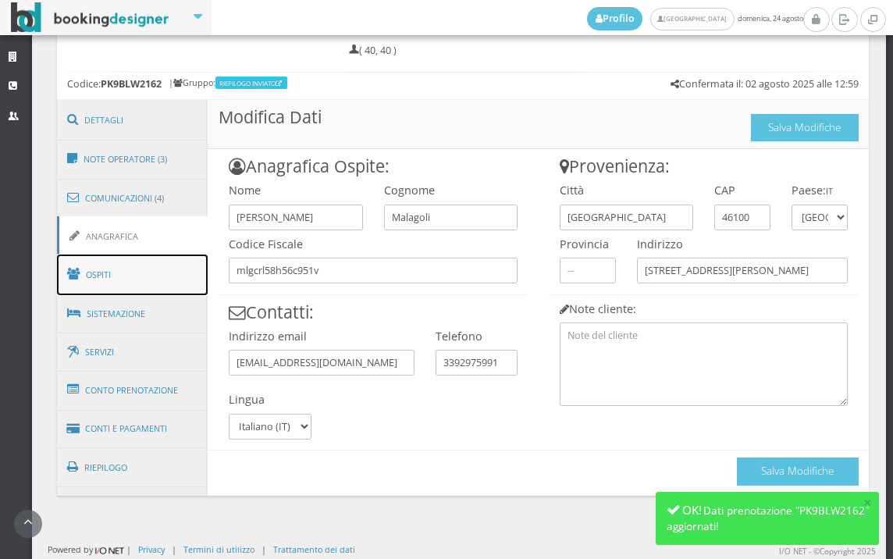
click at [187, 262] on link "Ospiti" at bounding box center [132, 274] width 151 height 41
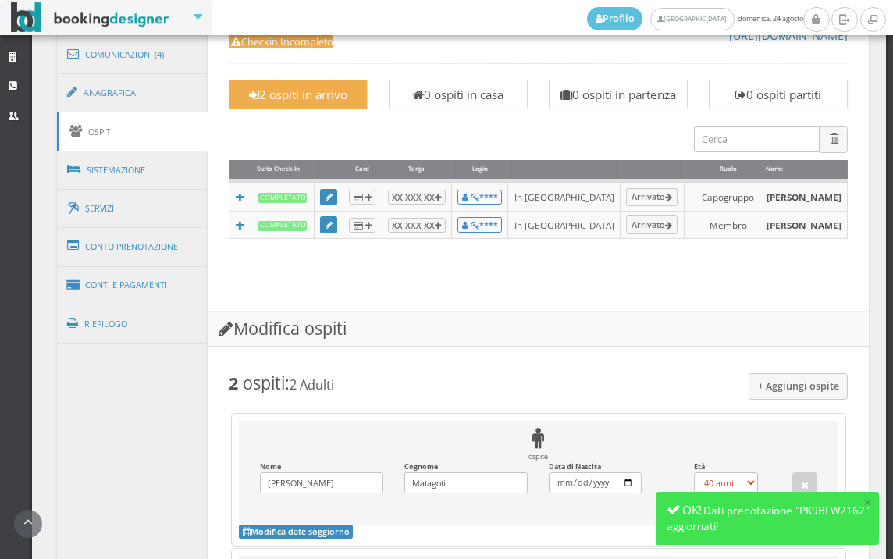
scroll to position [1146, 0]
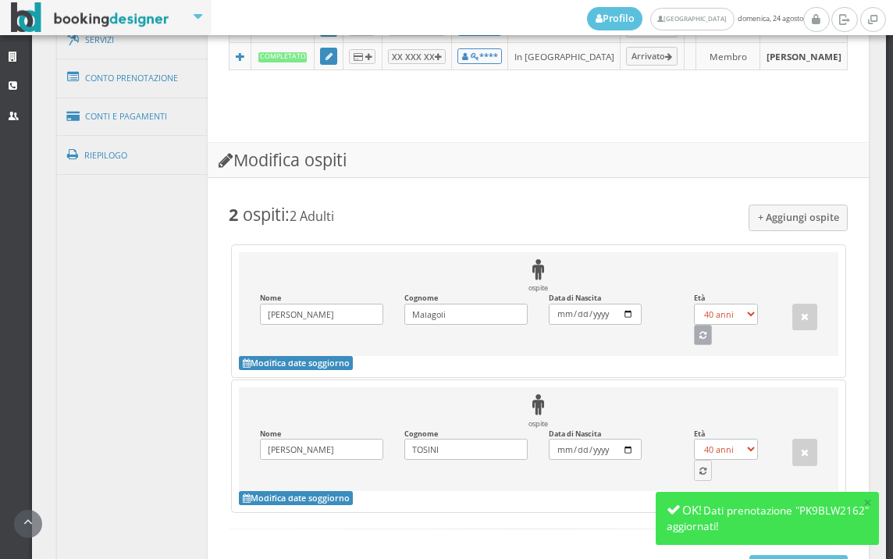
click at [694, 345] on button "button" at bounding box center [703, 335] width 19 height 20
select select "67"
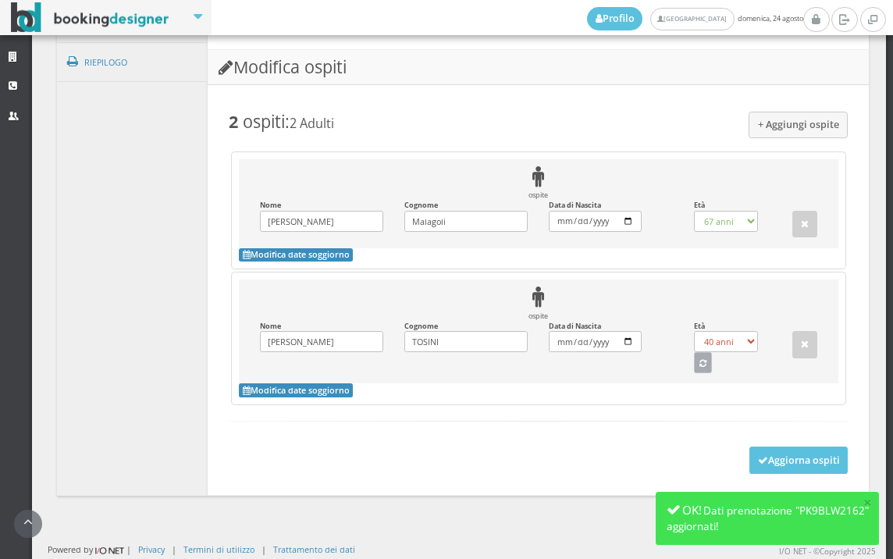
click at [699, 361] on icon "button" at bounding box center [702, 364] width 7 height 9
select select "69"
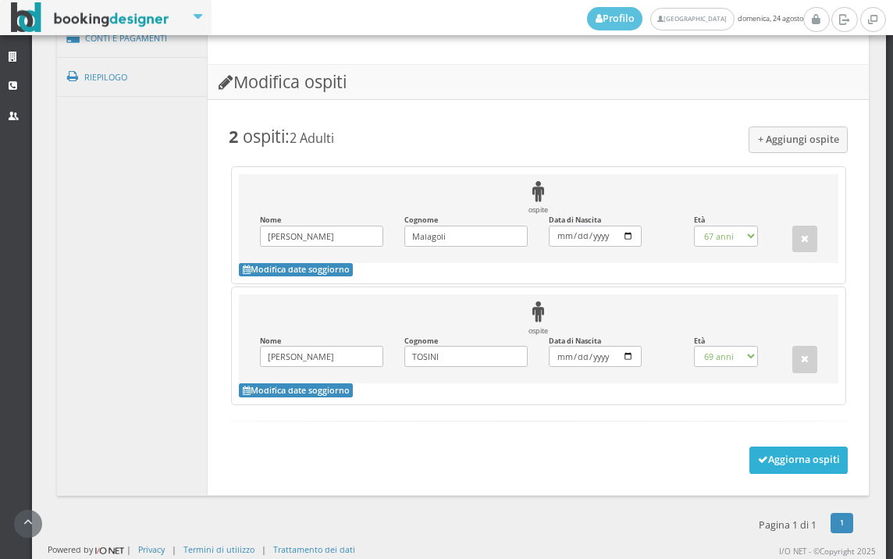
click at [761, 456] on button "Aggiorna ospiti" at bounding box center [798, 459] width 99 height 27
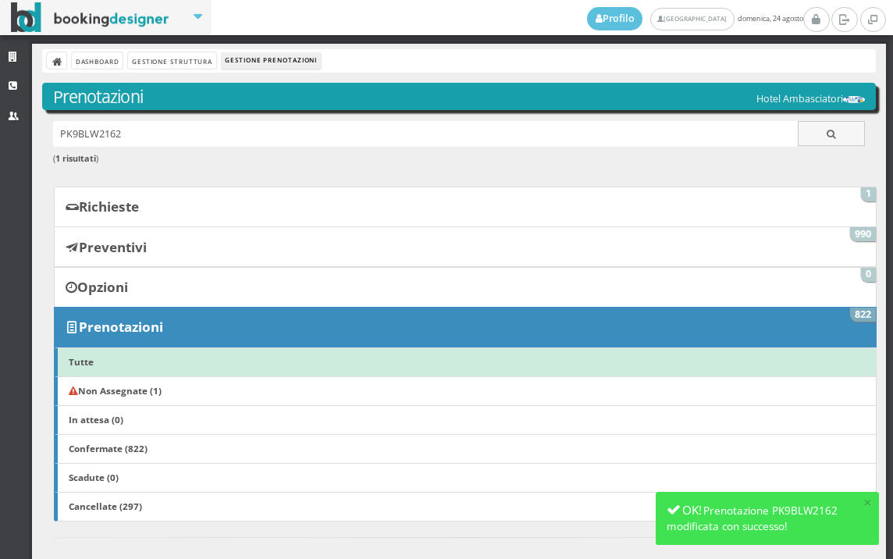
scroll to position [433, 0]
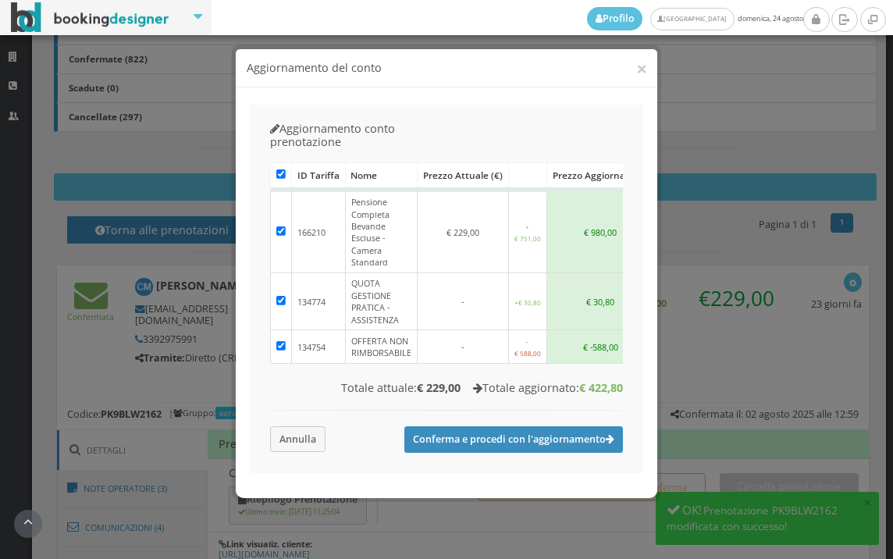
click at [308, 417] on div "Caricamento in corso ID Tariffa Nome Prezzo attuale (€) Prezzo aggiornato (€) 1…" at bounding box center [447, 309] width 374 height 308
click at [308, 426] on button "Annulla" at bounding box center [297, 439] width 55 height 26
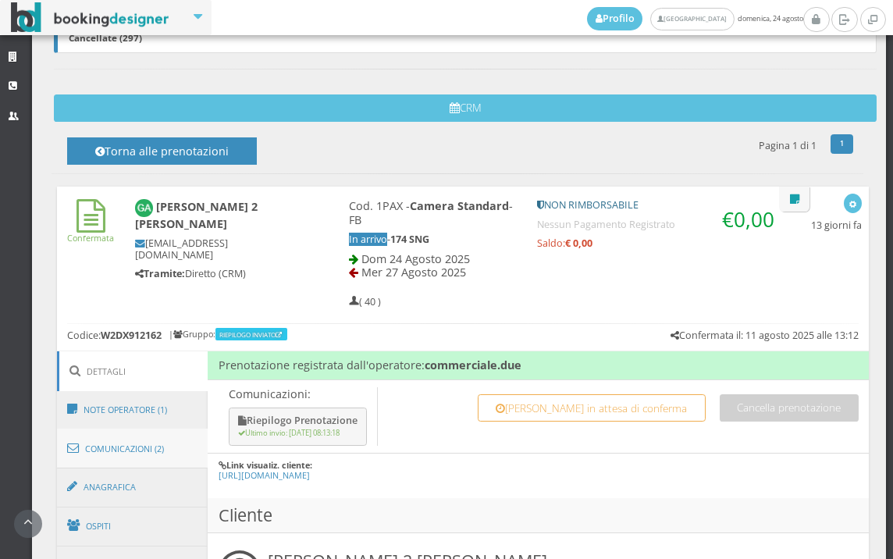
scroll to position [606, 0]
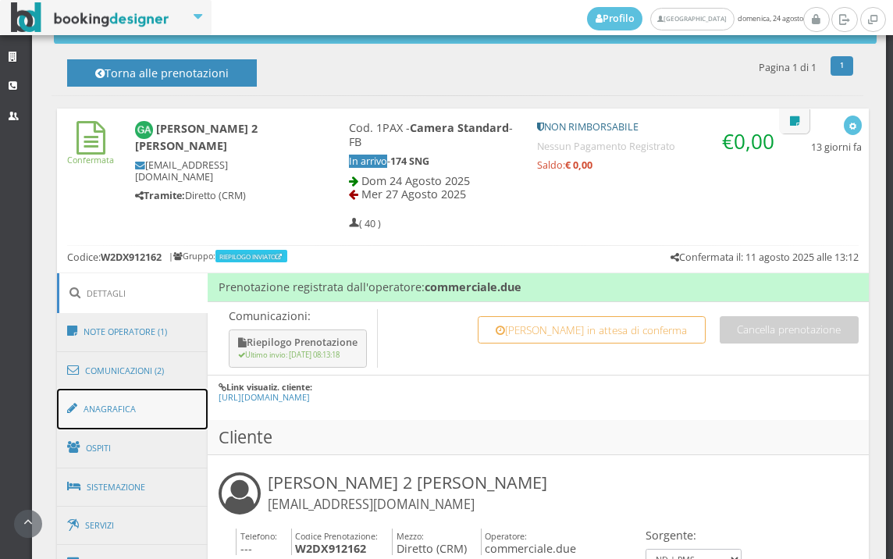
click at [176, 394] on link "Anagrafica" at bounding box center [132, 409] width 151 height 41
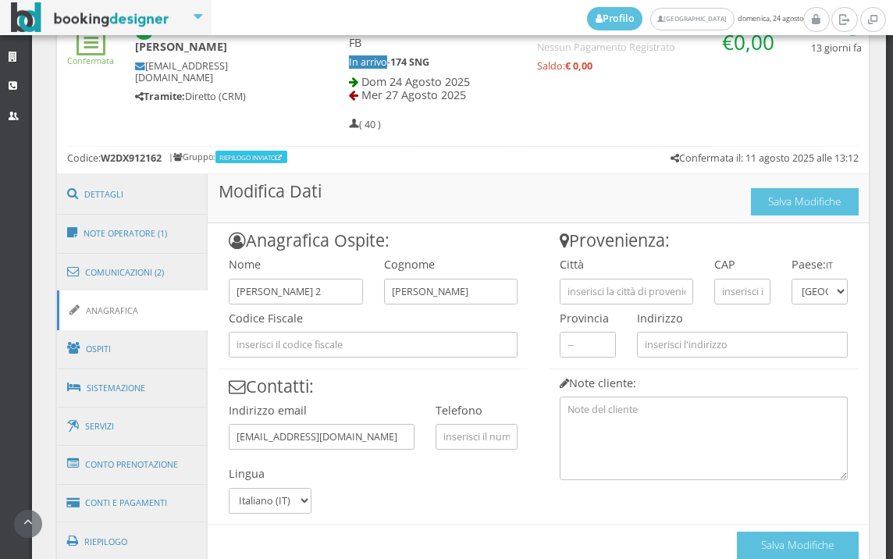
scroll to position [799, 0]
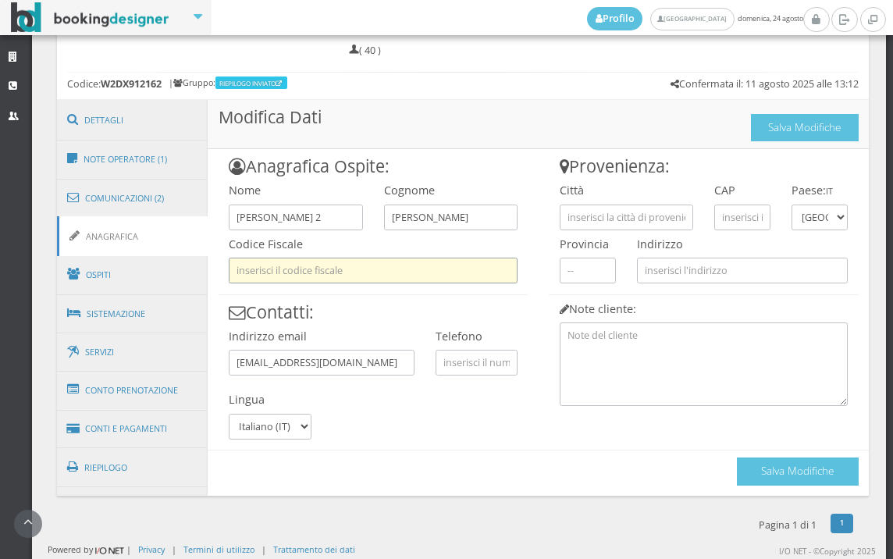
click at [374, 273] on input "text" at bounding box center [373, 271] width 289 height 26
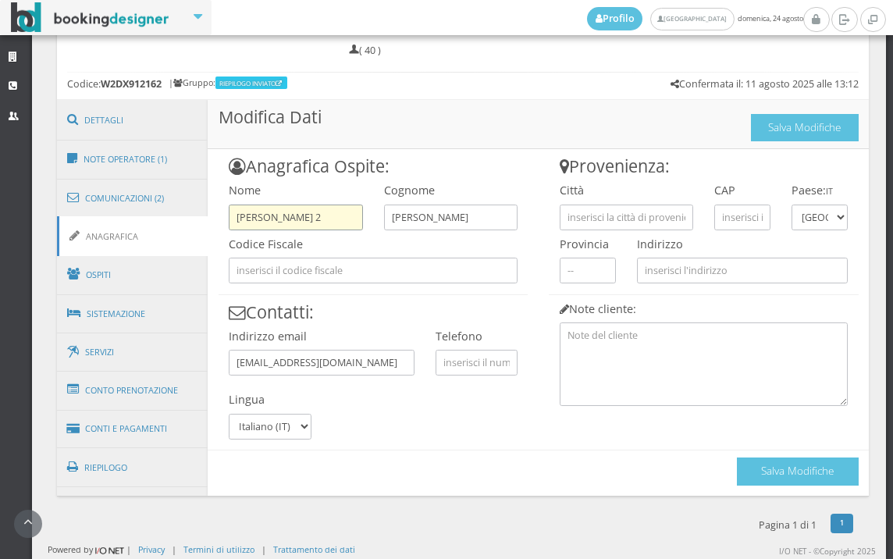
click at [309, 221] on input "[PERSON_NAME] 2" at bounding box center [295, 218] width 133 height 26
type input "[PERSON_NAME]"
